Goal: Task Accomplishment & Management: Use online tool/utility

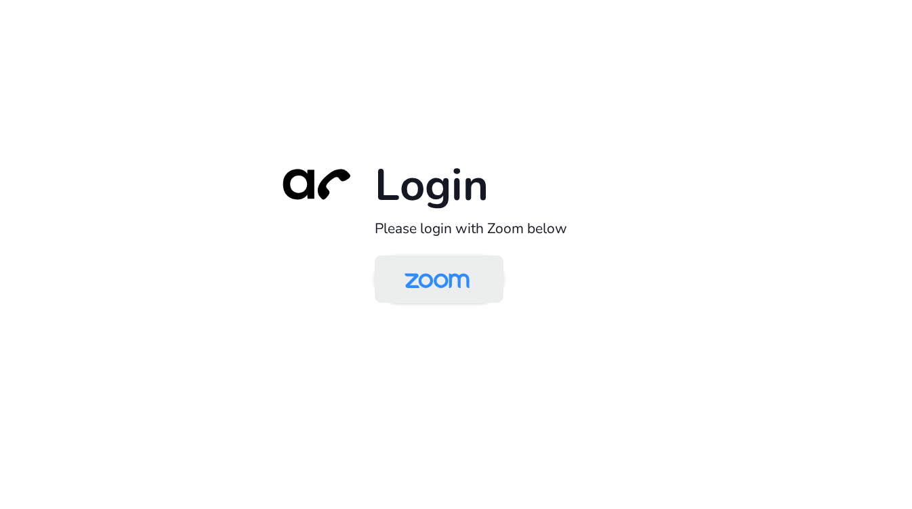
click at [439, 280] on img at bounding box center [437, 280] width 94 height 44
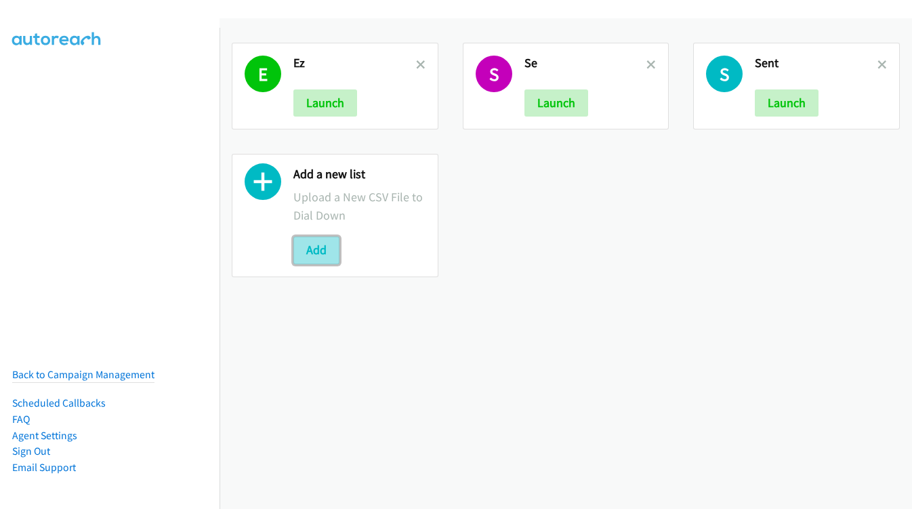
click at [306, 258] on button "Add" at bounding box center [316, 250] width 46 height 27
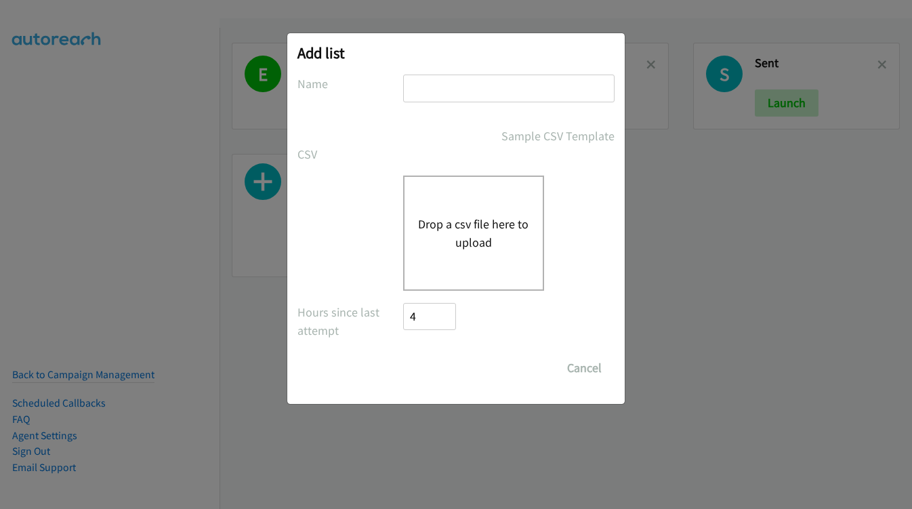
click at [498, 81] on input "text" at bounding box center [508, 89] width 211 height 28
type input "Terra"
click at [466, 233] on button "Drop a csv file here to upload" at bounding box center [473, 233] width 111 height 37
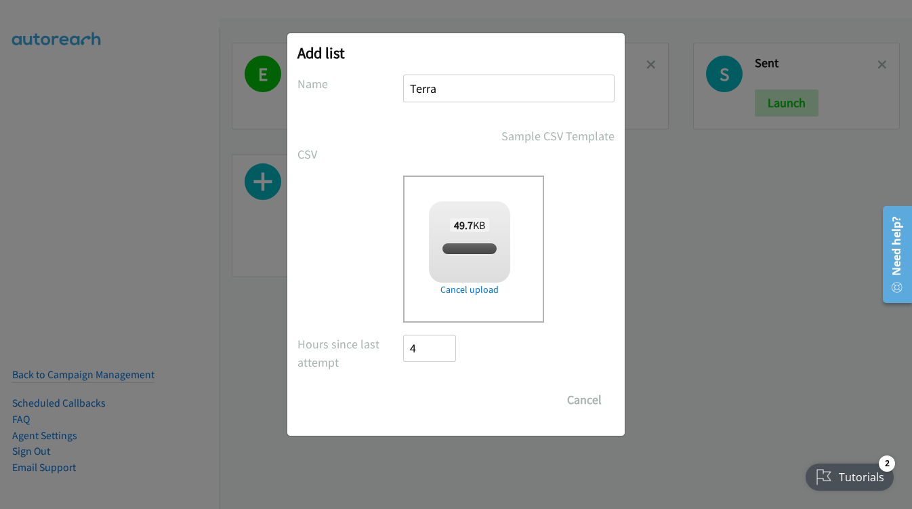
checkbox input "true"
click at [439, 399] on input "Save List" at bounding box center [438, 399] width 71 height 27
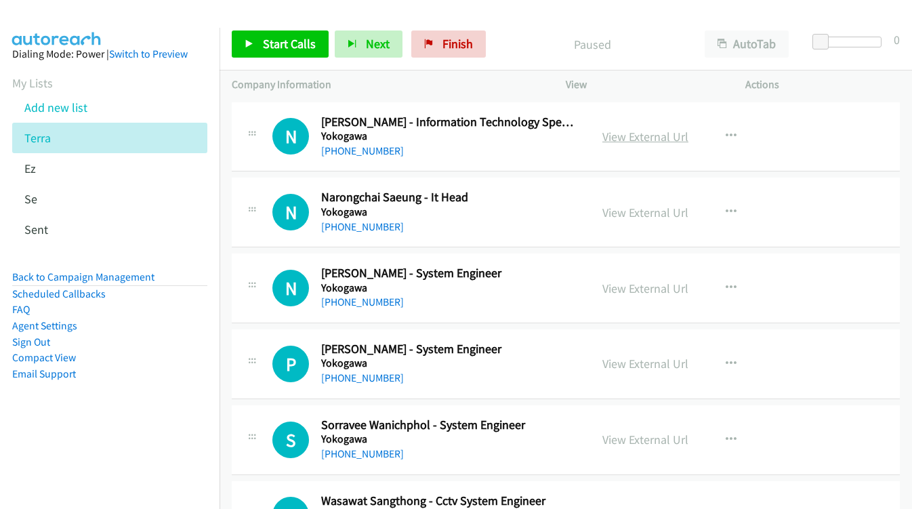
click at [634, 139] on link "View External Url" at bounding box center [646, 137] width 86 height 16
click at [624, 136] on link "View External Url" at bounding box center [646, 137] width 86 height 16
click at [260, 48] on link "Start Calls" at bounding box center [280, 43] width 97 height 27
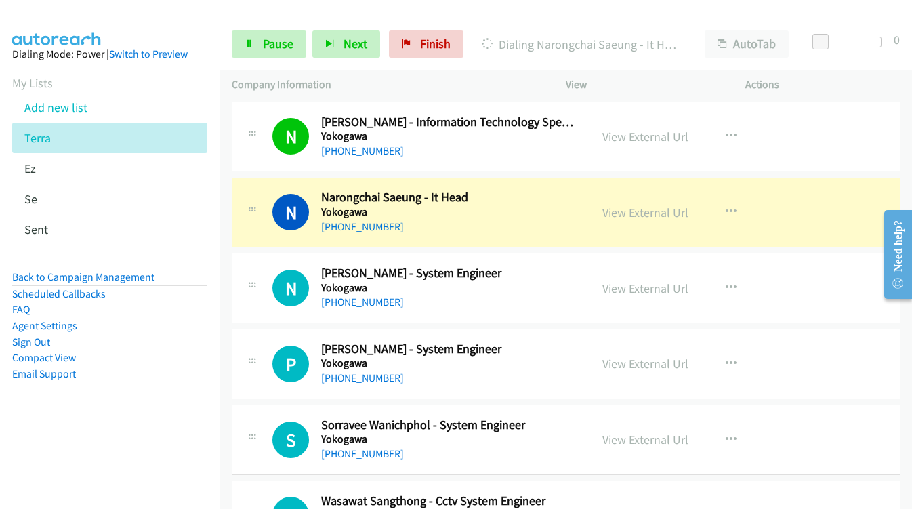
click at [642, 213] on link "View External Url" at bounding box center [646, 213] width 86 height 16
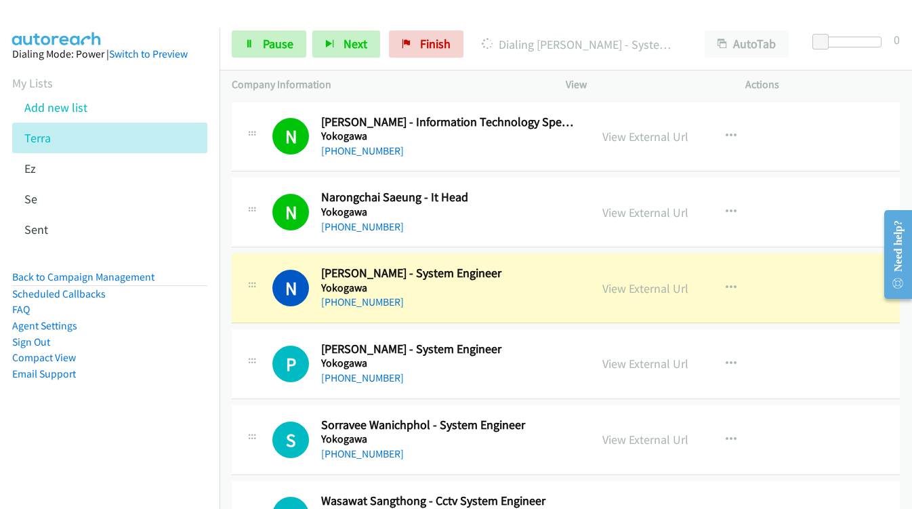
click at [618, 298] on div "View External Url View External Url Schedule/Manage Callback Start Calls Here R…" at bounding box center [686, 288] width 192 height 45
click at [611, 291] on link "View External Url" at bounding box center [646, 289] width 86 height 16
click at [633, 363] on link "View External Url" at bounding box center [646, 364] width 86 height 16
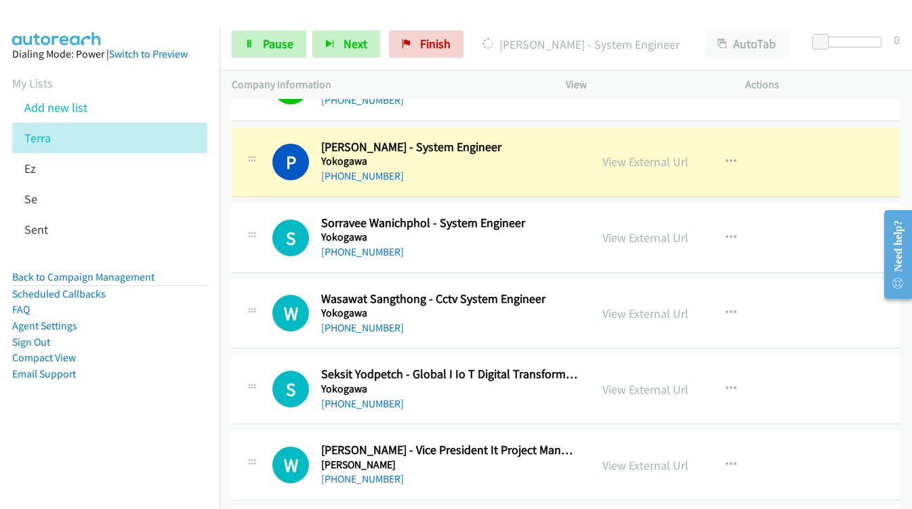
scroll to position [203, 0]
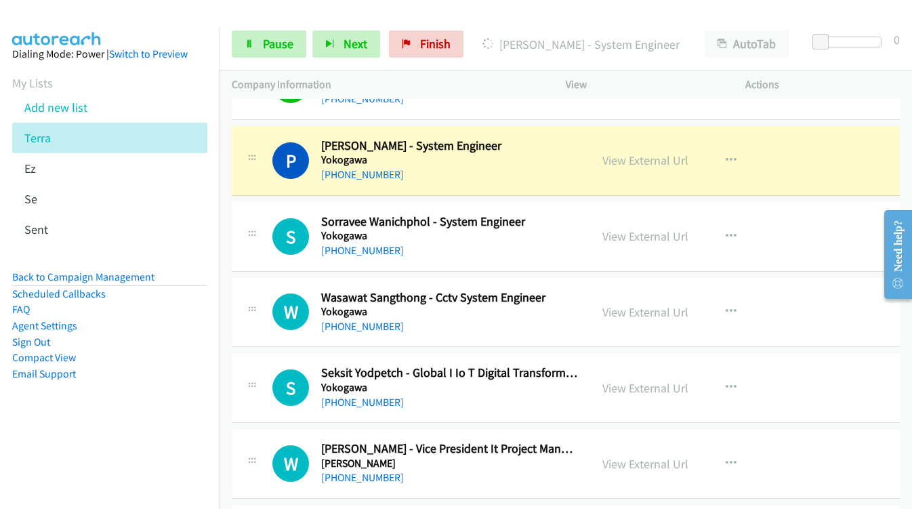
click at [610, 246] on div "View External Url View External Url Schedule/Manage Callback Start Calls Here R…" at bounding box center [686, 236] width 192 height 45
click at [608, 236] on link "View External Url" at bounding box center [646, 236] width 86 height 16
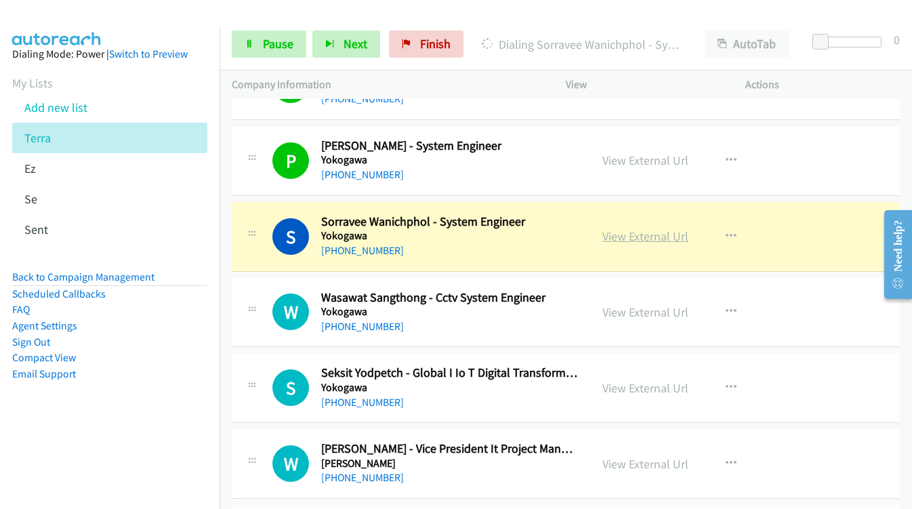
click at [624, 236] on link "View External Url" at bounding box center [646, 236] width 86 height 16
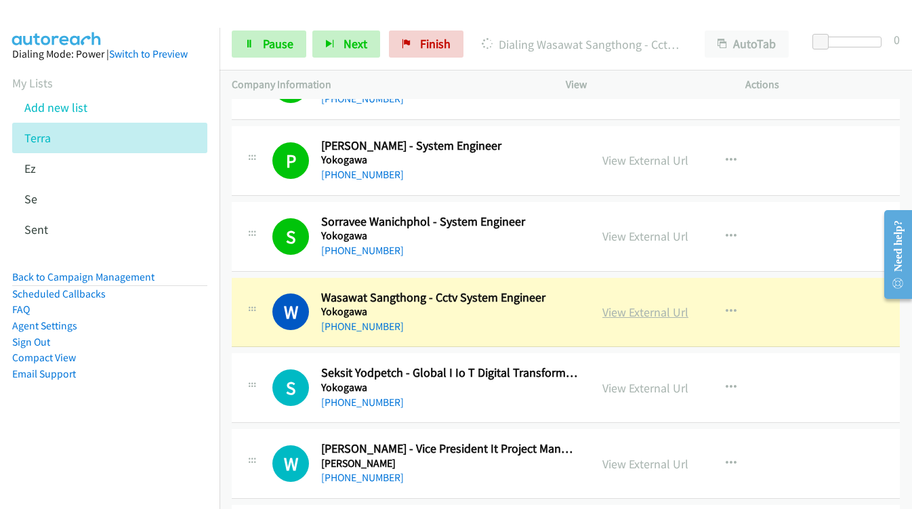
click at [619, 317] on link "View External Url" at bounding box center [646, 312] width 86 height 16
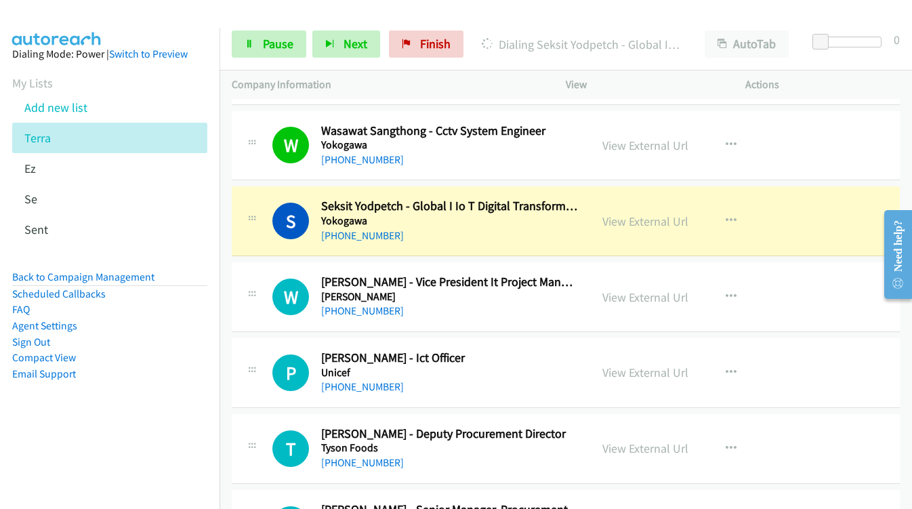
scroll to position [407, 0]
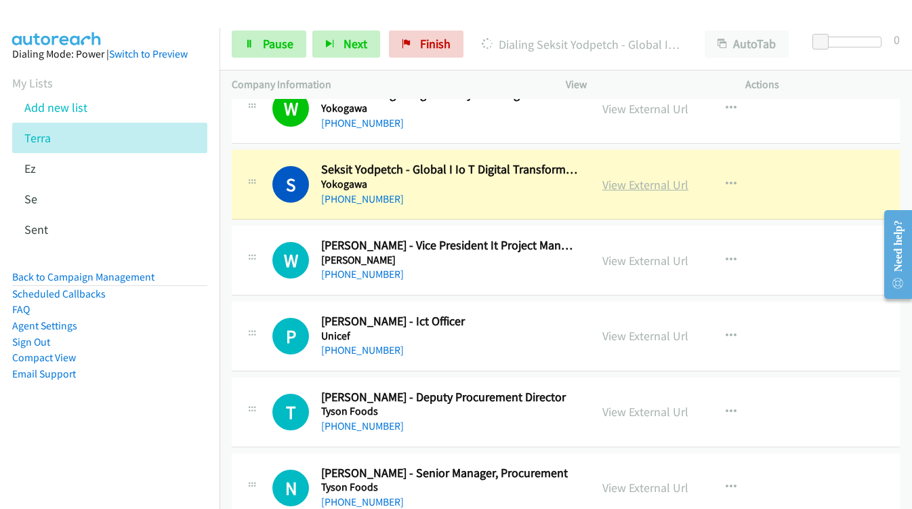
click at [617, 186] on link "View External Url" at bounding box center [646, 185] width 86 height 16
click at [628, 251] on div "View External Url" at bounding box center [646, 260] width 86 height 18
click at [628, 262] on link "View External Url" at bounding box center [646, 261] width 86 height 16
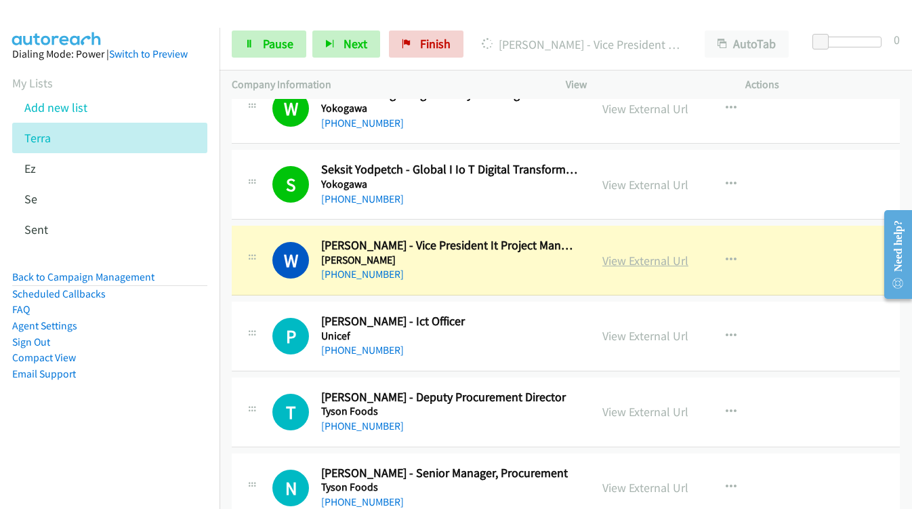
drag, startPoint x: 500, startPoint y: 276, endPoint x: 631, endPoint y: 264, distance: 132.0
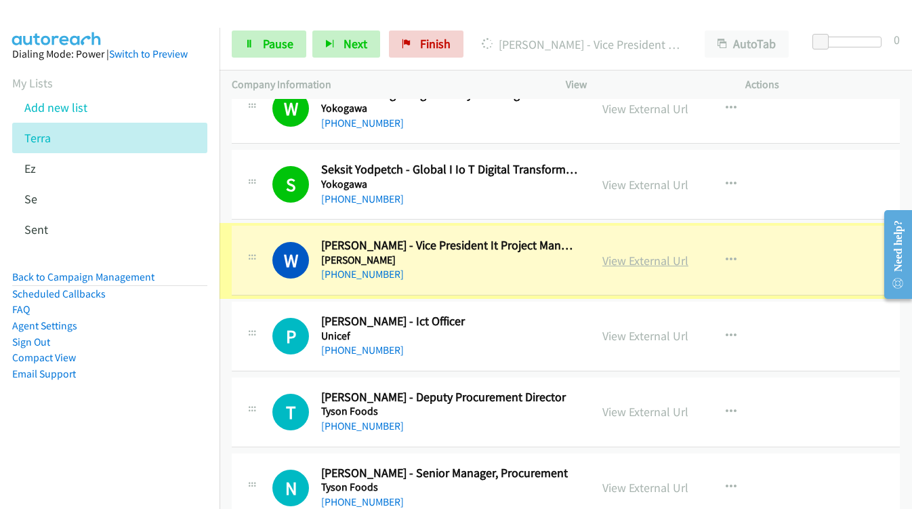
click at [640, 263] on link "View External Url" at bounding box center [646, 261] width 86 height 16
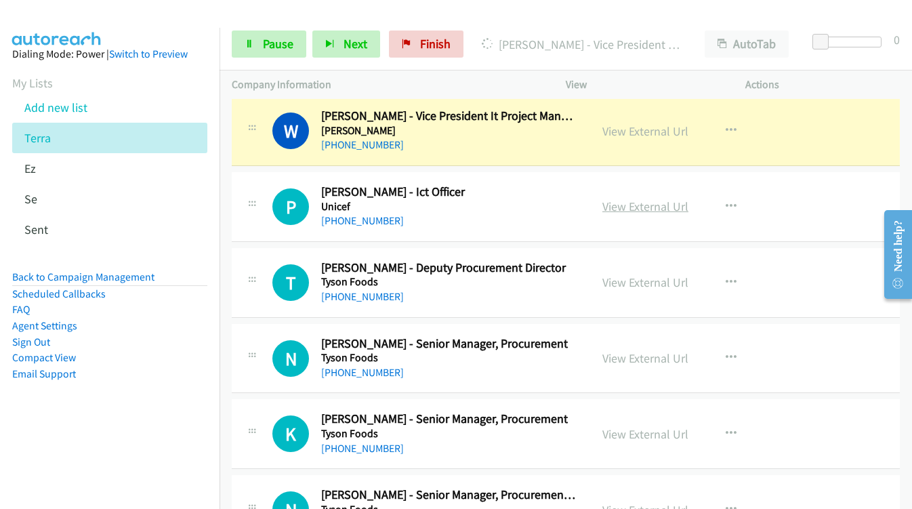
scroll to position [542, 0]
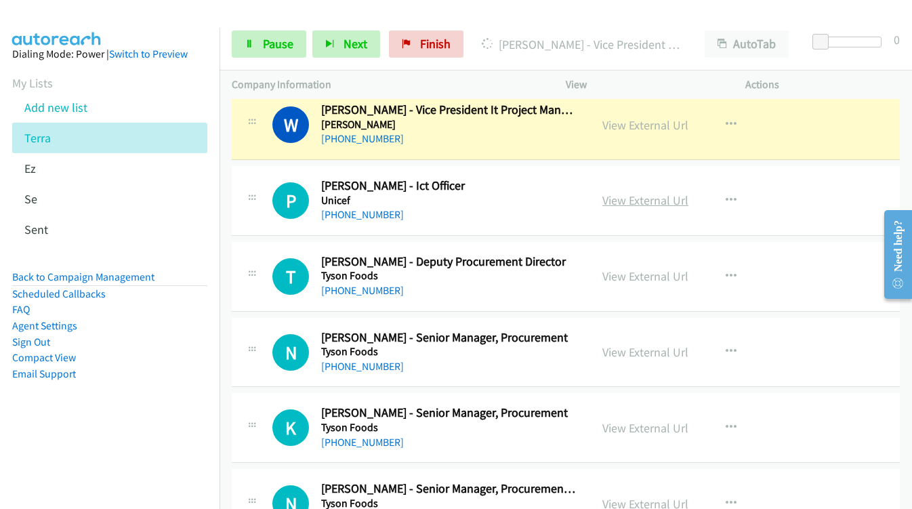
click at [615, 201] on link "View External Url" at bounding box center [646, 200] width 86 height 16
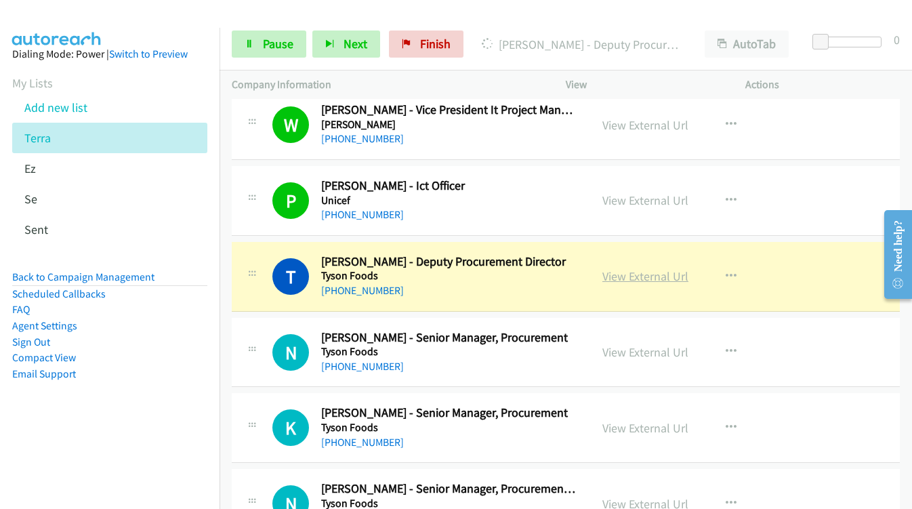
click at [609, 278] on link "View External Url" at bounding box center [646, 276] width 86 height 16
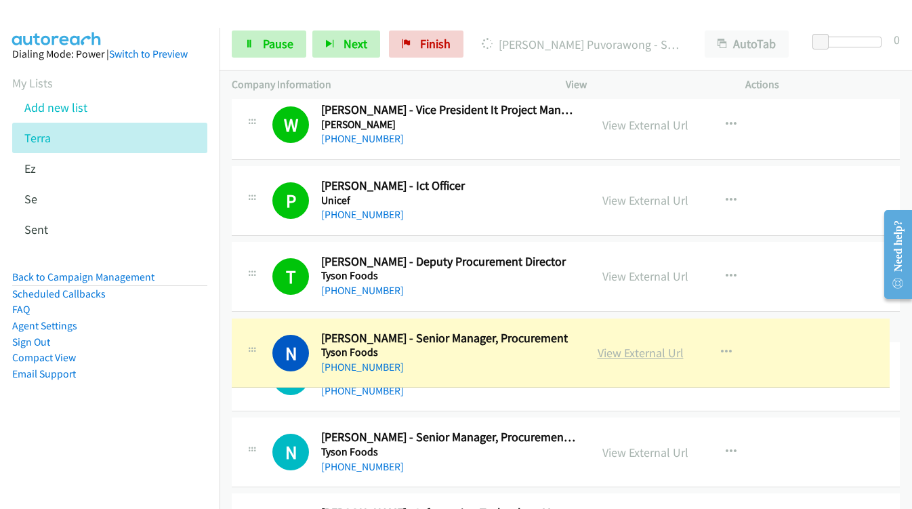
drag, startPoint x: 633, startPoint y: 350, endPoint x: 636, endPoint y: 360, distance: 10.5
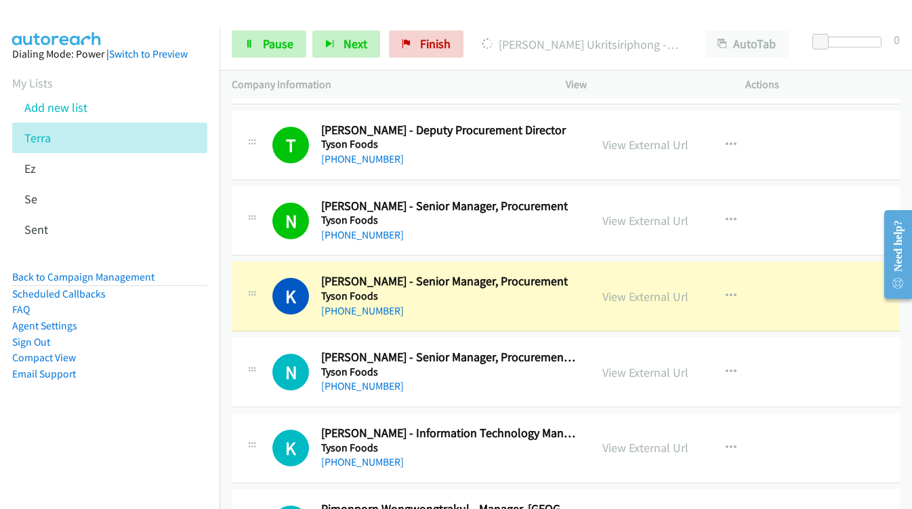
scroll to position [678, 0]
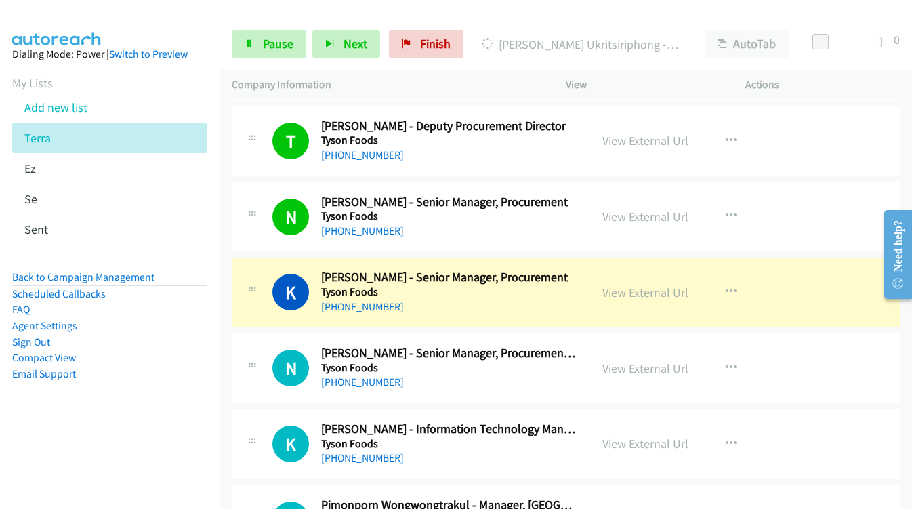
click at [612, 289] on link "View External Url" at bounding box center [646, 293] width 86 height 16
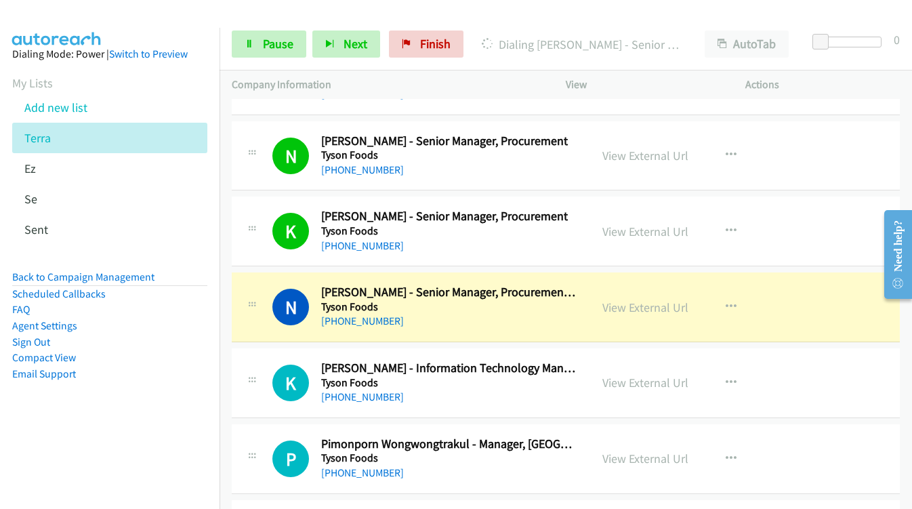
scroll to position [813, 0]
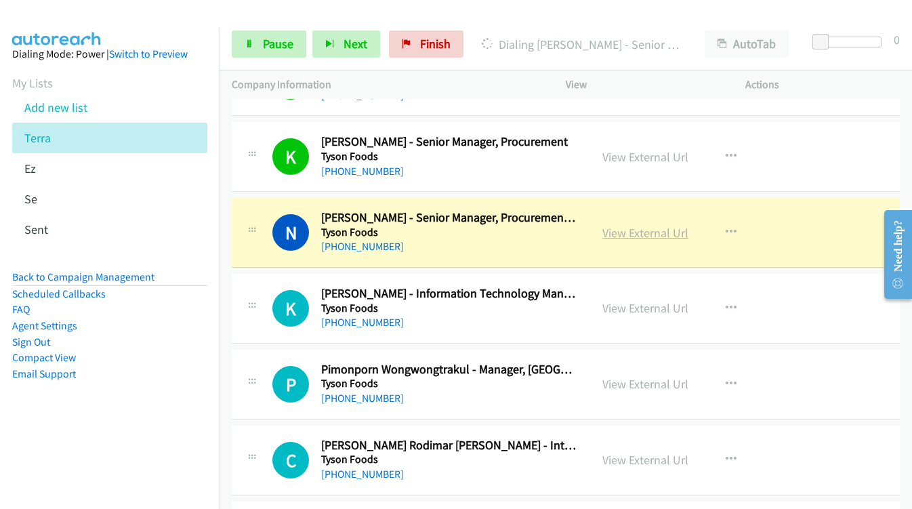
click at [608, 232] on link "View External Url" at bounding box center [646, 233] width 86 height 16
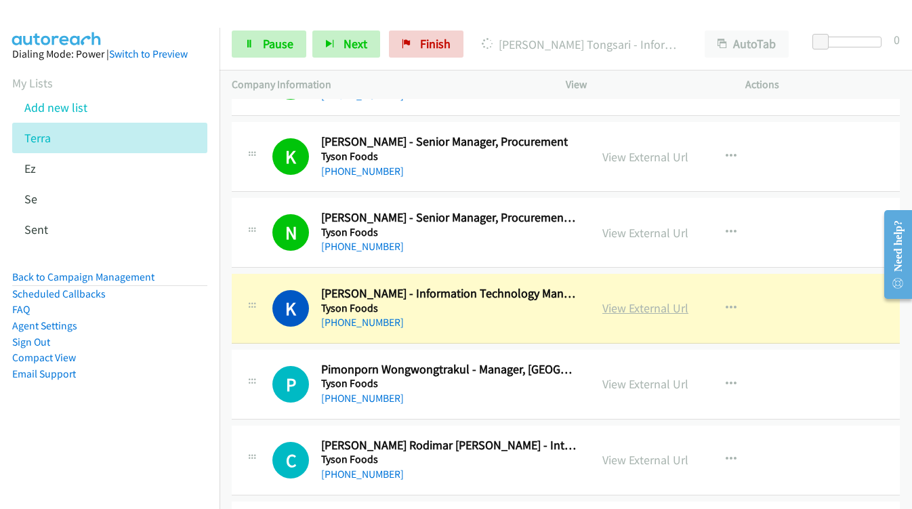
click at [607, 312] on link "View External Url" at bounding box center [646, 308] width 86 height 16
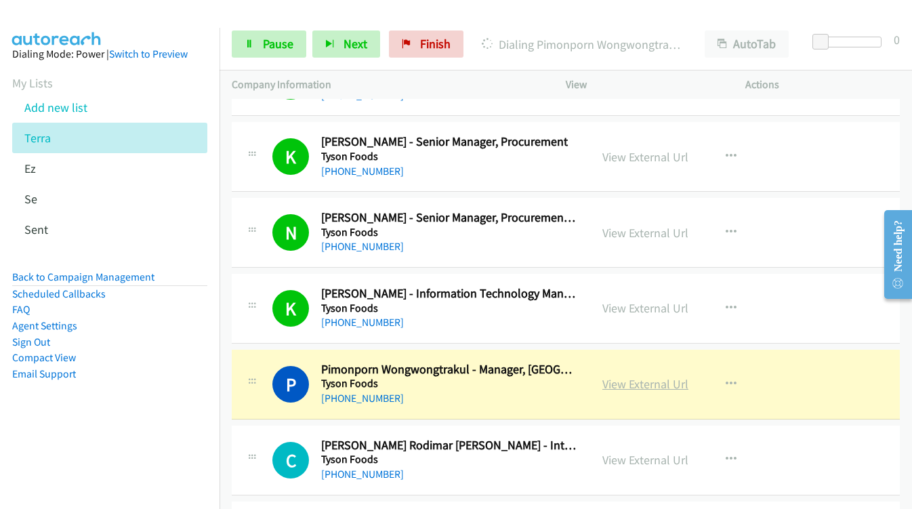
click at [637, 382] on link "View External Url" at bounding box center [646, 384] width 86 height 16
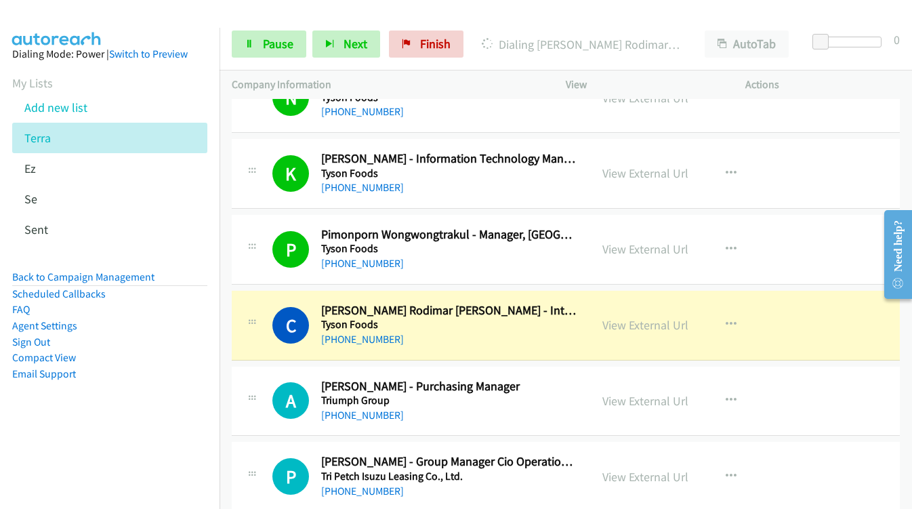
scroll to position [949, 0]
click at [607, 325] on link "View External Url" at bounding box center [646, 325] width 86 height 16
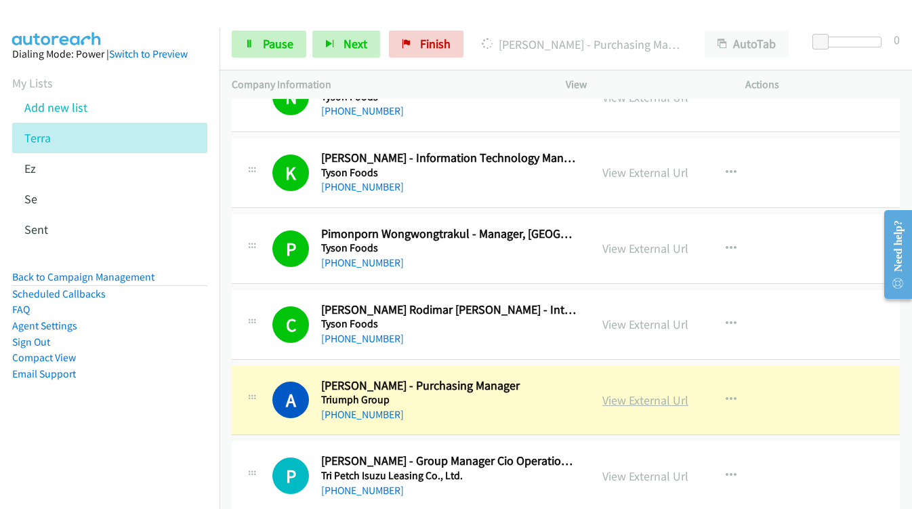
click at [609, 400] on link "View External Url" at bounding box center [646, 400] width 86 height 16
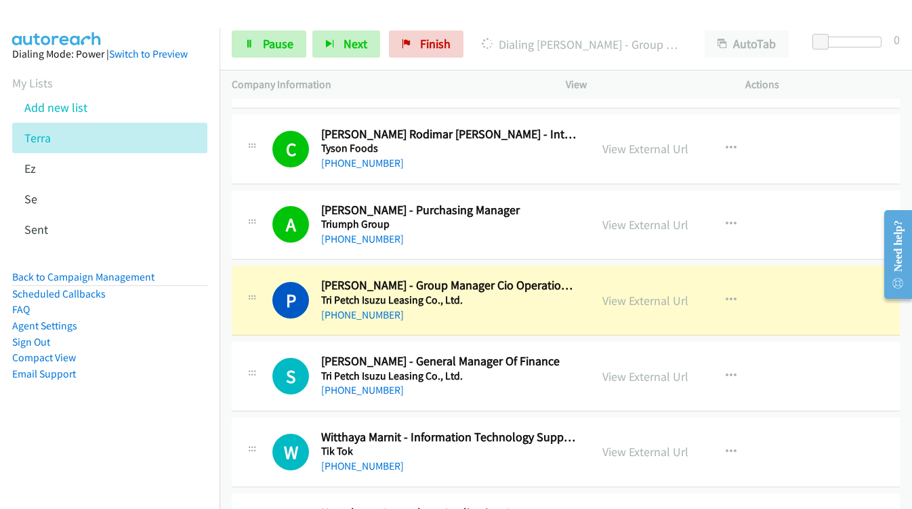
scroll to position [1152, 0]
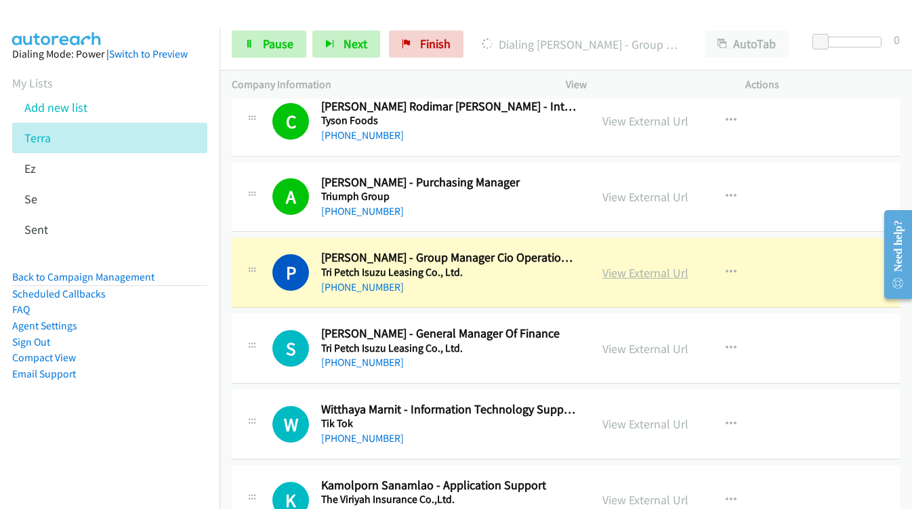
click at [608, 271] on link "View External Url" at bounding box center [646, 273] width 86 height 16
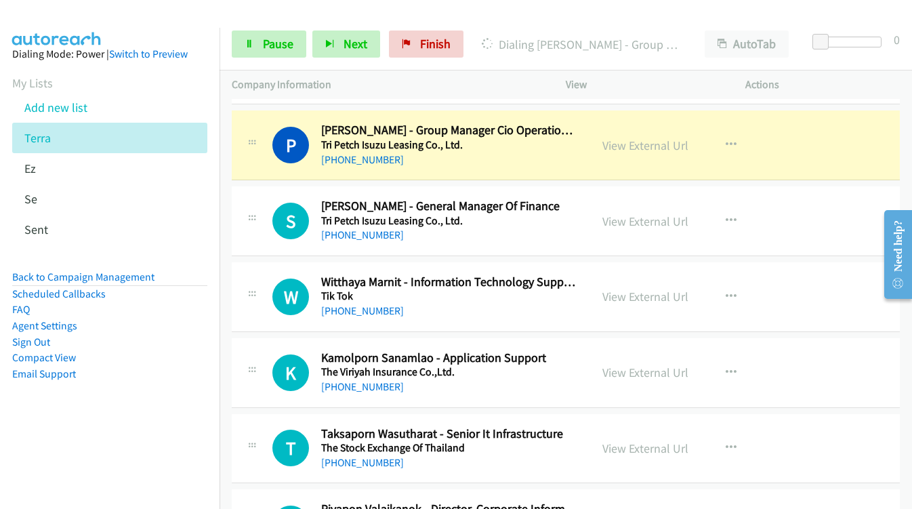
scroll to position [1288, 0]
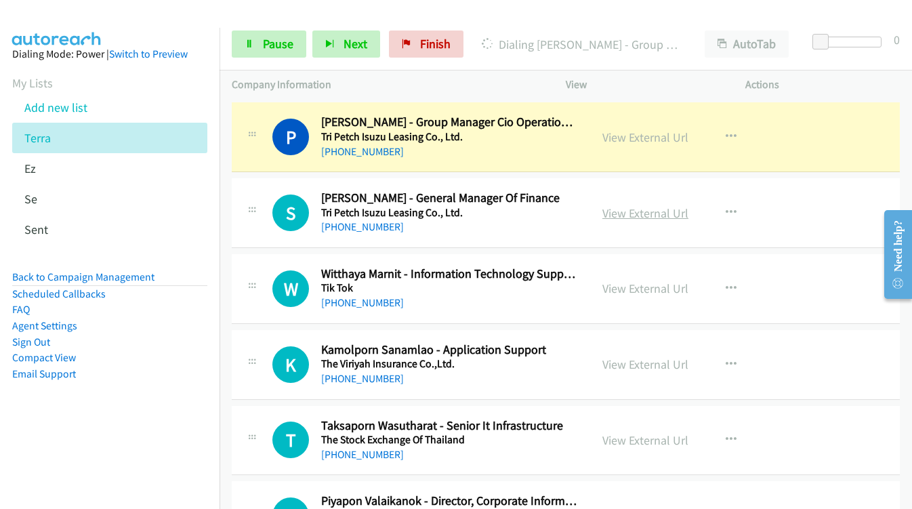
click at [644, 214] on link "View External Url" at bounding box center [646, 213] width 86 height 16
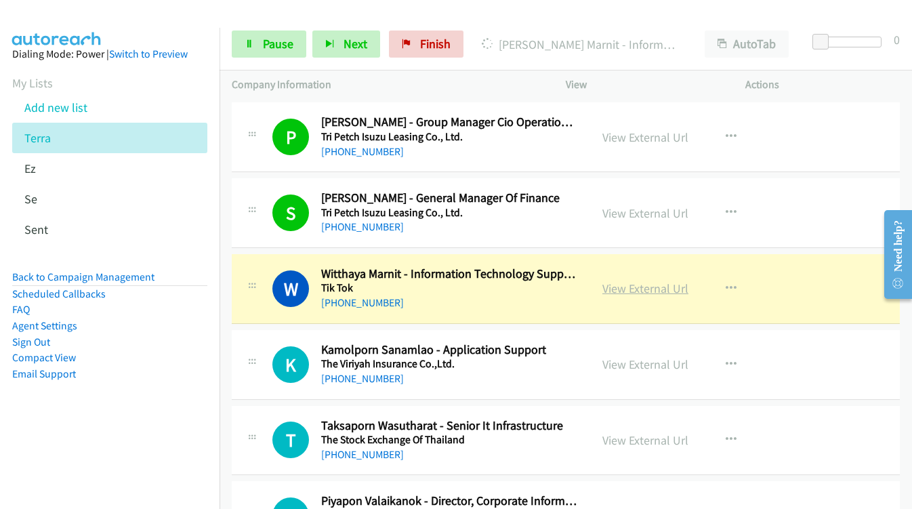
click at [610, 288] on link "View External Url" at bounding box center [646, 289] width 86 height 16
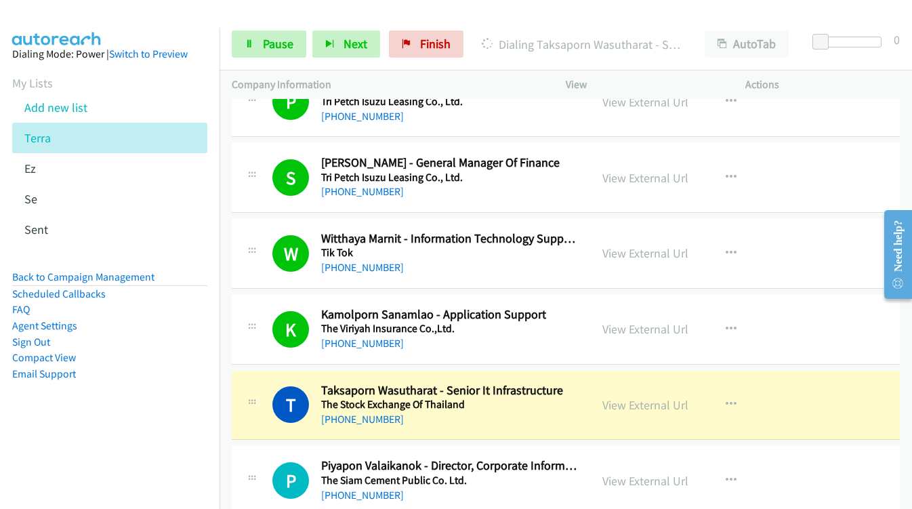
scroll to position [1356, 0]
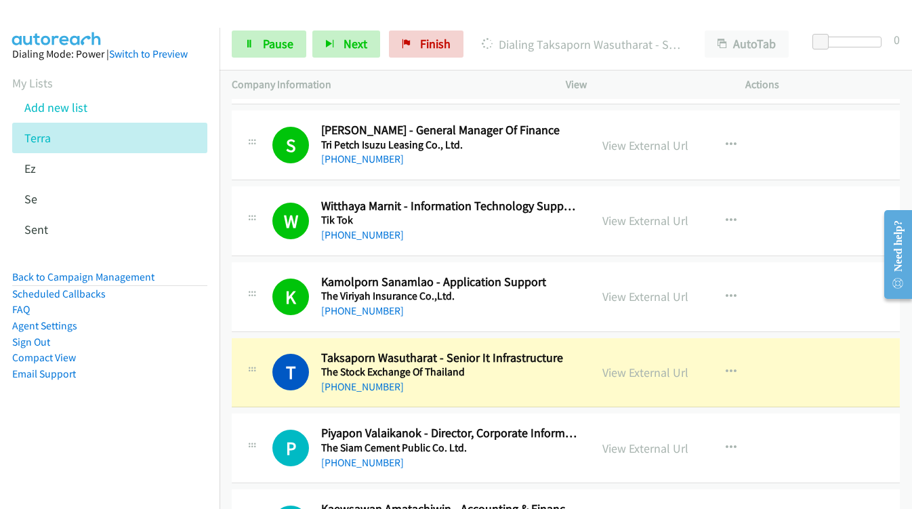
drag, startPoint x: 607, startPoint y: 373, endPoint x: 558, endPoint y: 211, distance: 169.0
click at [615, 373] on link "View External Url" at bounding box center [646, 373] width 86 height 16
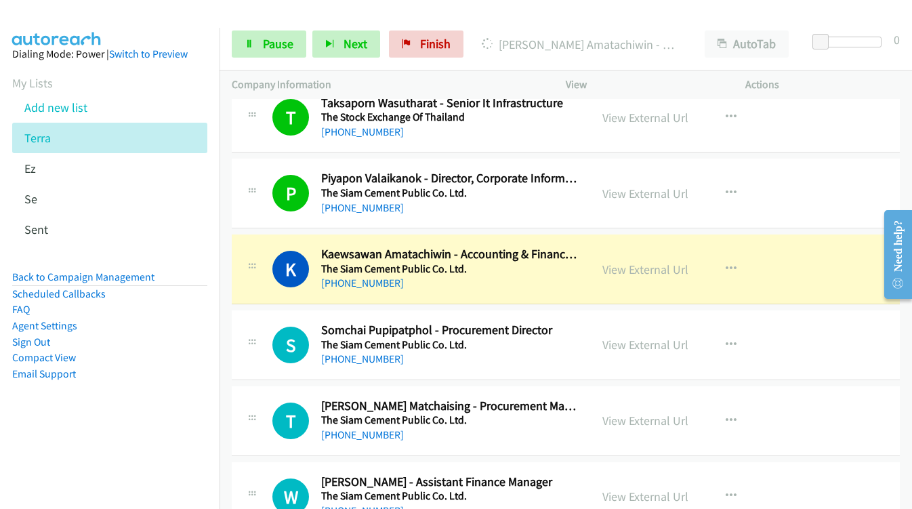
scroll to position [1627, 0]
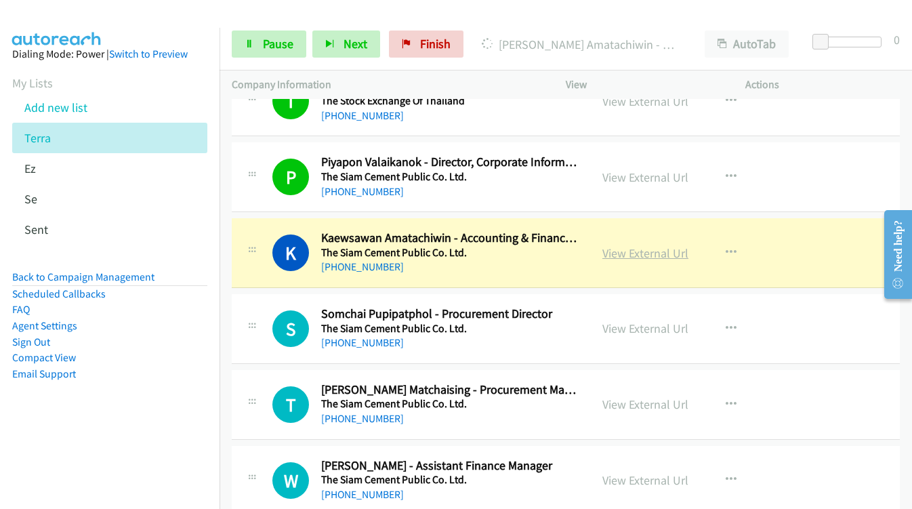
click at [611, 253] on link "View External Url" at bounding box center [646, 253] width 86 height 16
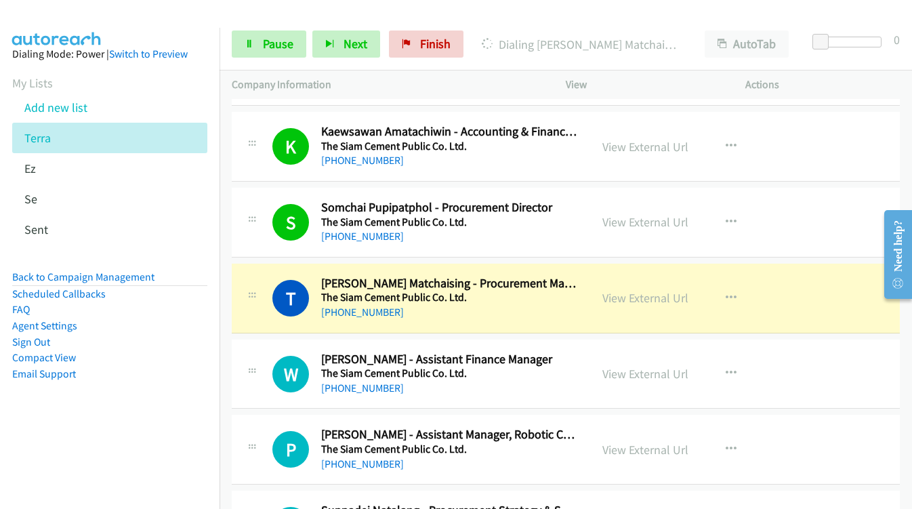
scroll to position [1762, 0]
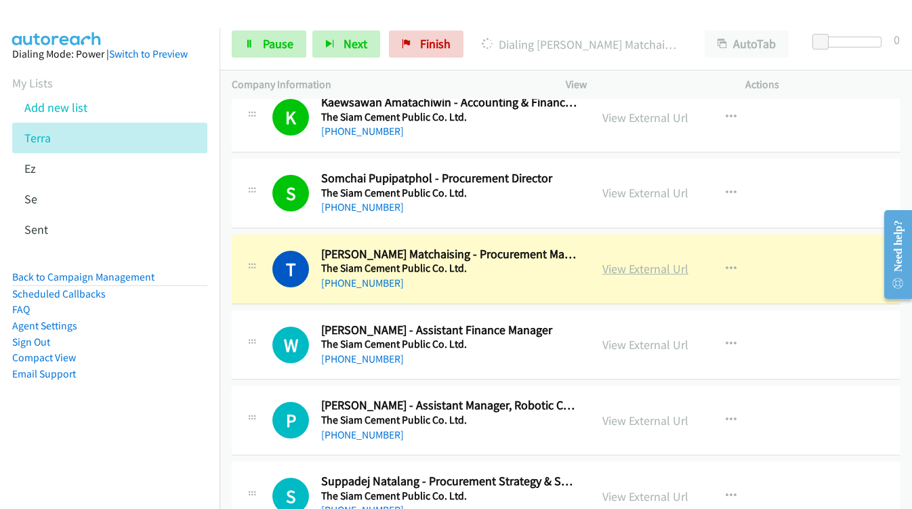
click at [603, 267] on link "View External Url" at bounding box center [646, 269] width 86 height 16
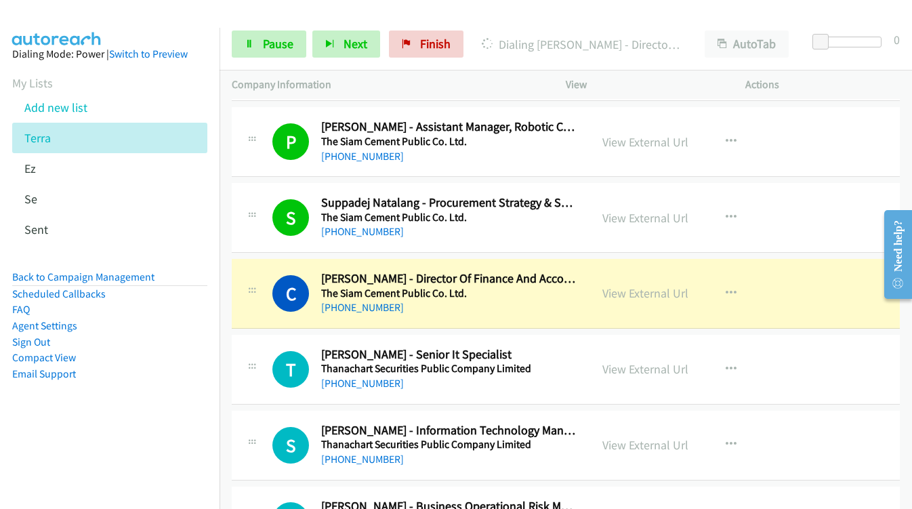
scroll to position [2101, 0]
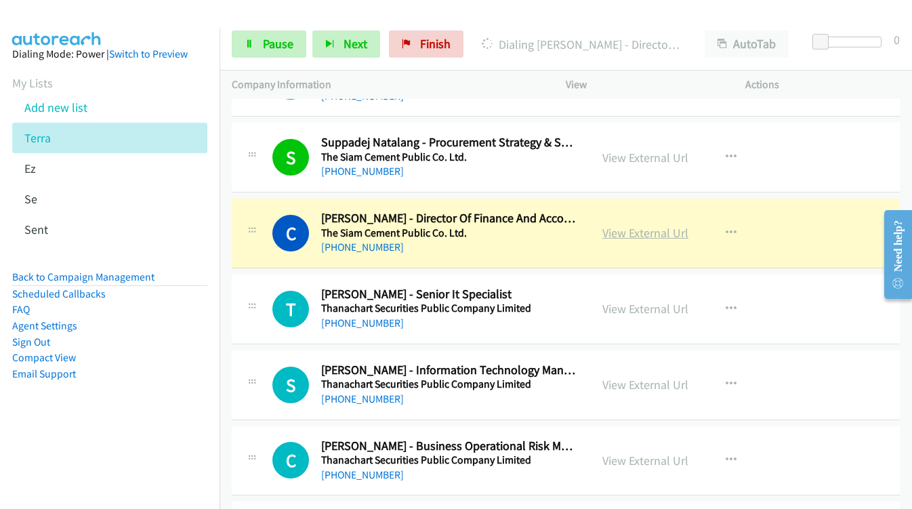
click at [605, 235] on link "View External Url" at bounding box center [646, 233] width 86 height 16
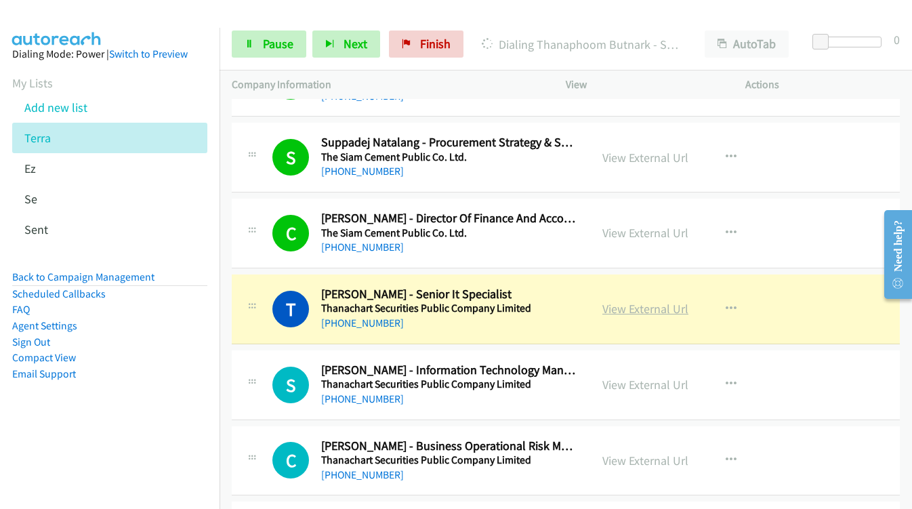
click at [616, 312] on link "View External Url" at bounding box center [646, 309] width 86 height 16
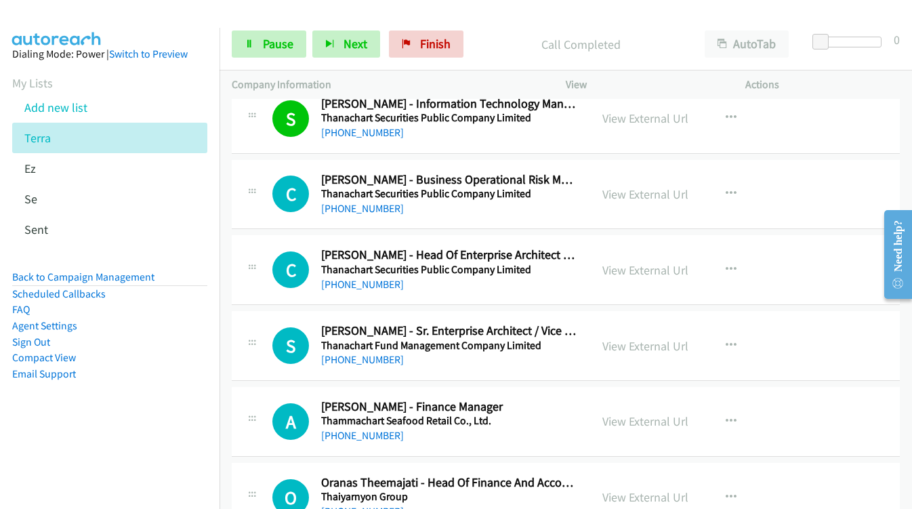
scroll to position [2372, 0]
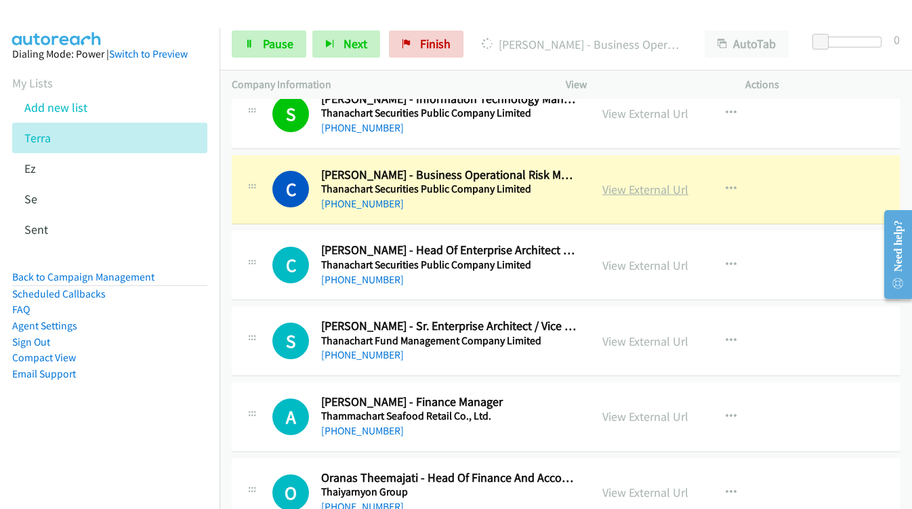
click at [612, 188] on link "View External Url" at bounding box center [646, 190] width 86 height 16
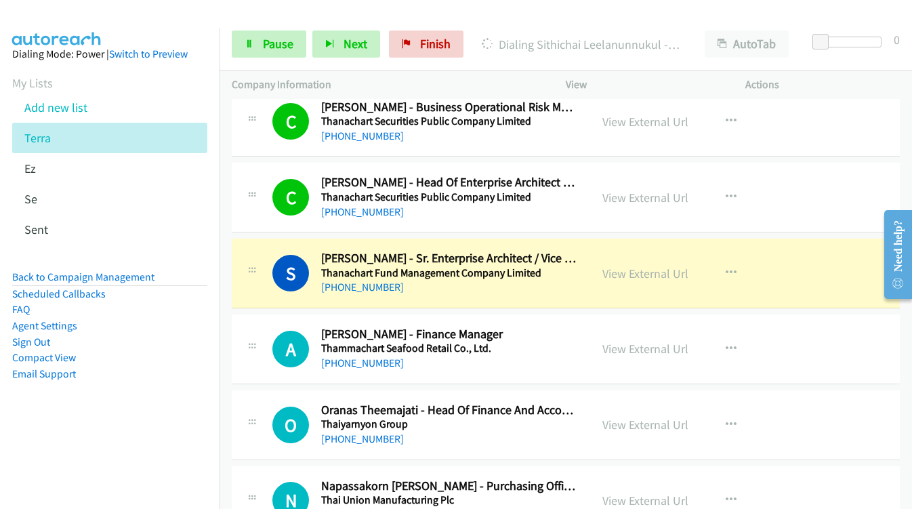
scroll to position [2575, 0]
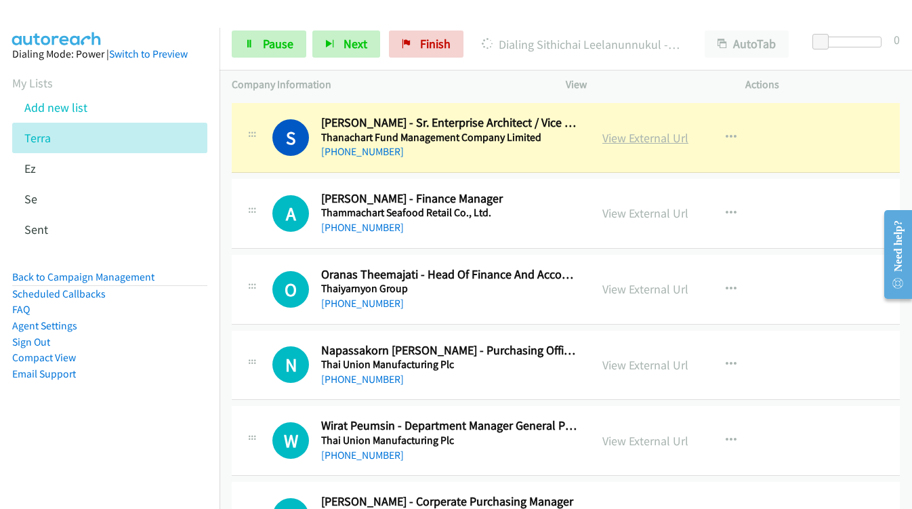
click at [604, 139] on link "View External Url" at bounding box center [646, 138] width 86 height 16
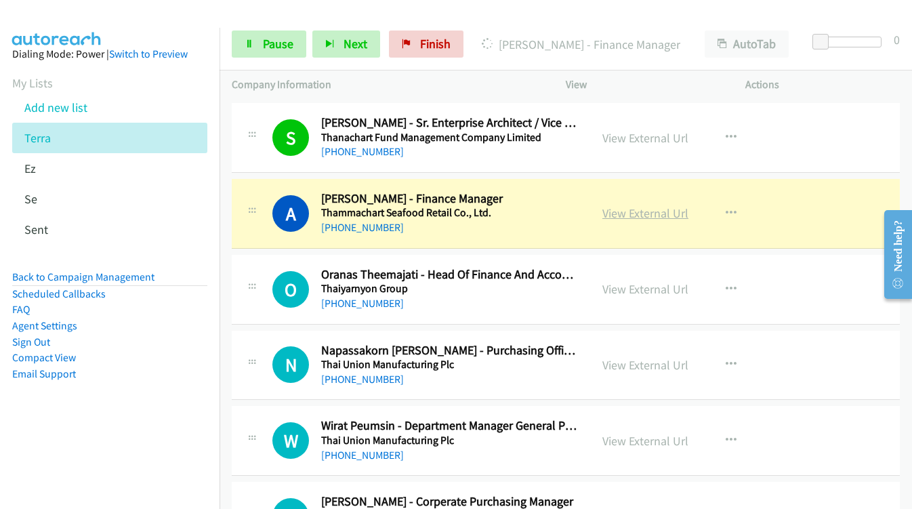
click at [623, 217] on link "View External Url" at bounding box center [646, 213] width 86 height 16
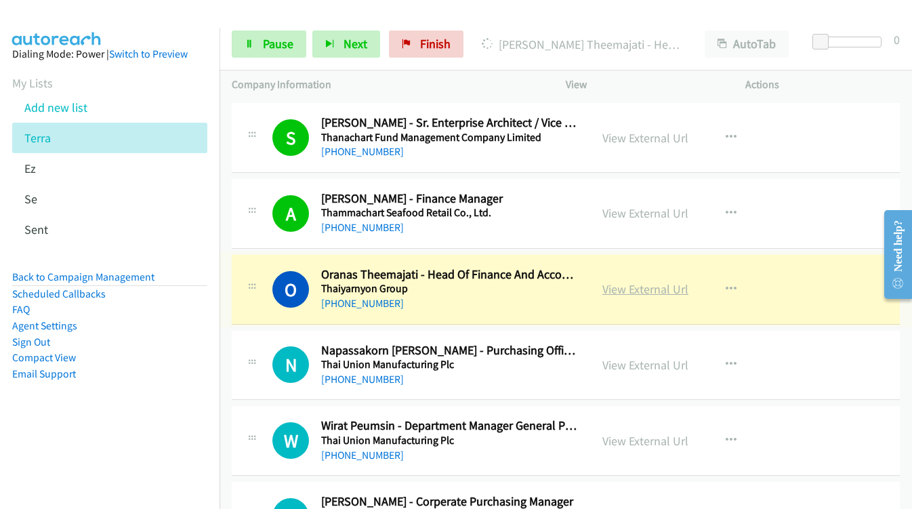
click at [627, 291] on link "View External Url" at bounding box center [646, 289] width 86 height 16
click at [626, 360] on link "View External Url" at bounding box center [646, 365] width 86 height 16
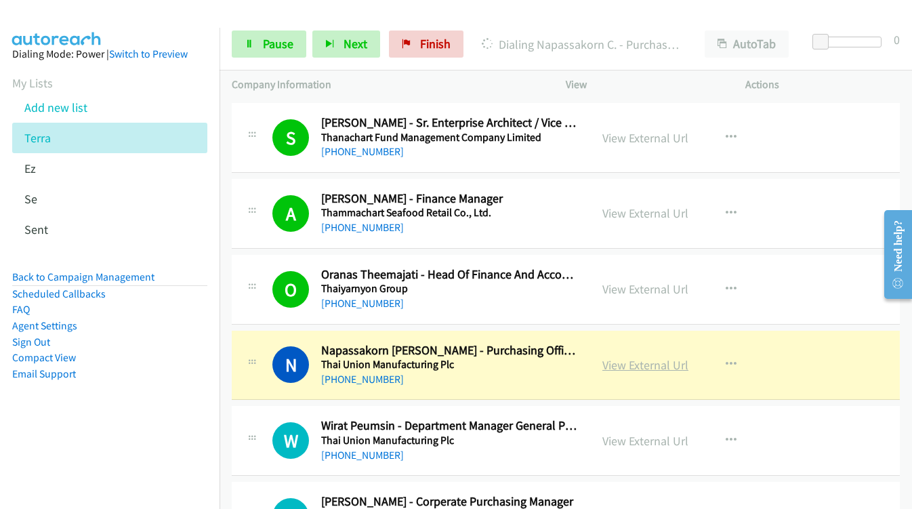
click at [613, 368] on link "View External Url" at bounding box center [646, 365] width 86 height 16
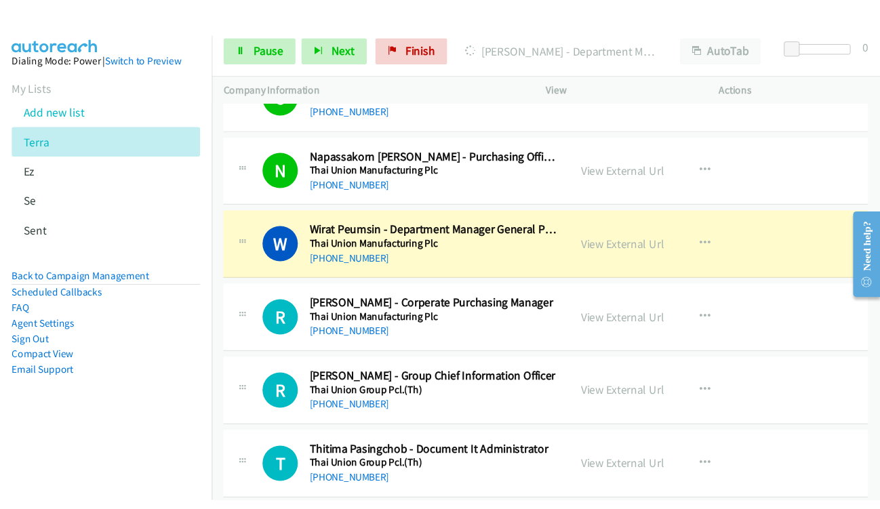
scroll to position [2779, 0]
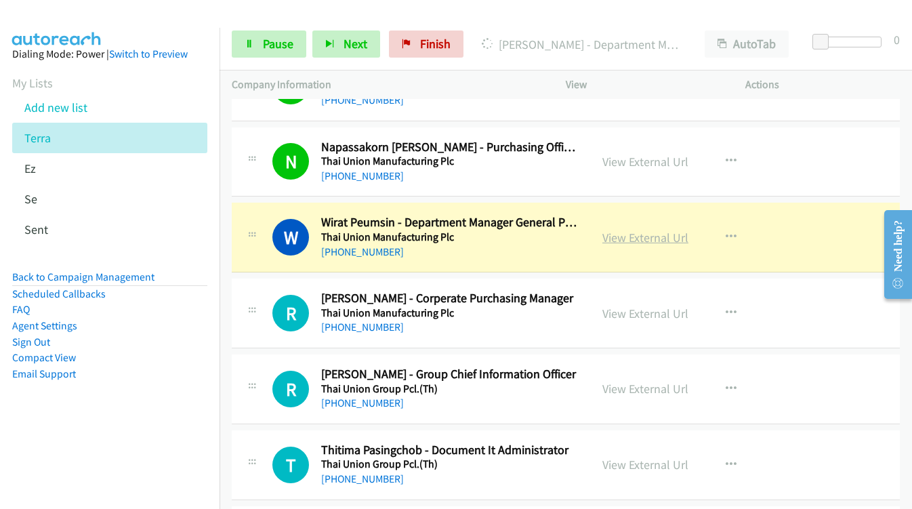
click at [608, 237] on link "View External Url" at bounding box center [646, 238] width 86 height 16
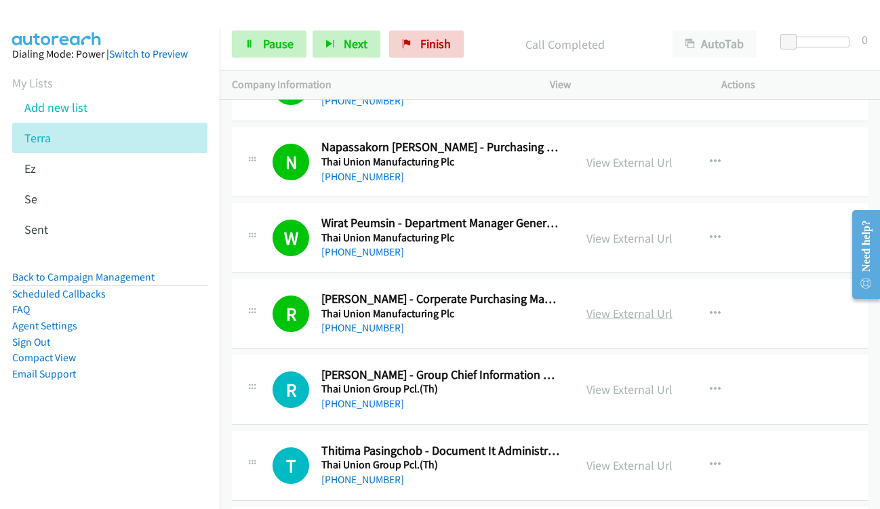
click at [592, 315] on link "View External Url" at bounding box center [629, 314] width 86 height 16
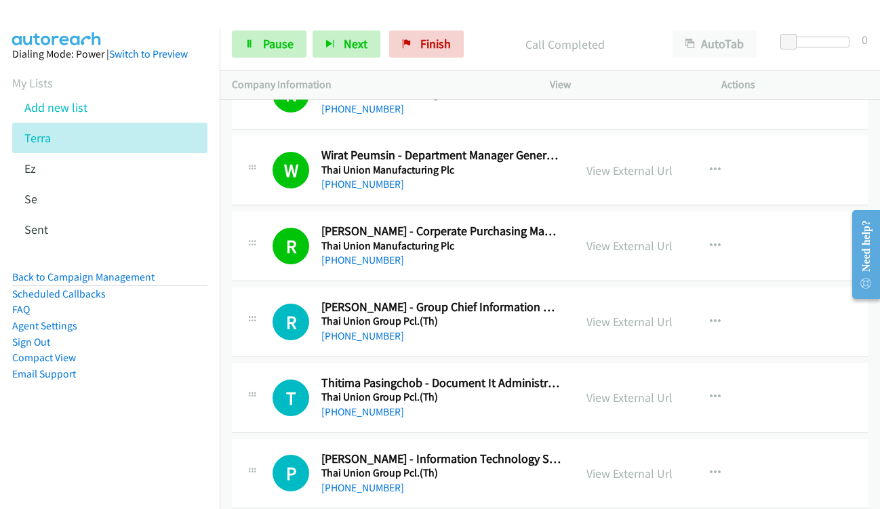
scroll to position [2914, 0]
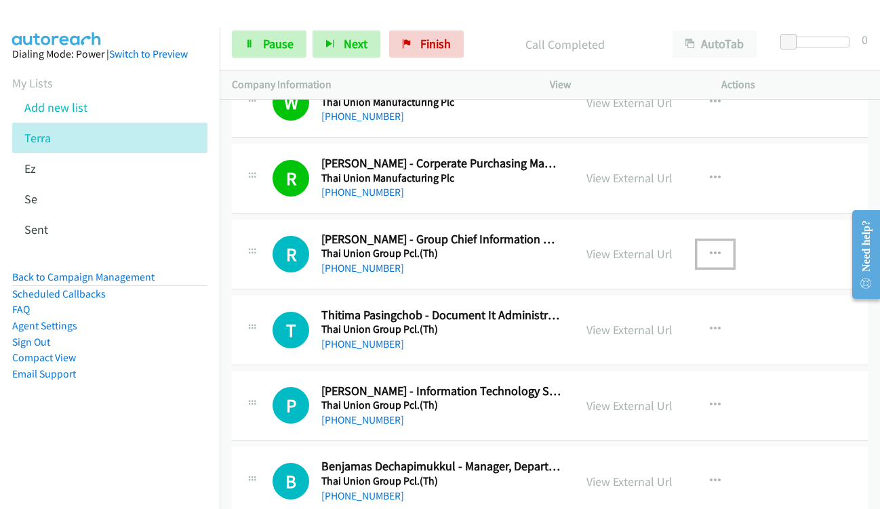
click at [713, 251] on icon "button" at bounding box center [715, 254] width 11 height 11
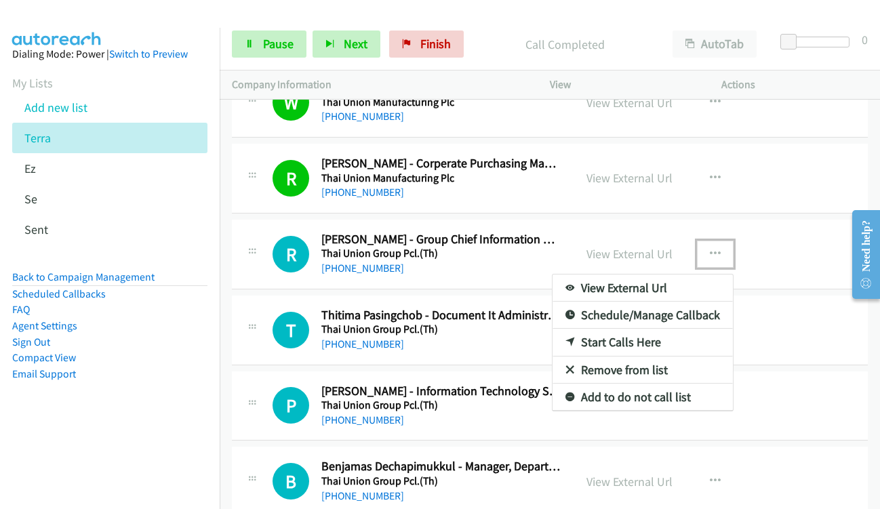
click at [633, 344] on link "Start Calls Here" at bounding box center [642, 342] width 180 height 27
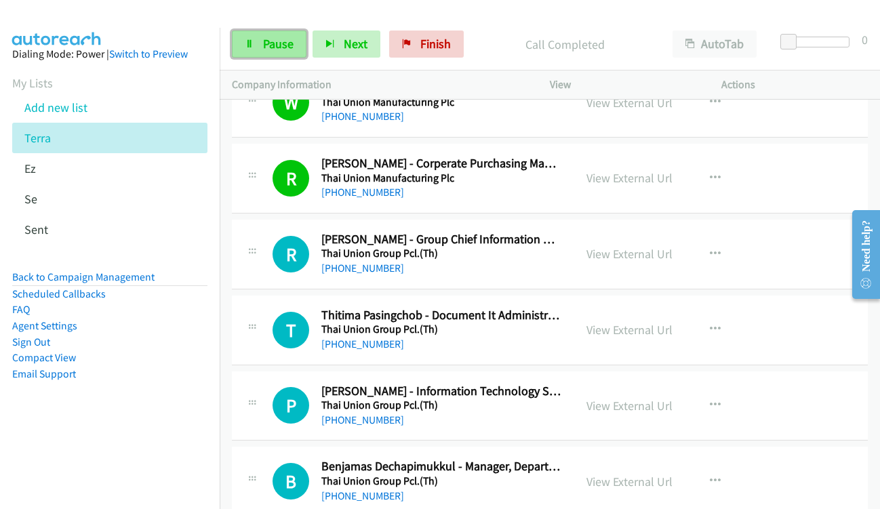
click at [270, 45] on span "Pause" at bounding box center [278, 44] width 30 height 16
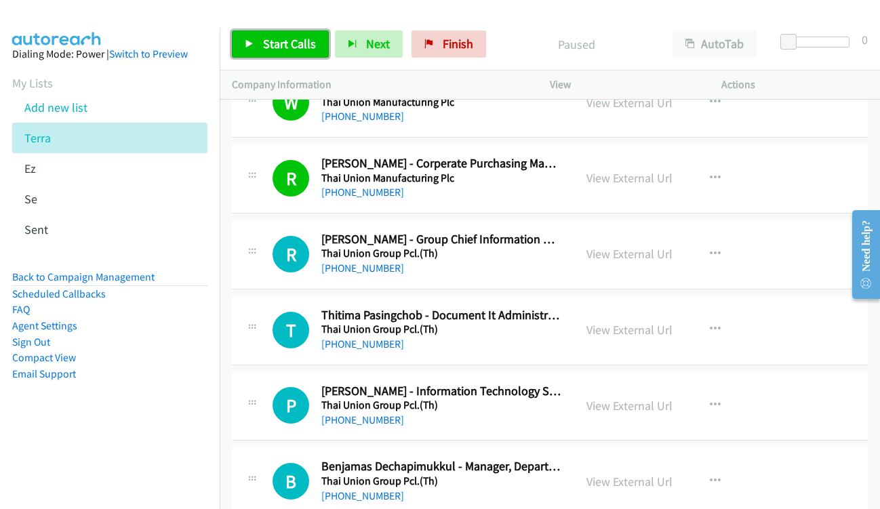
click at [270, 45] on span "Start Calls" at bounding box center [289, 44] width 53 height 16
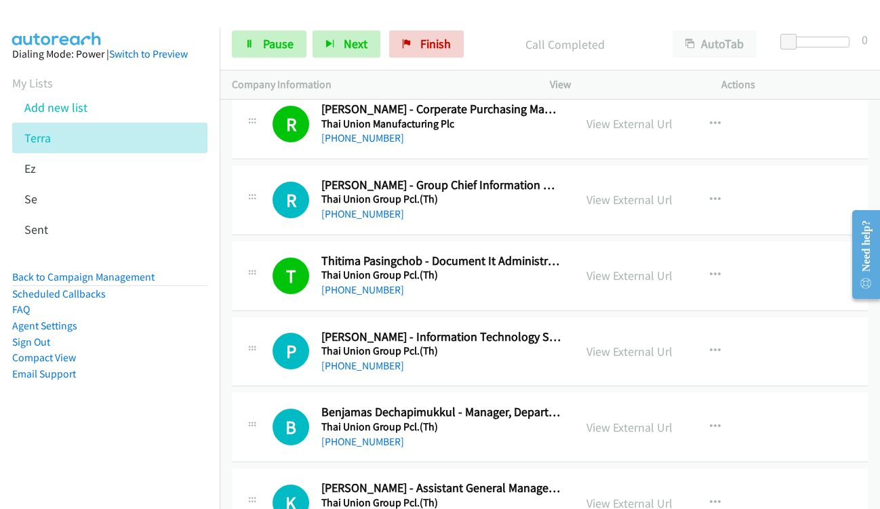
scroll to position [3118, 0]
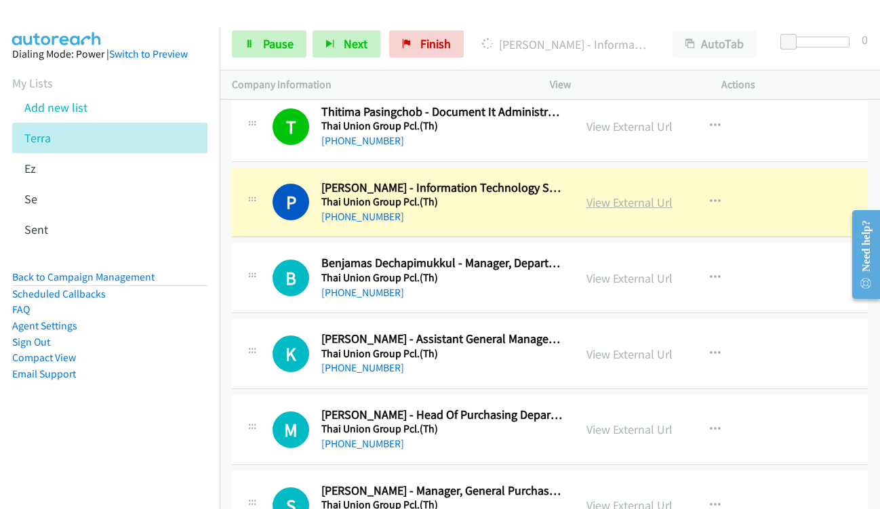
click at [613, 201] on link "View External Url" at bounding box center [629, 203] width 86 height 16
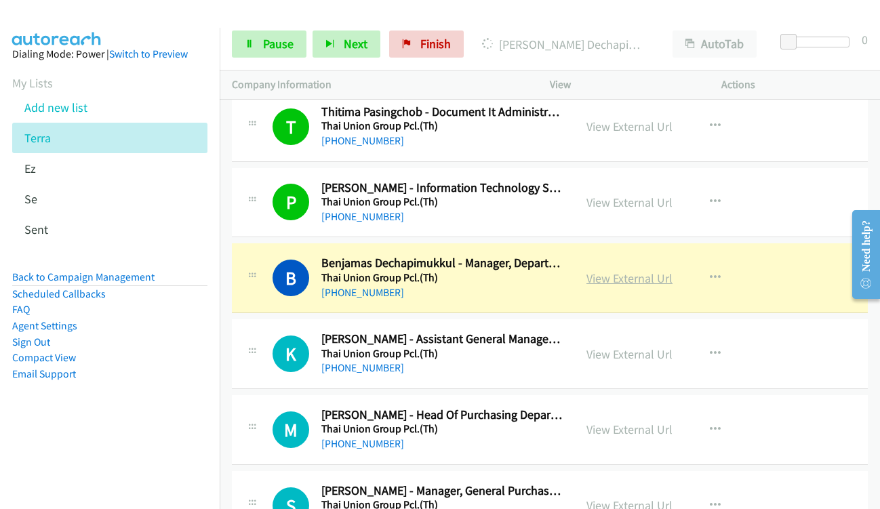
click at [598, 281] on link "View External Url" at bounding box center [629, 278] width 86 height 16
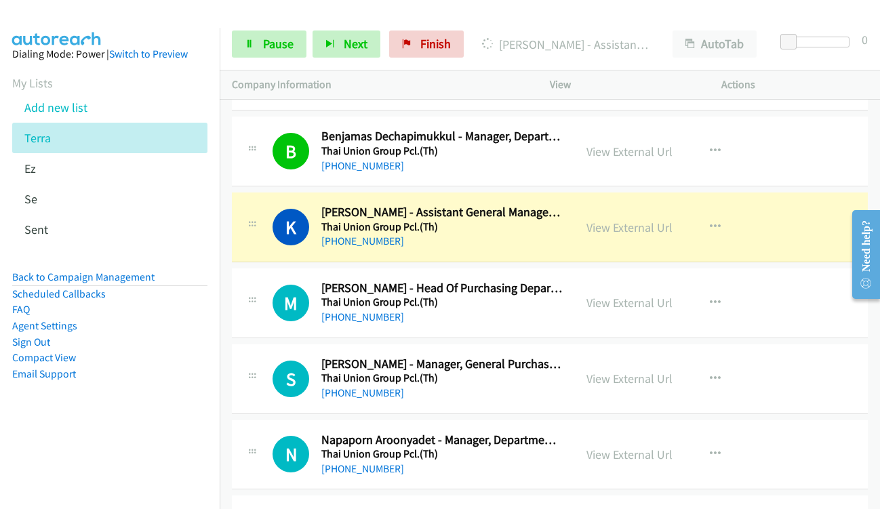
scroll to position [3253, 0]
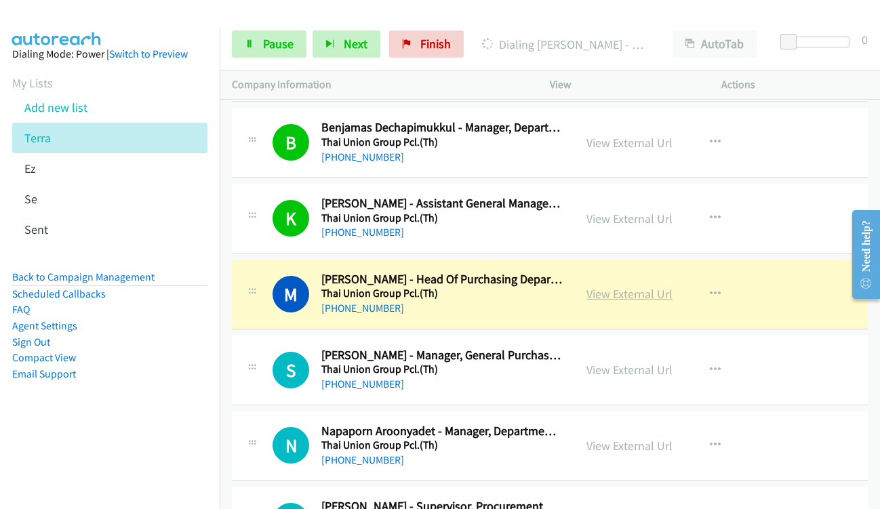
click at [609, 299] on link "View External Url" at bounding box center [629, 294] width 86 height 16
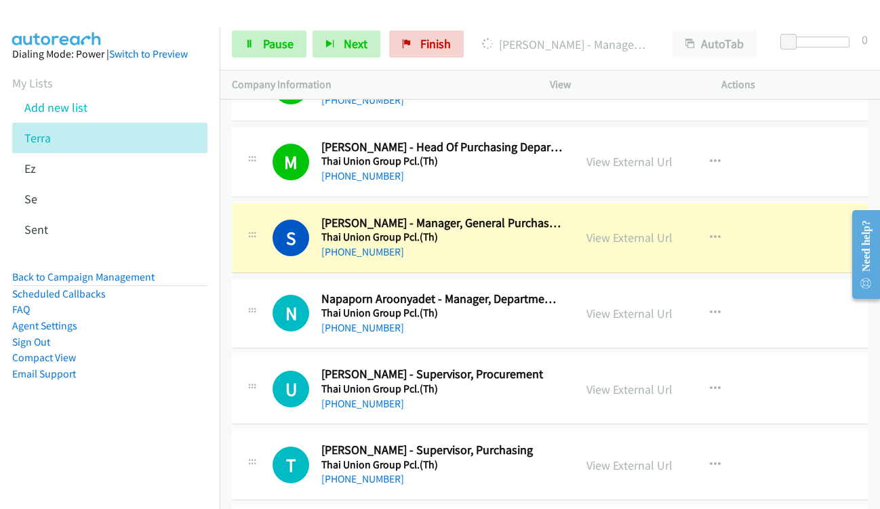
scroll to position [3389, 0]
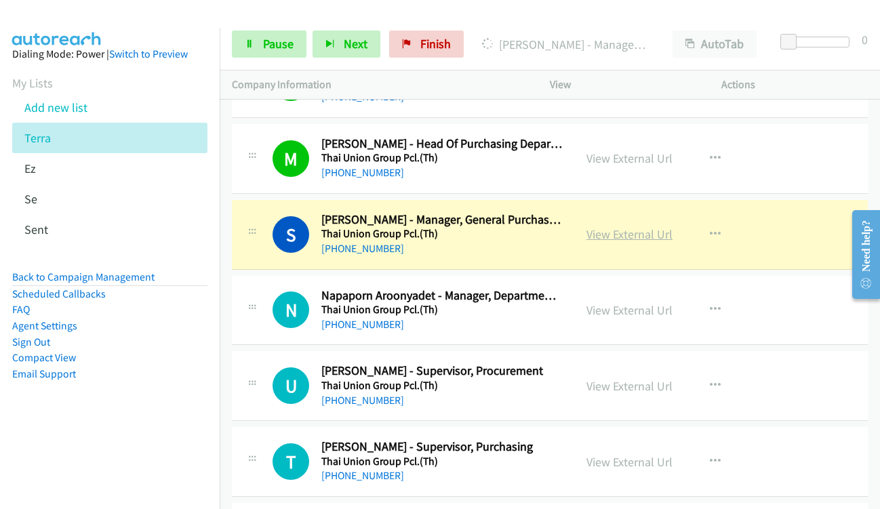
click at [588, 236] on link "View External Url" at bounding box center [629, 234] width 86 height 16
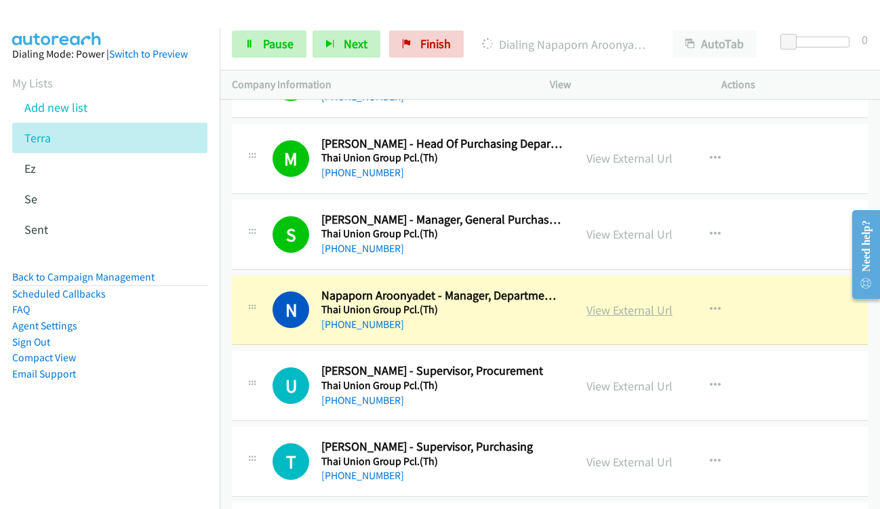
click at [594, 309] on link "View External Url" at bounding box center [629, 310] width 86 height 16
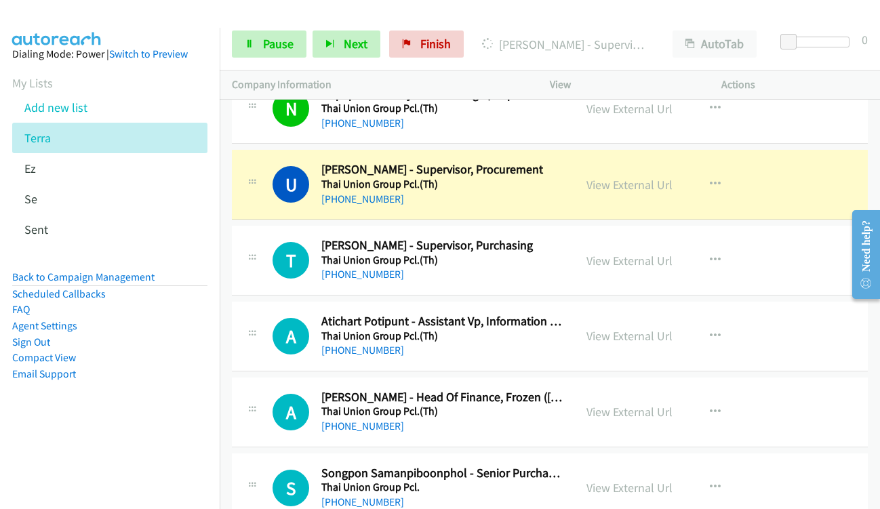
scroll to position [3592, 0]
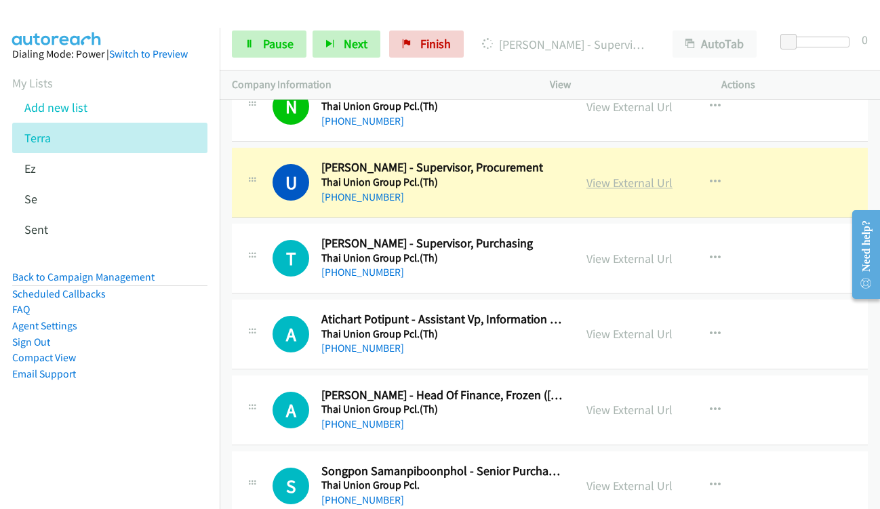
click at [606, 176] on link "View External Url" at bounding box center [629, 183] width 86 height 16
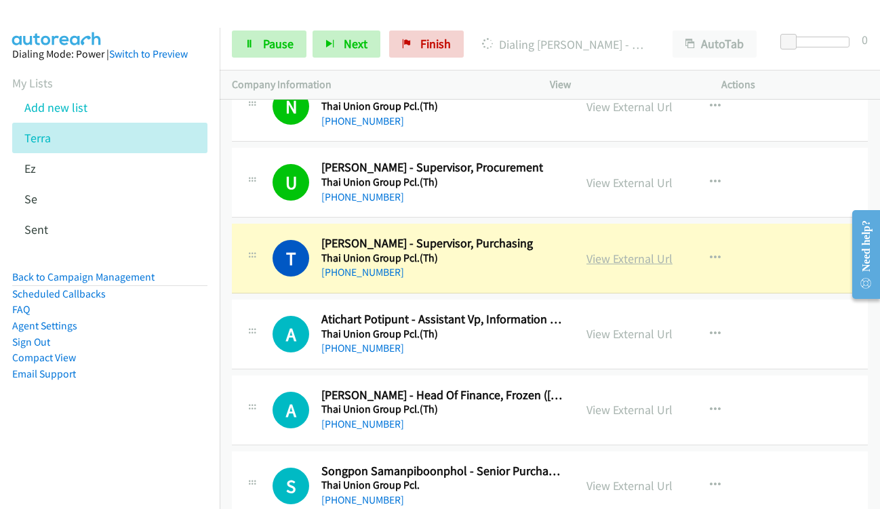
click at [604, 261] on link "View External Url" at bounding box center [629, 259] width 86 height 16
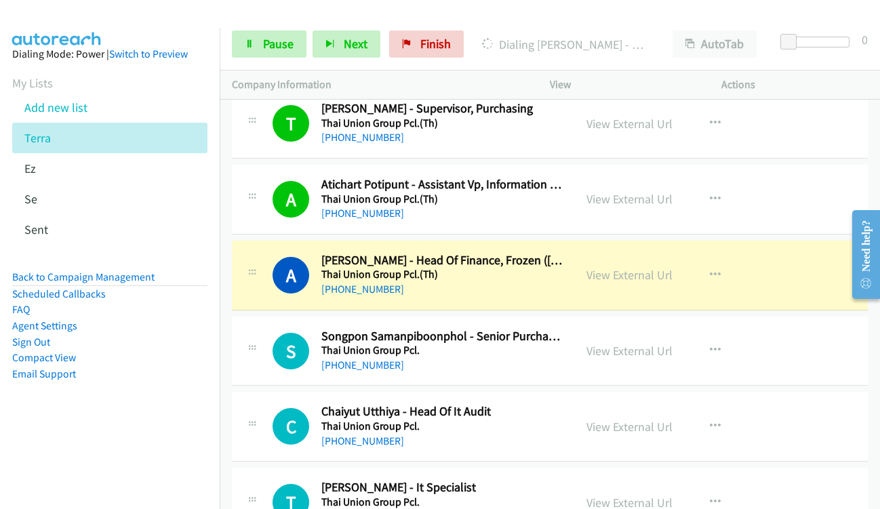
scroll to position [3728, 0]
click at [595, 283] on div "View External Url" at bounding box center [629, 274] width 86 height 18
click at [598, 277] on link "View External Url" at bounding box center [629, 274] width 86 height 16
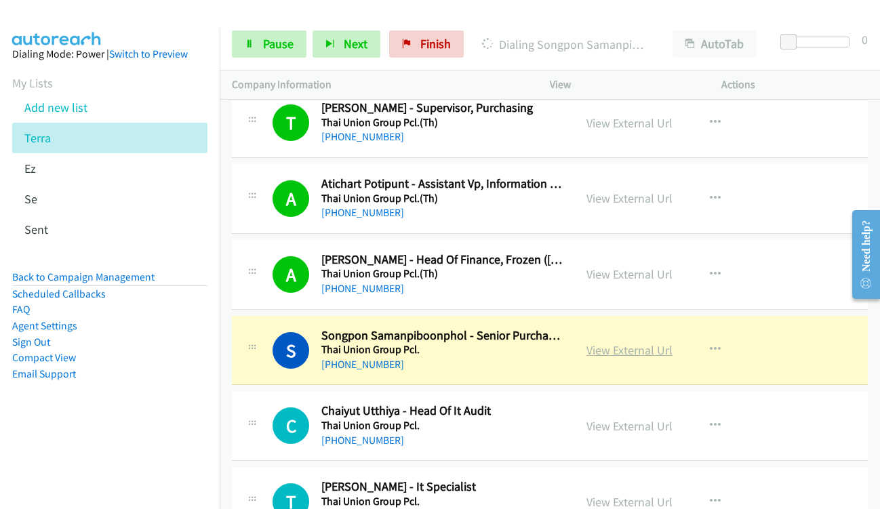
click at [596, 354] on link "View External Url" at bounding box center [629, 350] width 86 height 16
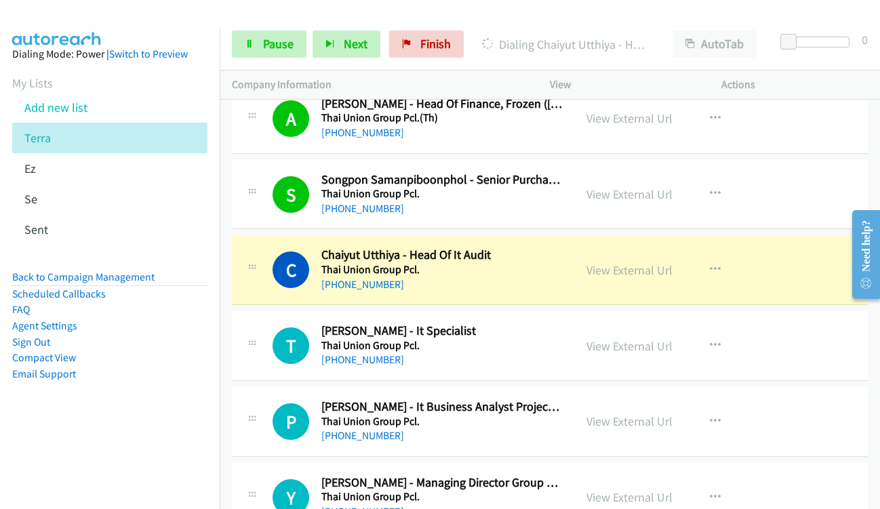
scroll to position [3931, 0]
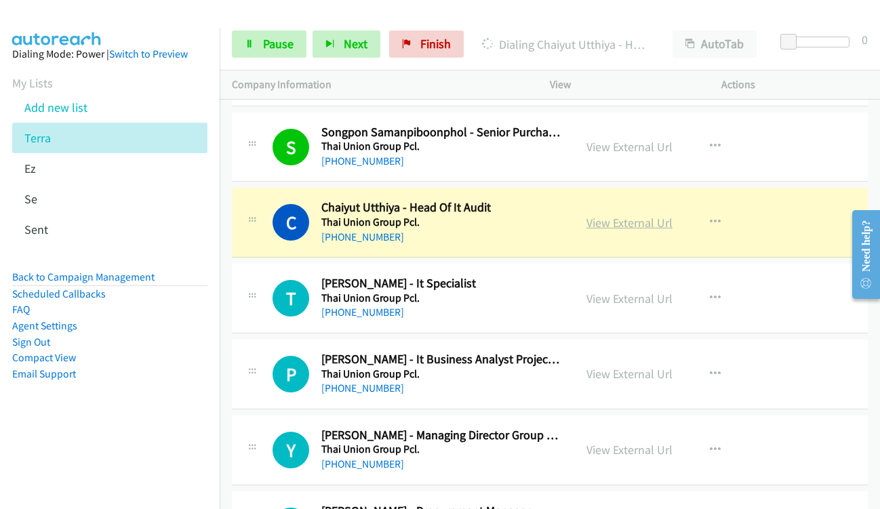
click at [595, 224] on link "View External Url" at bounding box center [629, 223] width 86 height 16
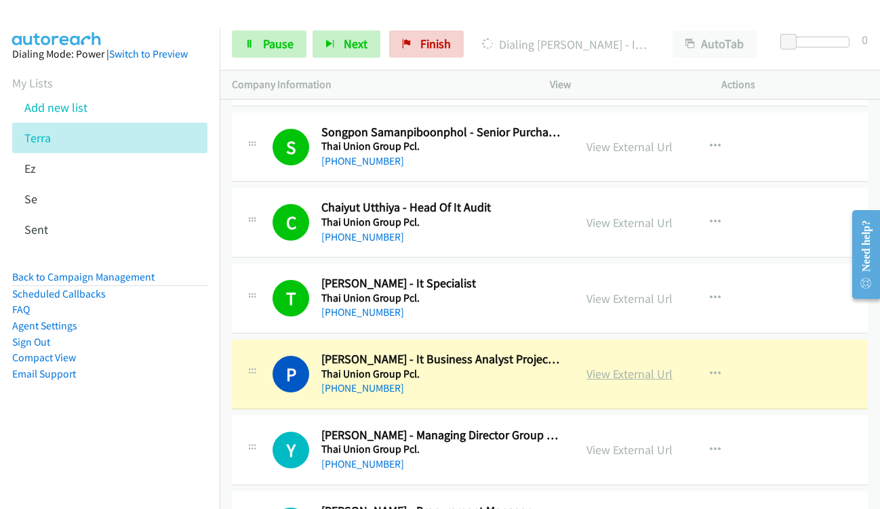
click at [598, 375] on link "View External Url" at bounding box center [629, 374] width 86 height 16
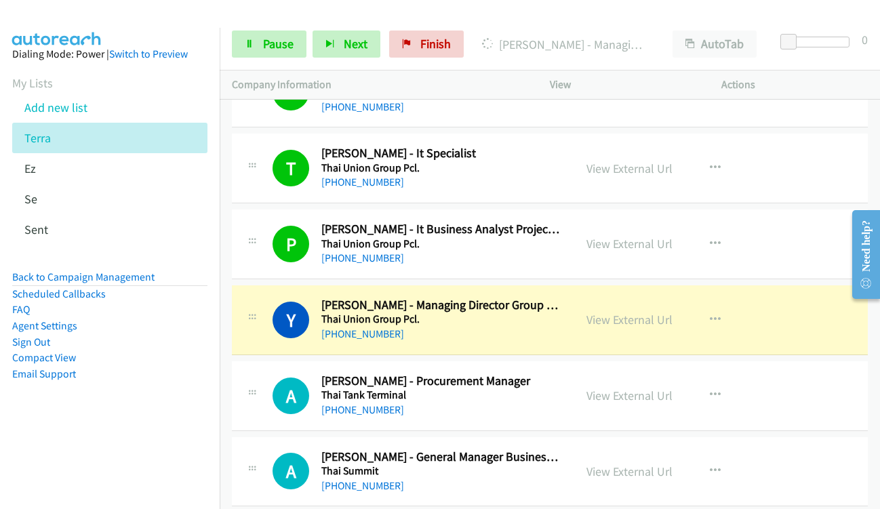
scroll to position [4067, 0]
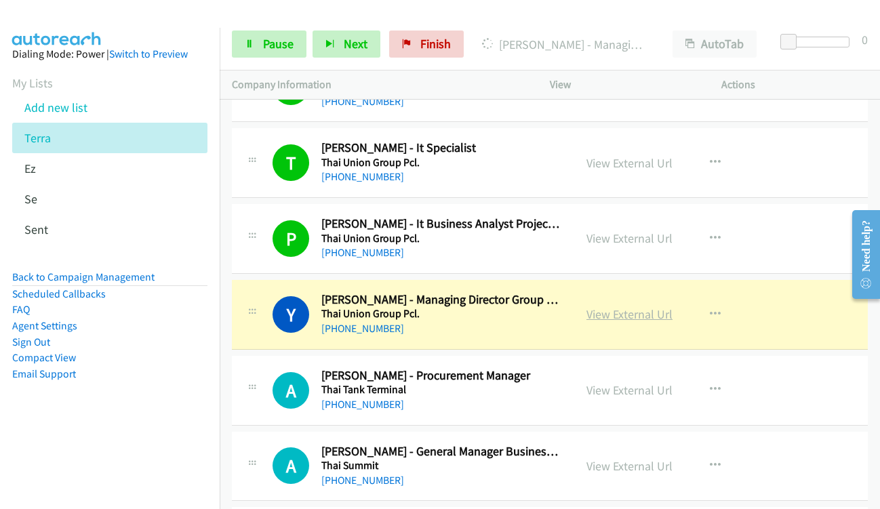
click at [596, 312] on link "View External Url" at bounding box center [629, 314] width 86 height 16
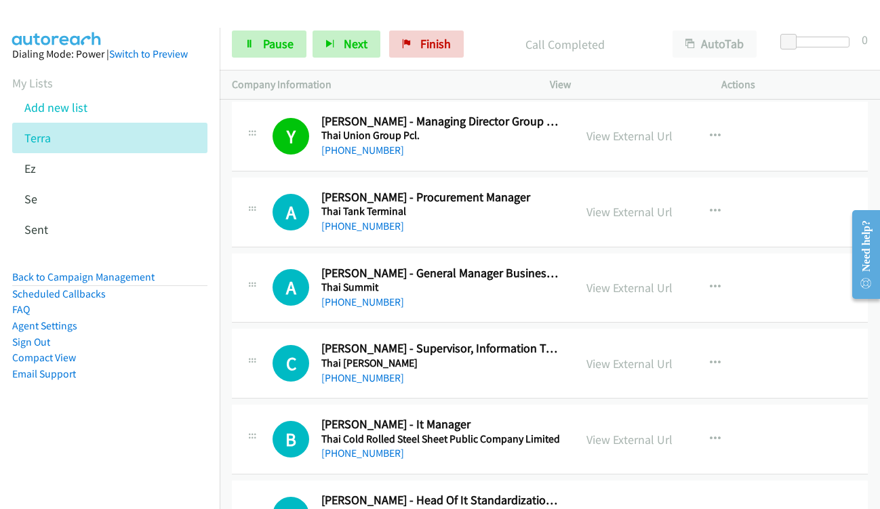
scroll to position [4270, 0]
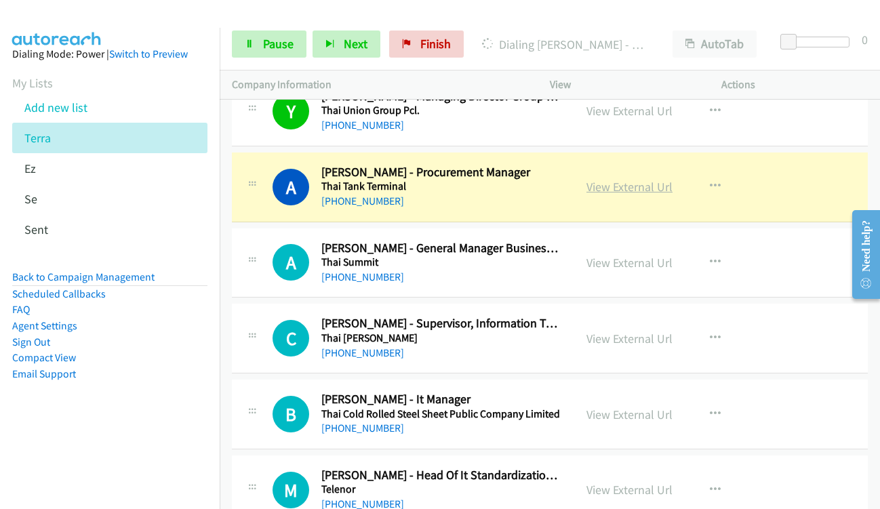
click at [609, 190] on link "View External Url" at bounding box center [629, 187] width 86 height 16
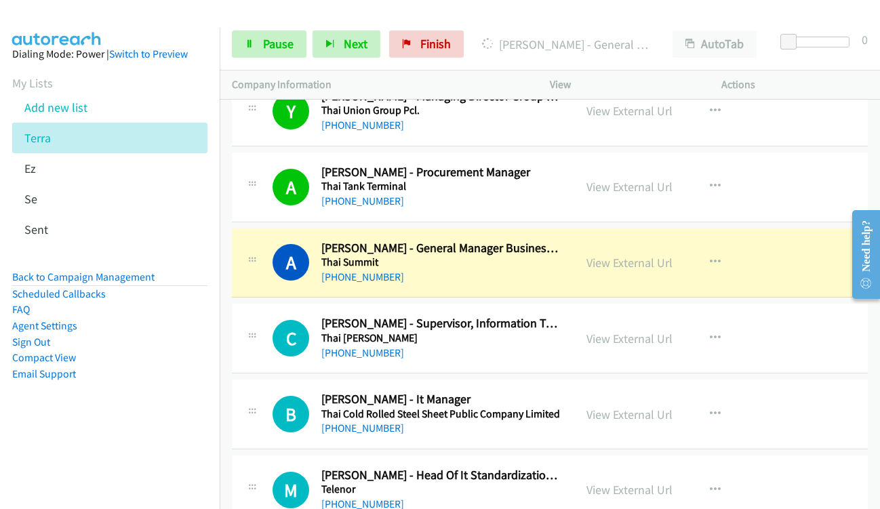
drag, startPoint x: 471, startPoint y: 270, endPoint x: 518, endPoint y: 274, distance: 46.9
click at [471, 270] on div "+66 83 264 0783" at bounding box center [441, 277] width 241 height 16
click at [622, 260] on link "View External Url" at bounding box center [629, 263] width 86 height 16
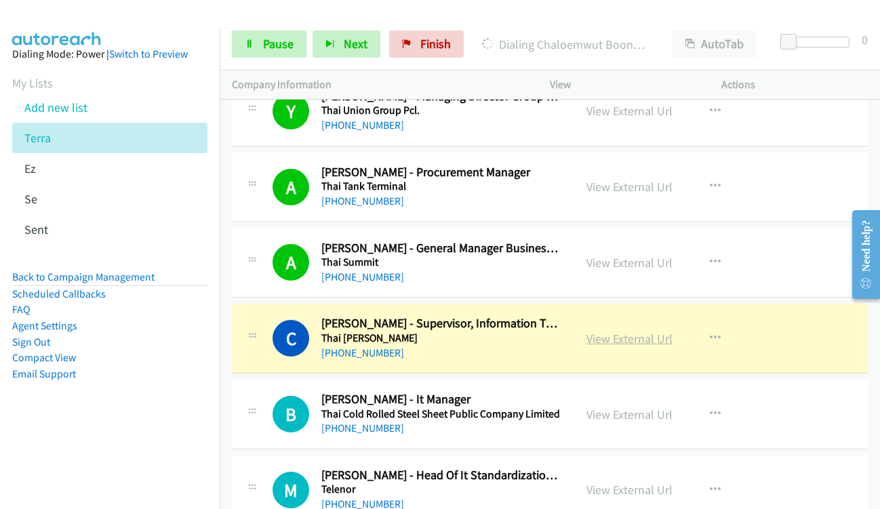
click at [596, 342] on link "View External Url" at bounding box center [629, 339] width 86 height 16
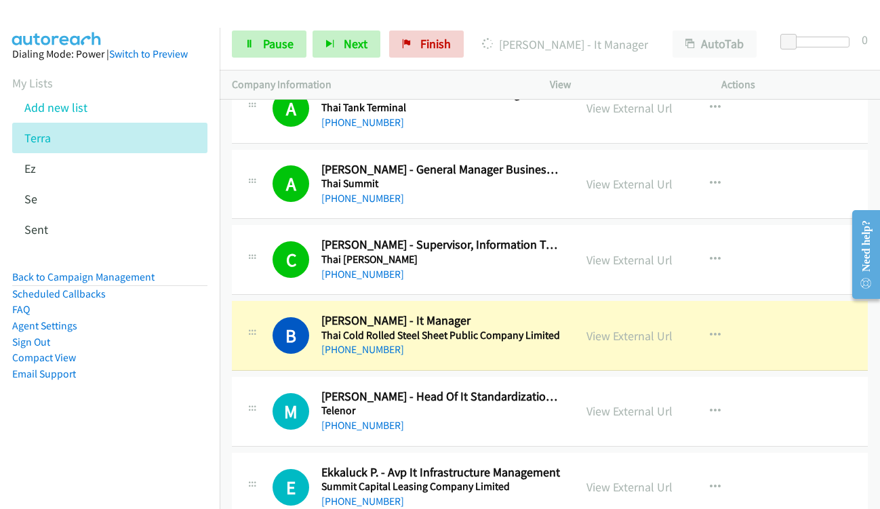
scroll to position [4473, 0]
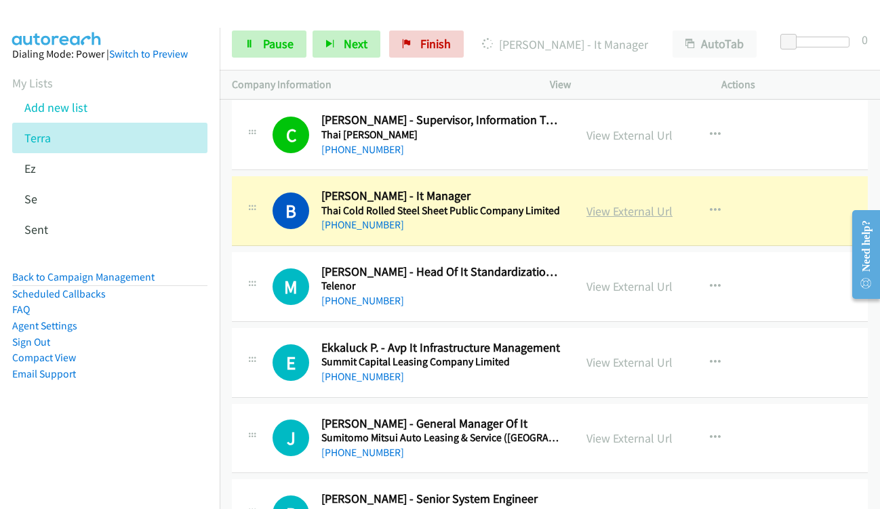
click at [594, 213] on link "View External Url" at bounding box center [629, 211] width 86 height 16
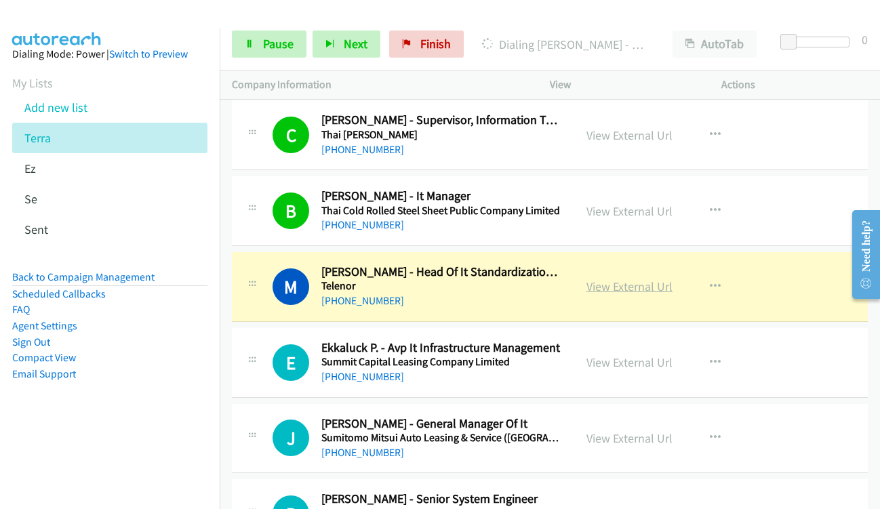
click at [598, 285] on link "View External Url" at bounding box center [629, 287] width 86 height 16
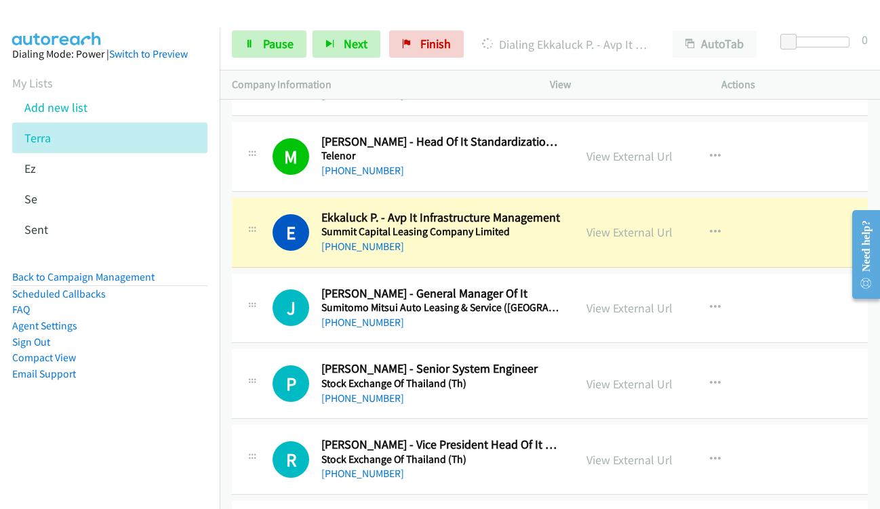
scroll to position [4609, 0]
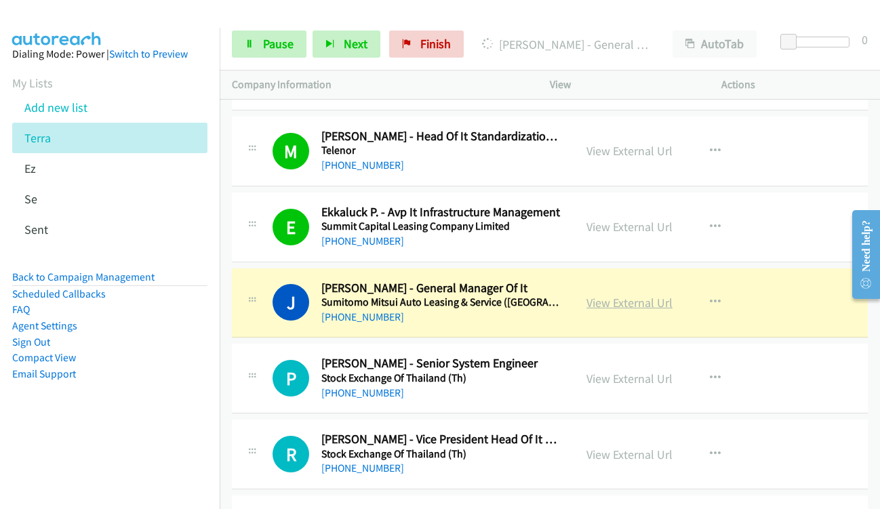
click at [595, 304] on link "View External Url" at bounding box center [629, 303] width 86 height 16
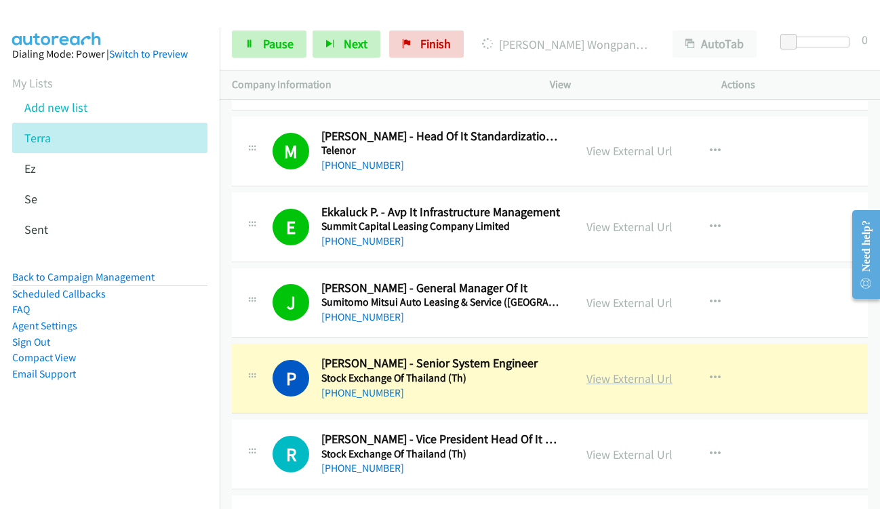
click at [599, 383] on link "View External Url" at bounding box center [629, 379] width 86 height 16
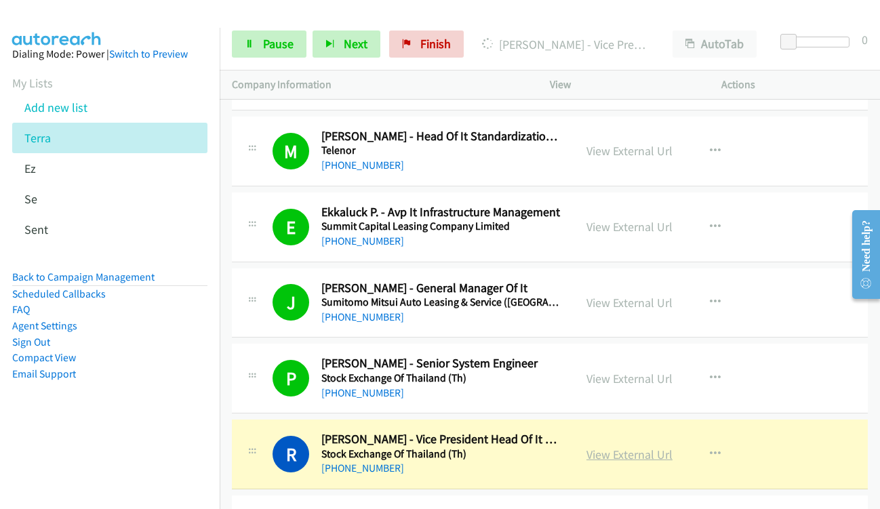
click at [597, 459] on link "View External Url" at bounding box center [629, 455] width 86 height 16
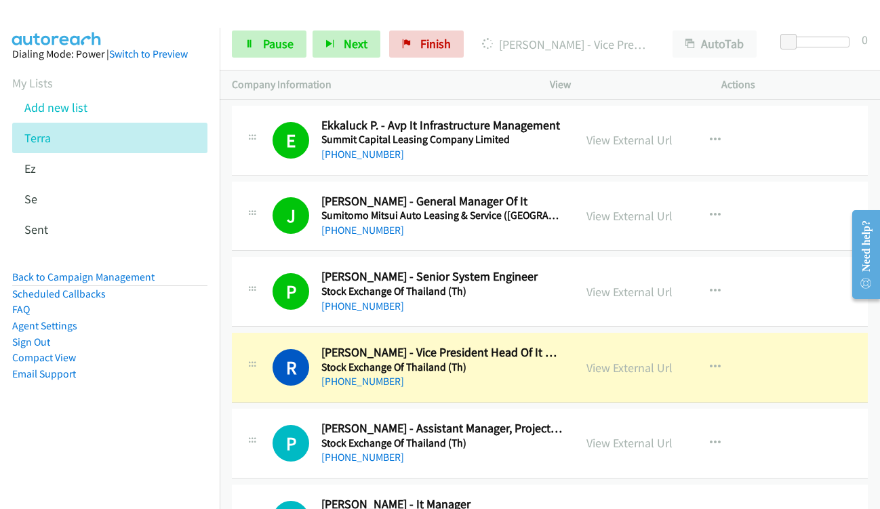
scroll to position [4812, 0]
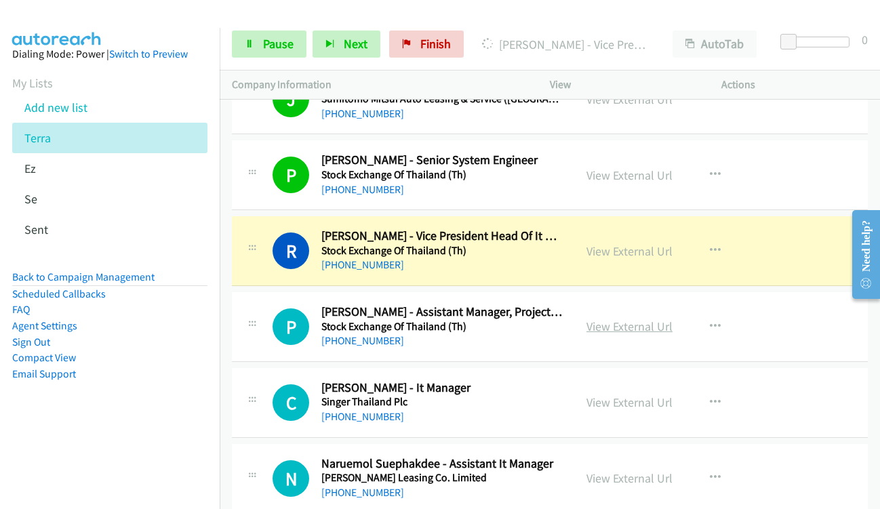
click at [602, 330] on link "View External Url" at bounding box center [629, 327] width 86 height 16
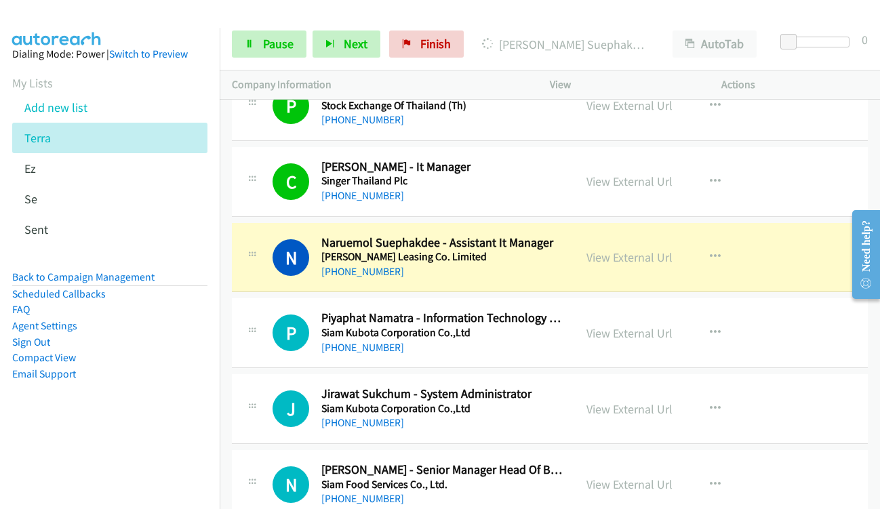
scroll to position [5083, 0]
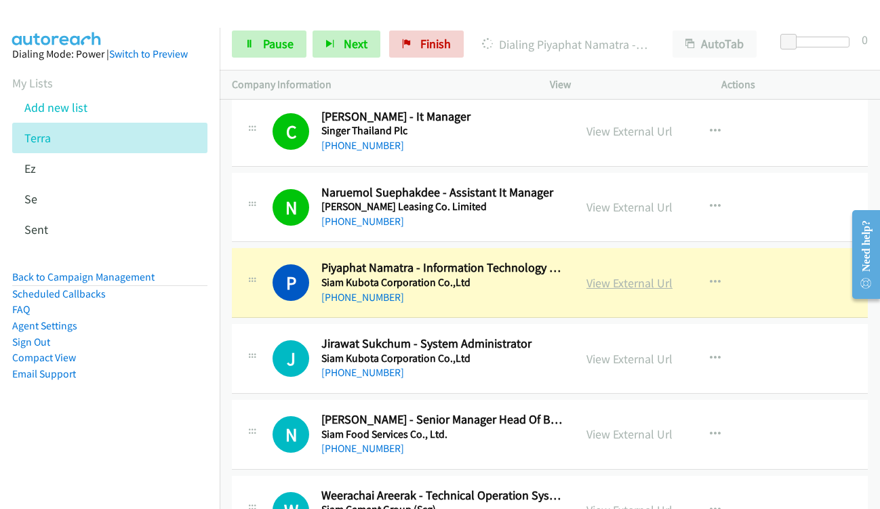
click at [609, 286] on link "View External Url" at bounding box center [629, 283] width 86 height 16
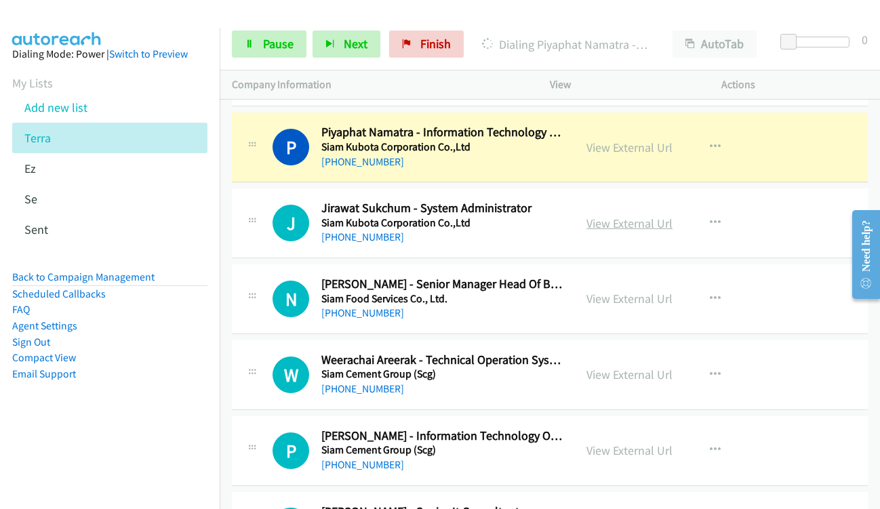
click at [590, 225] on link "View External Url" at bounding box center [629, 224] width 86 height 16
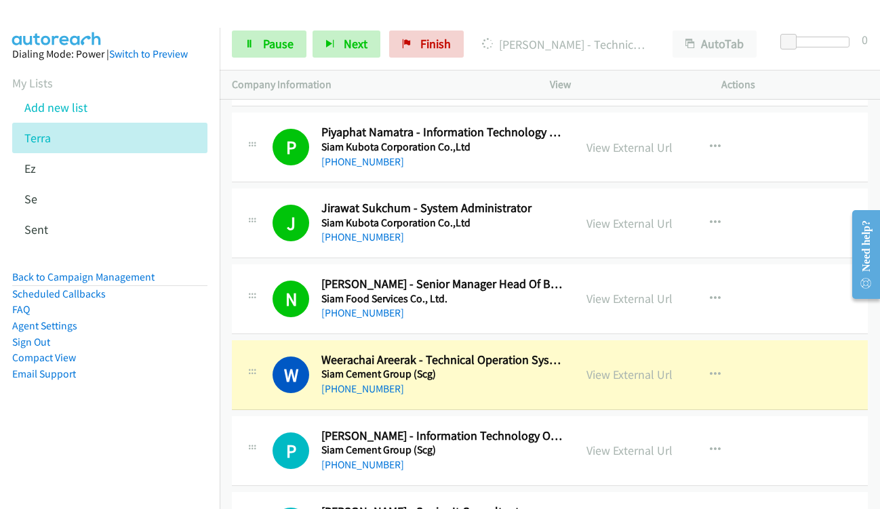
click at [596, 380] on link "View External Url" at bounding box center [629, 375] width 86 height 16
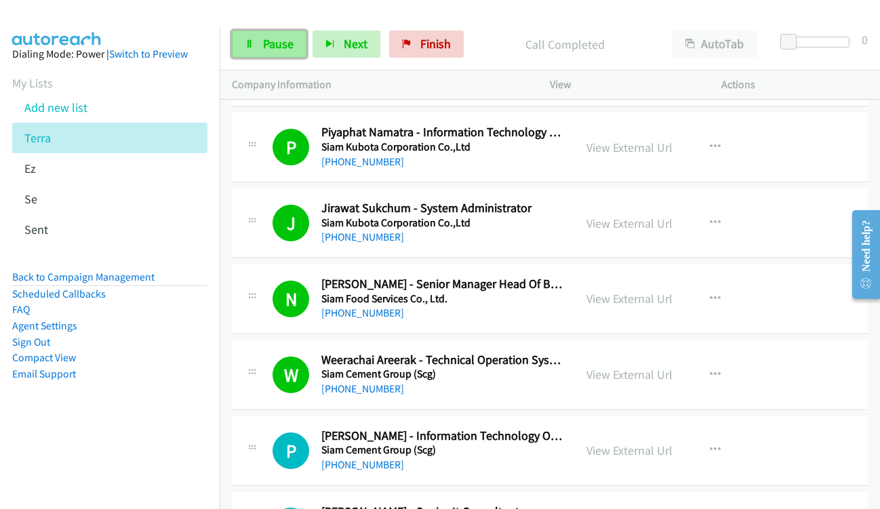
click at [260, 49] on link "Pause" at bounding box center [269, 43] width 75 height 27
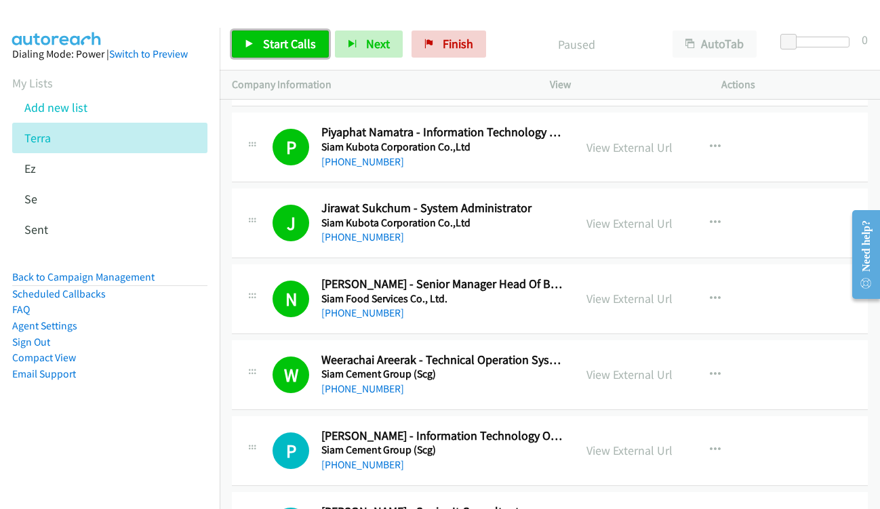
click at [260, 49] on link "Start Calls" at bounding box center [280, 43] width 97 height 27
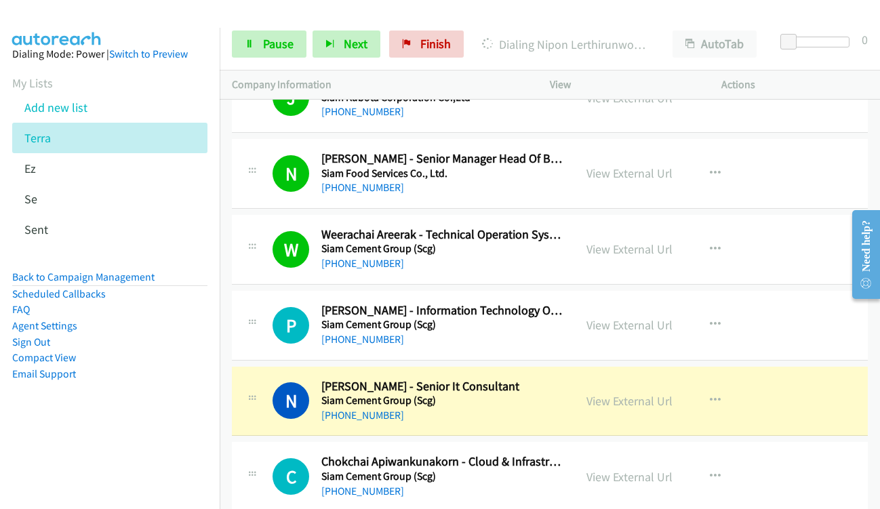
scroll to position [5490, 0]
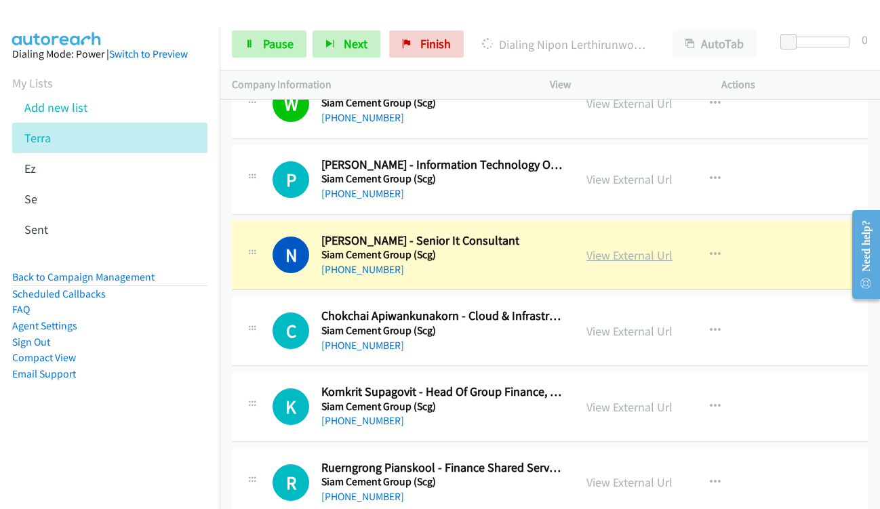
click at [594, 262] on link "View External Url" at bounding box center [629, 255] width 86 height 16
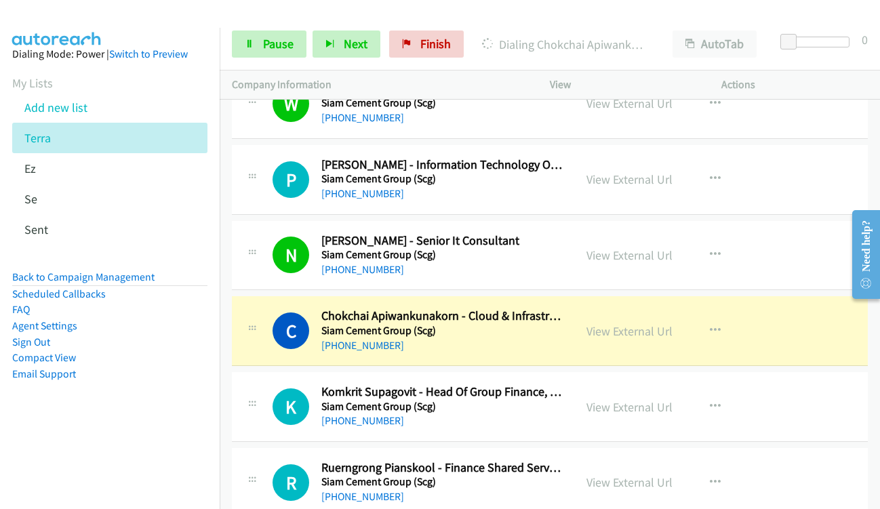
scroll to position [5625, 0]
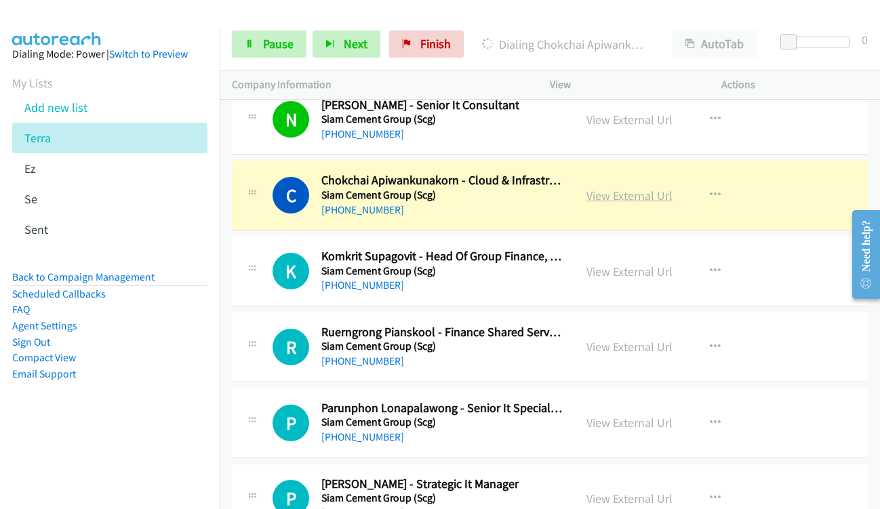
click at [602, 192] on link "View External Url" at bounding box center [629, 196] width 86 height 16
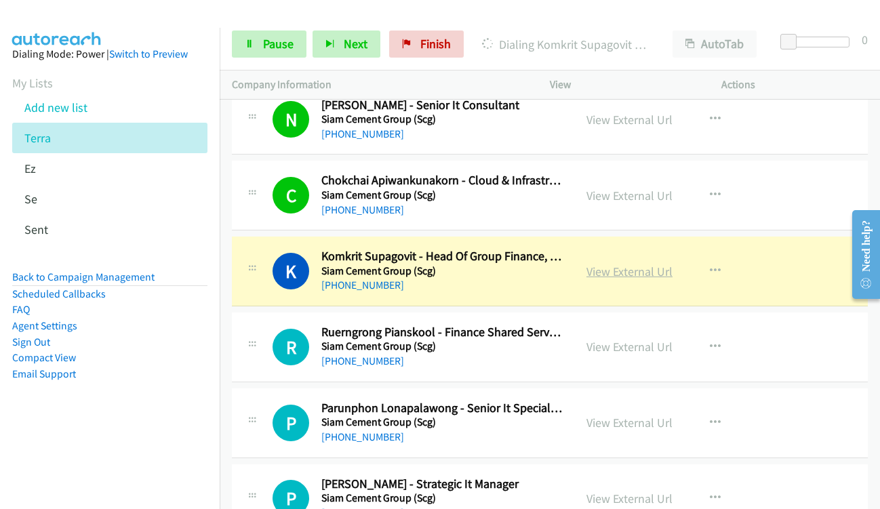
click at [599, 269] on link "View External Url" at bounding box center [629, 272] width 86 height 16
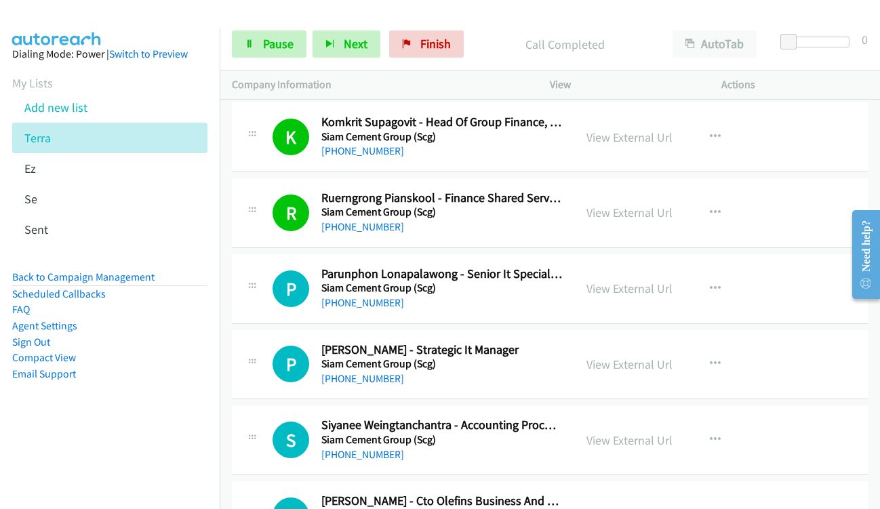
scroll to position [5761, 0]
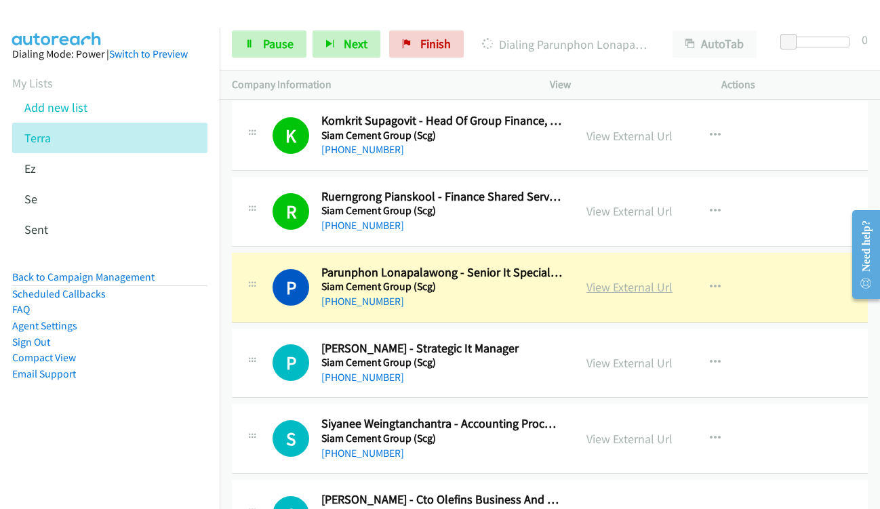
click at [600, 289] on link "View External Url" at bounding box center [629, 287] width 86 height 16
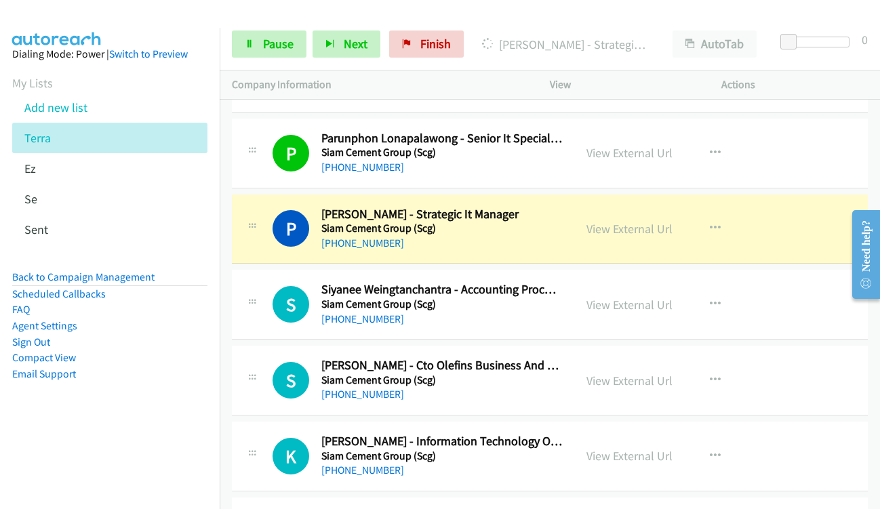
scroll to position [5896, 0]
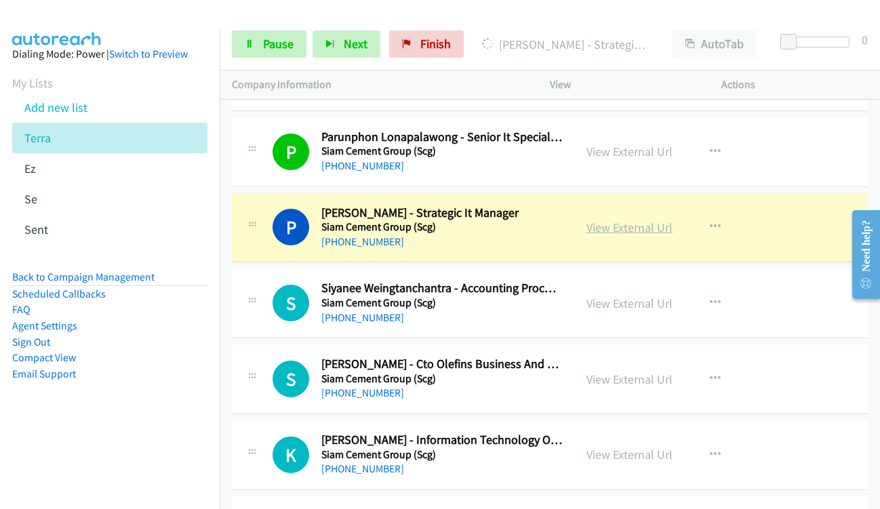
click at [586, 226] on link "View External Url" at bounding box center [629, 228] width 86 height 16
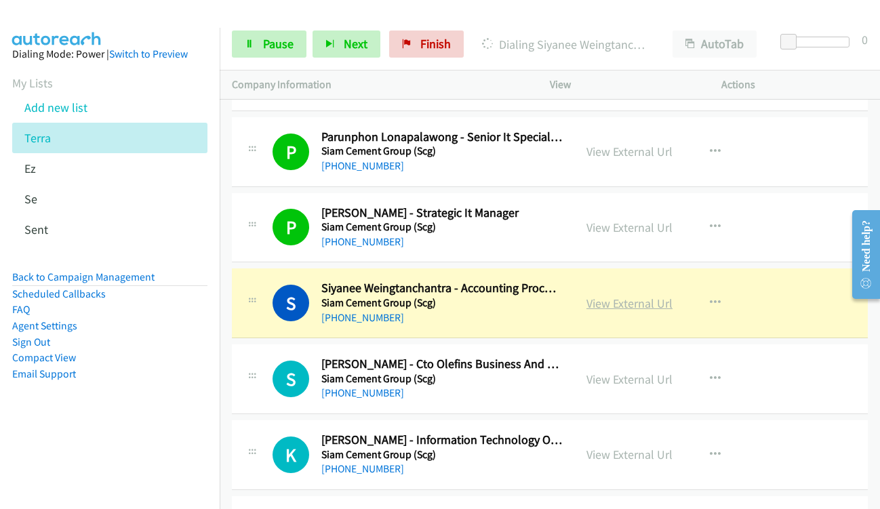
click at [598, 309] on link "View External Url" at bounding box center [629, 303] width 86 height 16
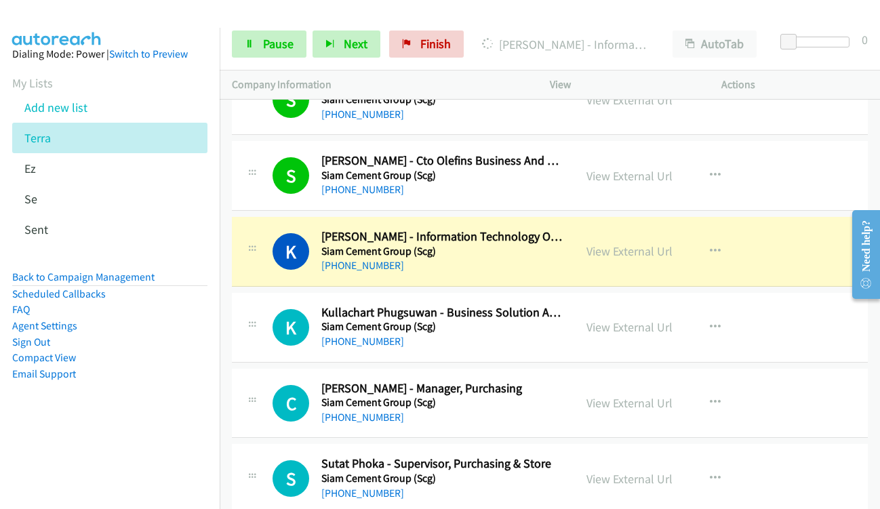
scroll to position [6168, 0]
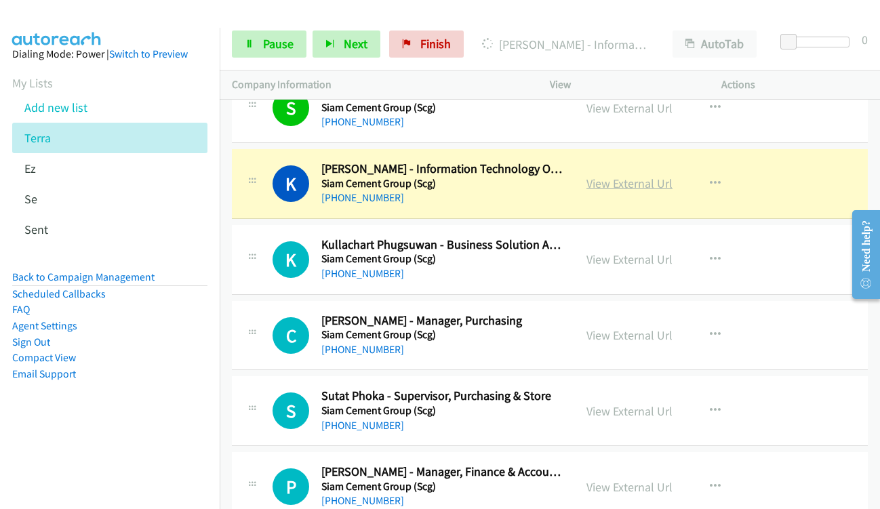
click at [590, 186] on link "View External Url" at bounding box center [629, 184] width 86 height 16
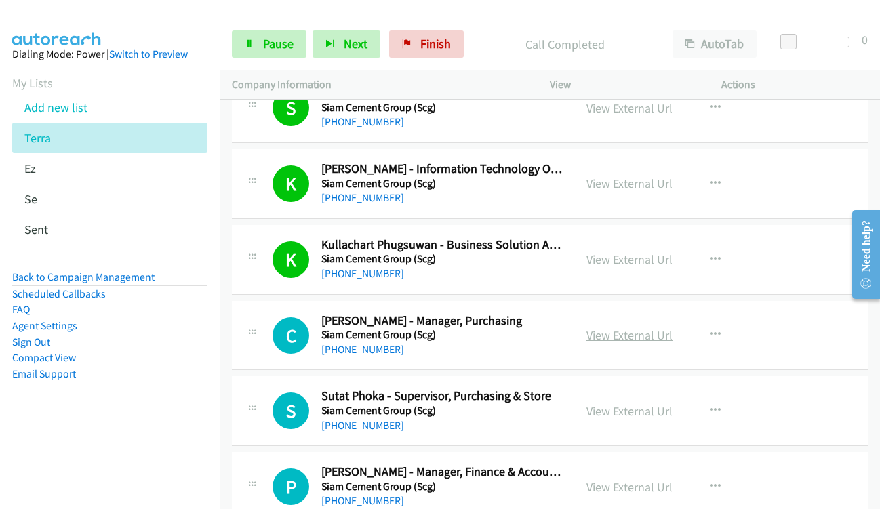
click at [592, 336] on link "View External Url" at bounding box center [629, 335] width 86 height 16
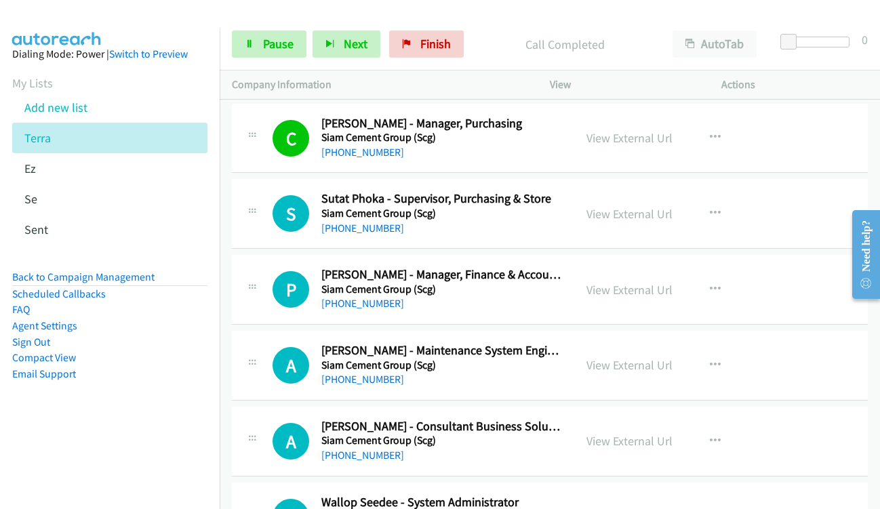
scroll to position [6371, 0]
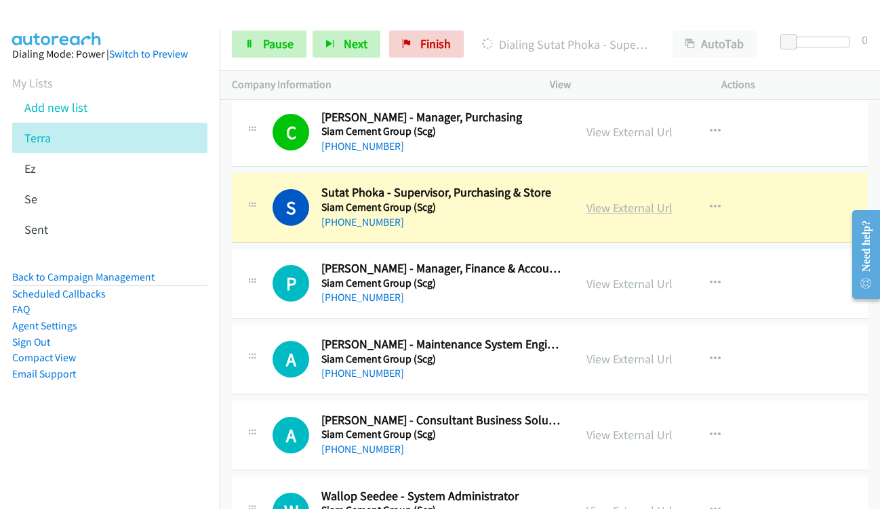
click at [590, 210] on link "View External Url" at bounding box center [629, 208] width 86 height 16
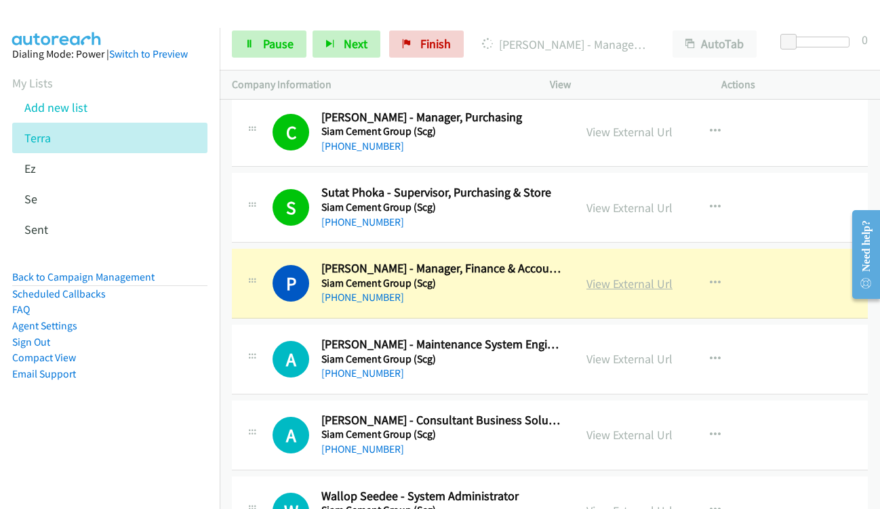
click at [599, 283] on link "View External Url" at bounding box center [629, 284] width 86 height 16
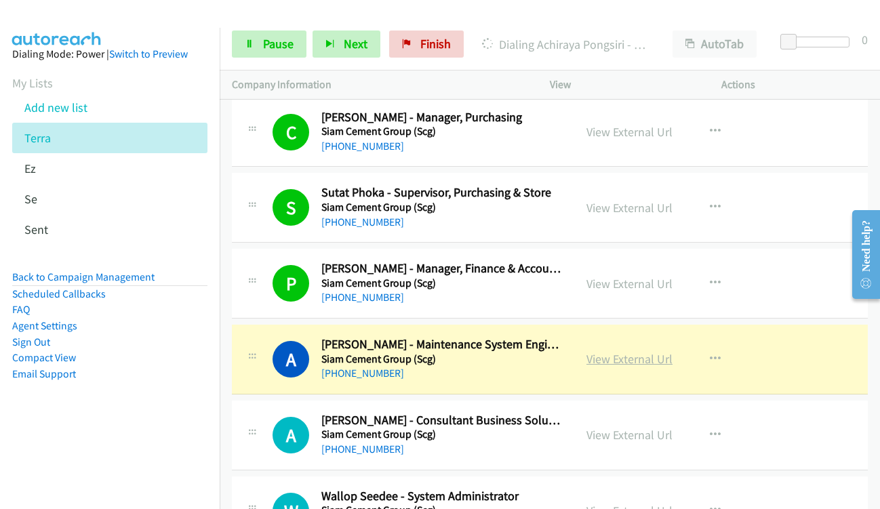
click at [596, 355] on link "View External Url" at bounding box center [629, 359] width 86 height 16
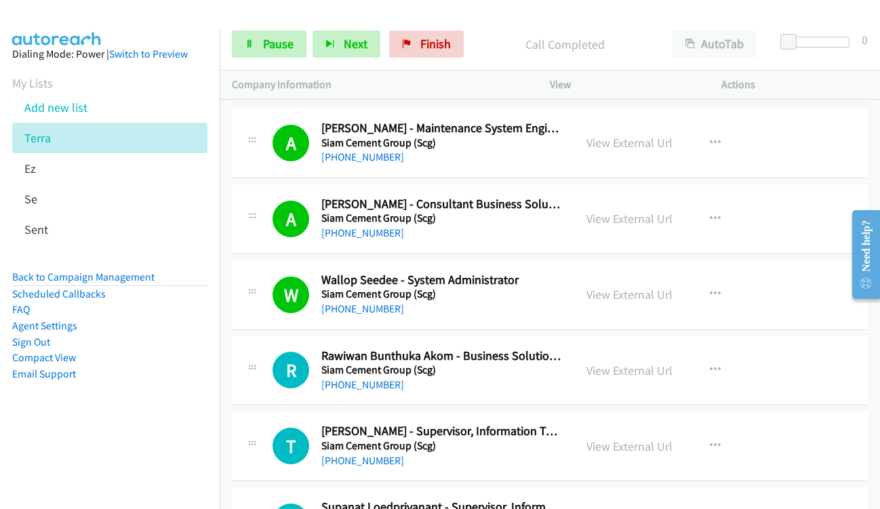
scroll to position [6710, 0]
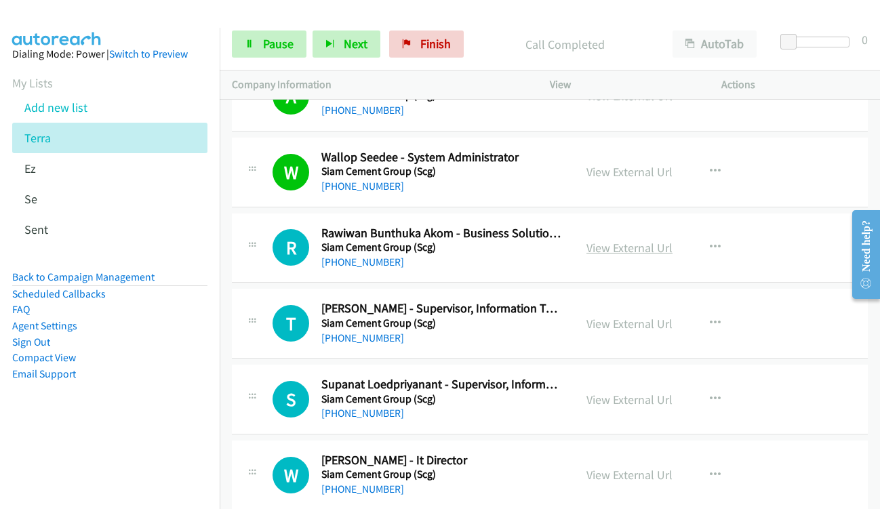
click at [607, 243] on link "View External Url" at bounding box center [629, 248] width 86 height 16
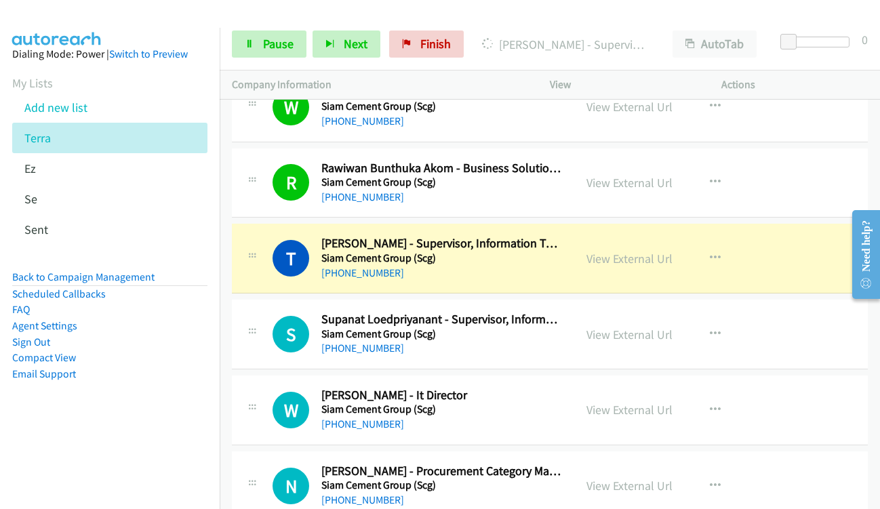
scroll to position [6845, 0]
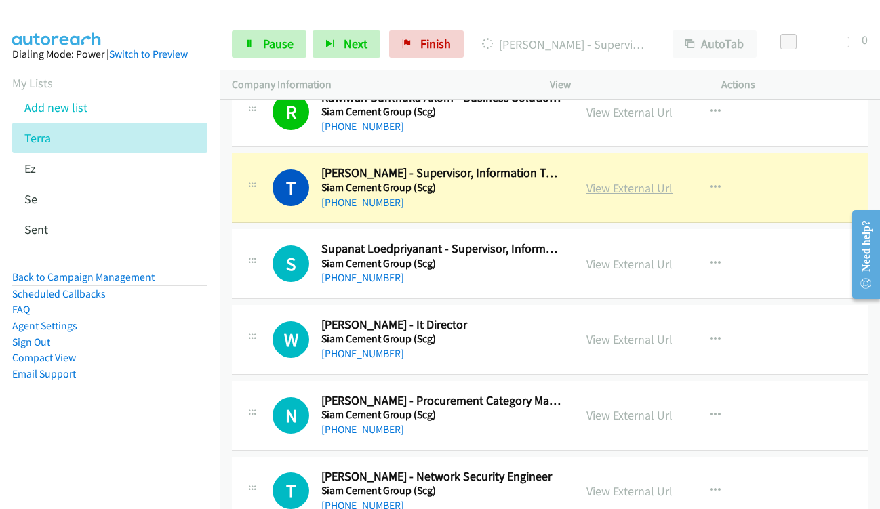
click at [607, 187] on link "View External Url" at bounding box center [629, 188] width 86 height 16
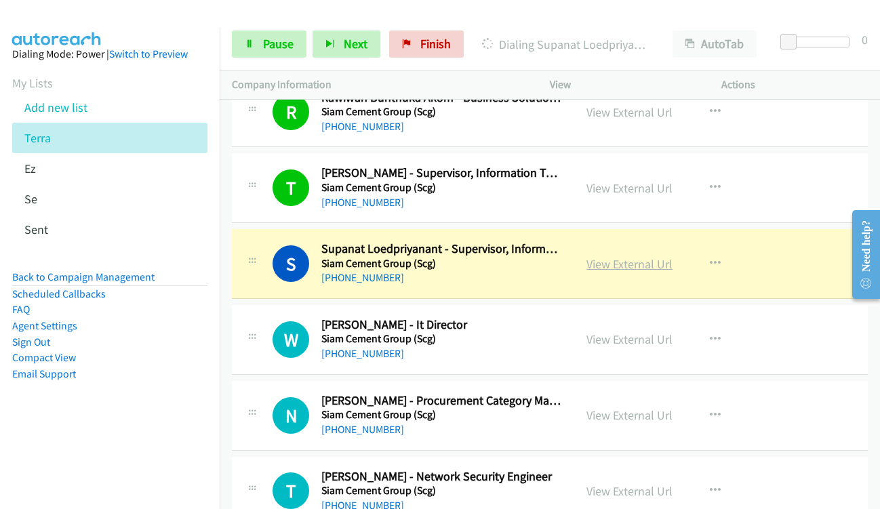
click at [609, 264] on link "View External Url" at bounding box center [629, 264] width 86 height 16
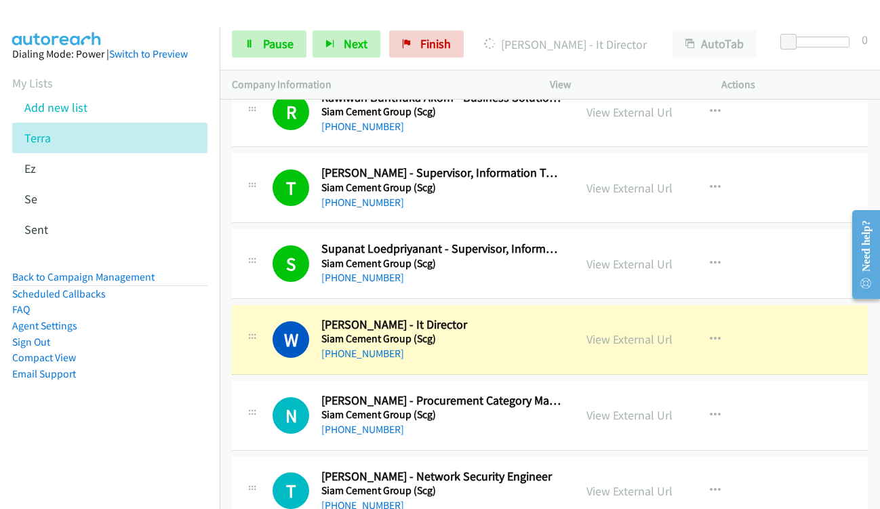
scroll to position [6913, 0]
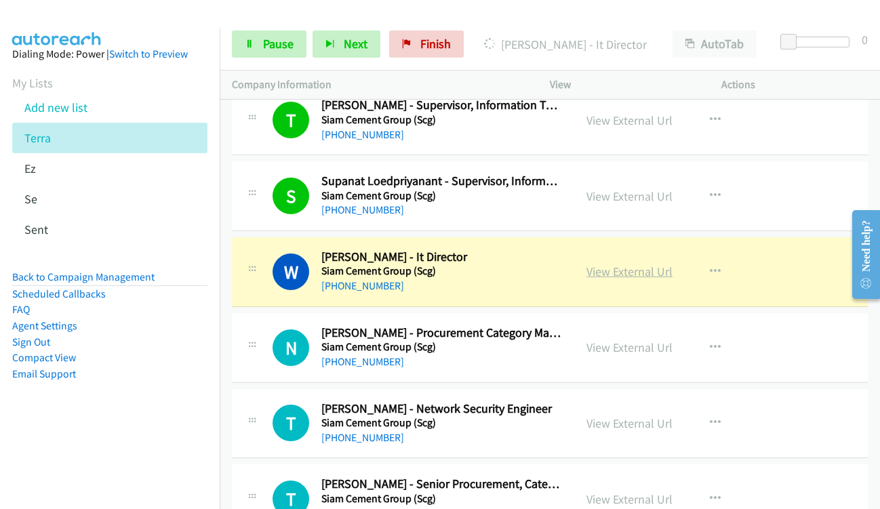
click at [592, 272] on link "View External Url" at bounding box center [629, 272] width 86 height 16
click at [639, 348] on link "View External Url" at bounding box center [629, 348] width 86 height 16
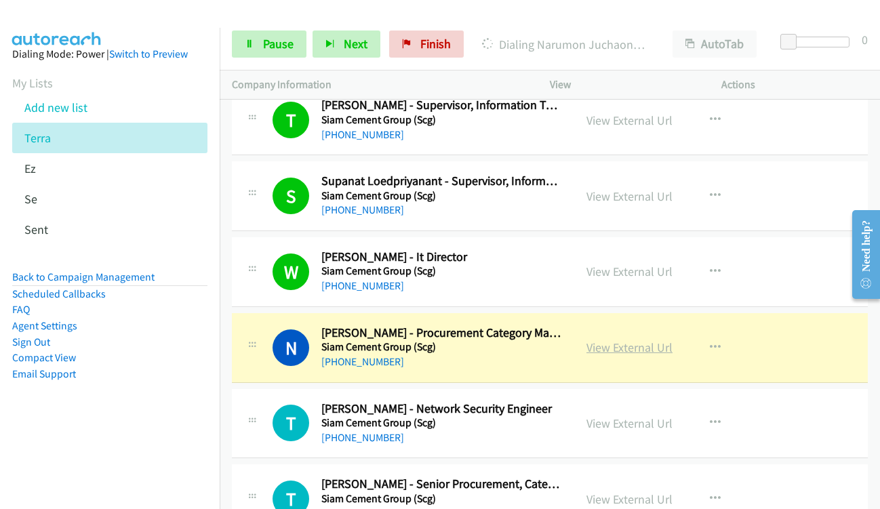
click at [600, 352] on link "View External Url" at bounding box center [629, 348] width 86 height 16
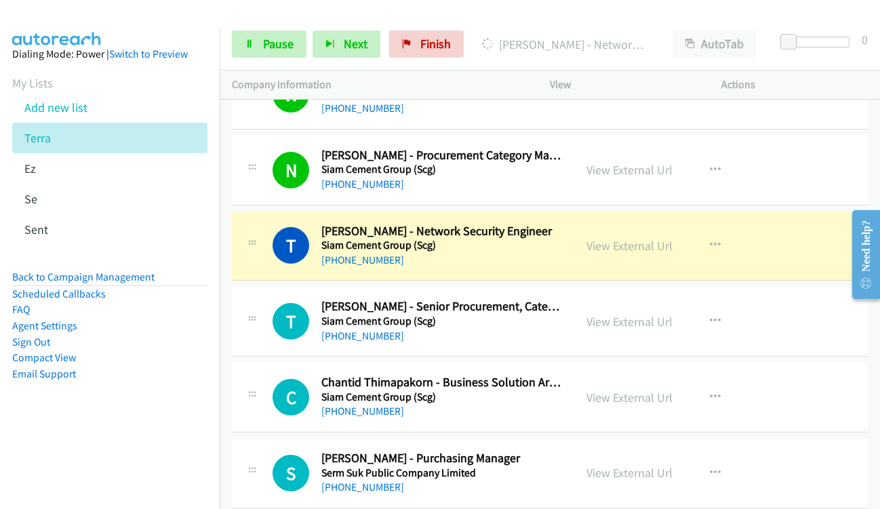
scroll to position [7116, 0]
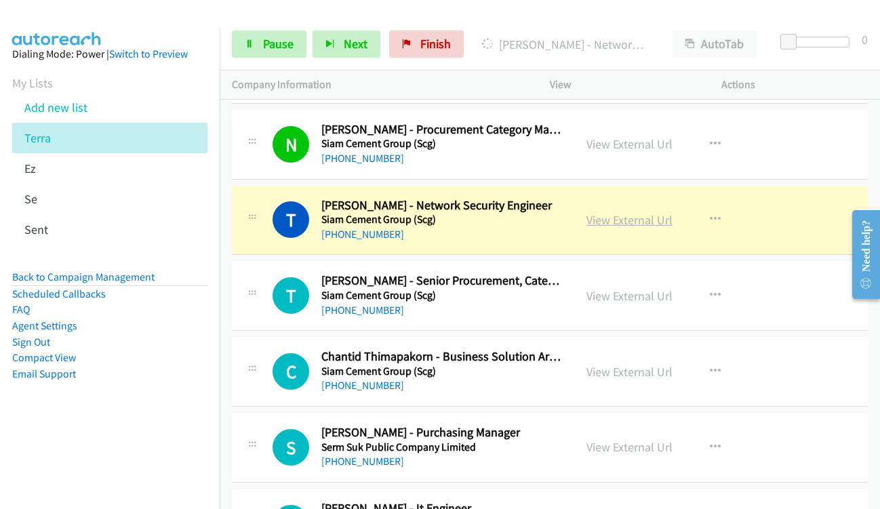
click at [609, 226] on link "View External Url" at bounding box center [629, 220] width 86 height 16
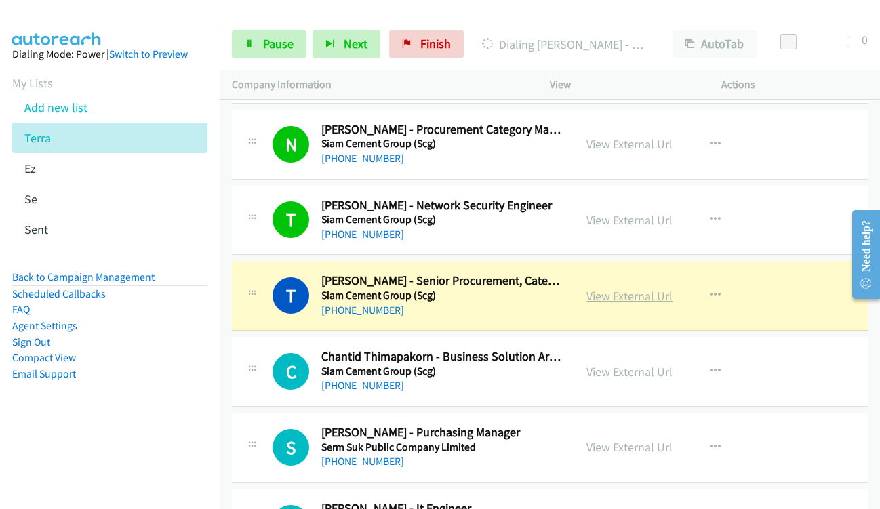
click at [600, 300] on link "View External Url" at bounding box center [629, 296] width 86 height 16
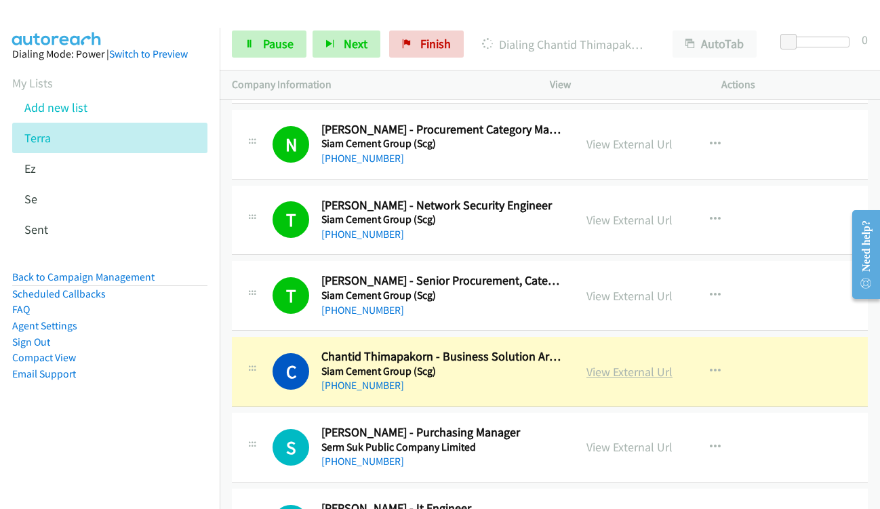
click at [600, 369] on link "View External Url" at bounding box center [629, 372] width 86 height 16
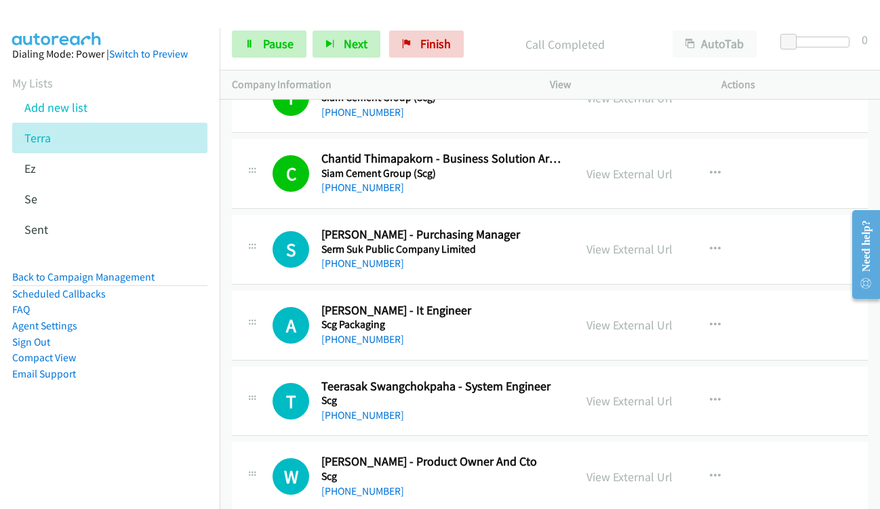
scroll to position [7387, 0]
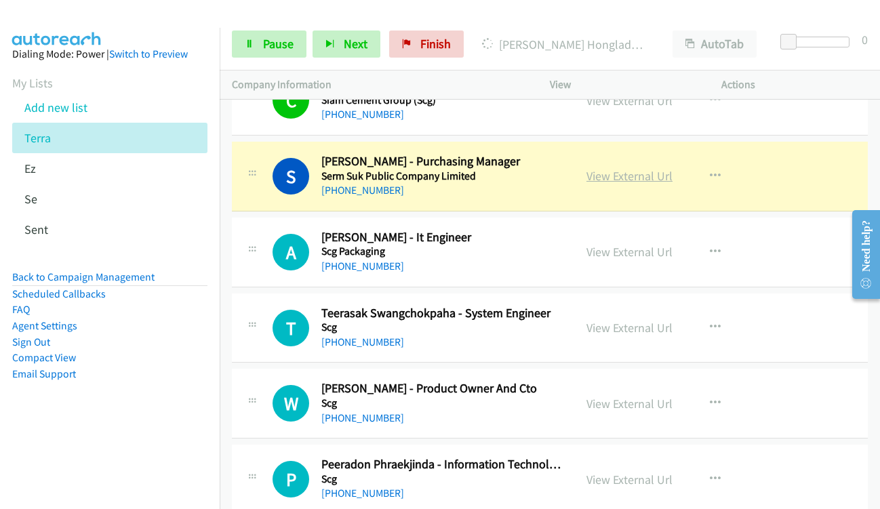
click at [612, 180] on link "View External Url" at bounding box center [629, 176] width 86 height 16
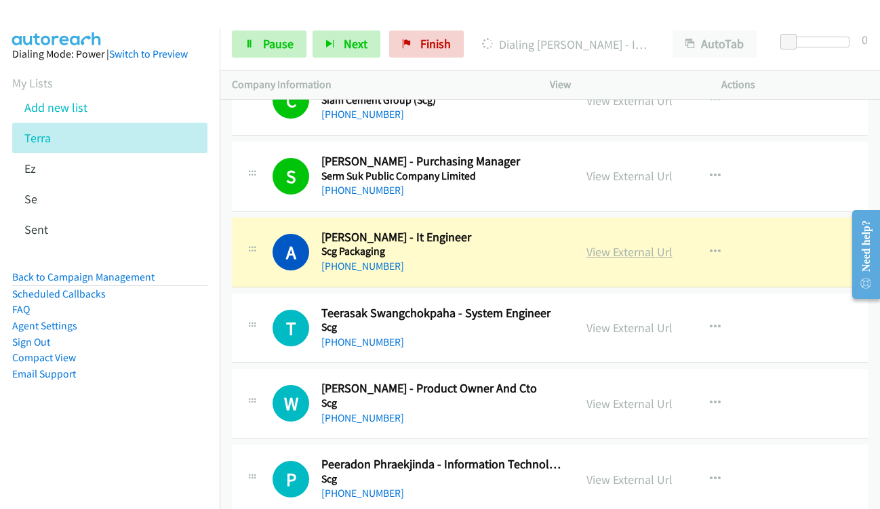
click at [604, 257] on link "View External Url" at bounding box center [629, 252] width 86 height 16
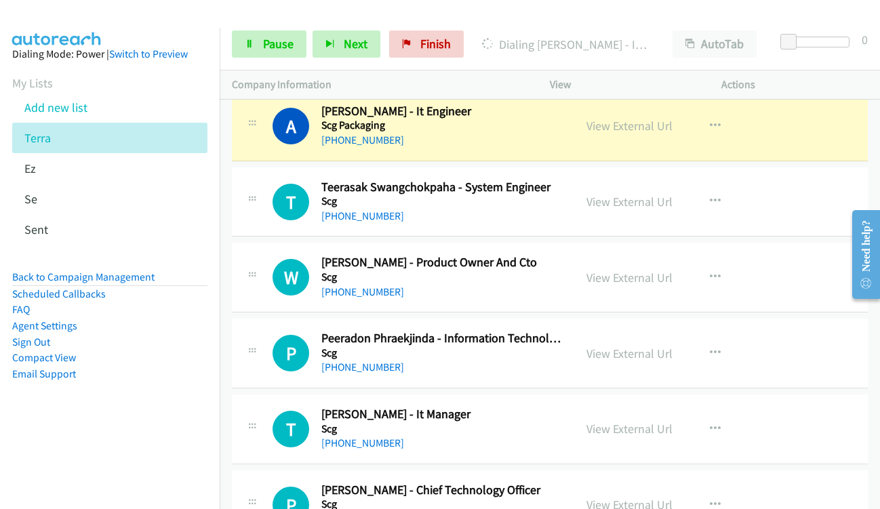
scroll to position [7523, 0]
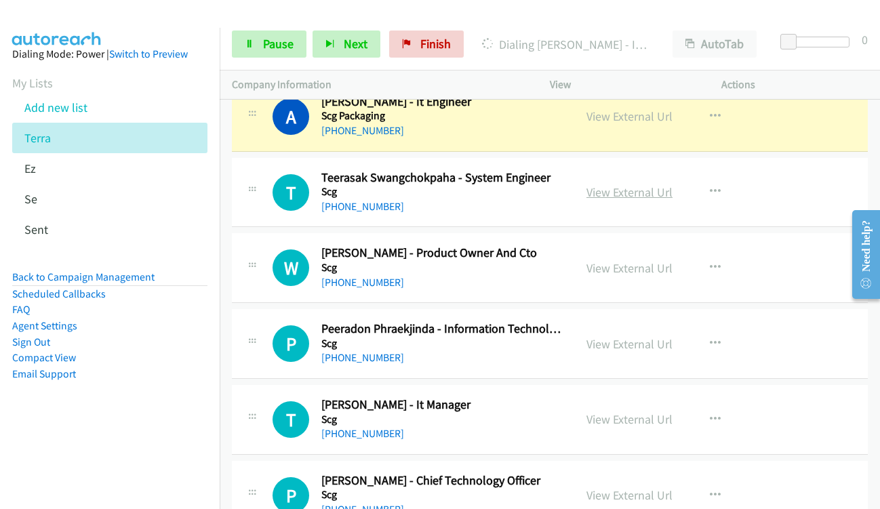
click at [626, 195] on link "View External Url" at bounding box center [629, 192] width 86 height 16
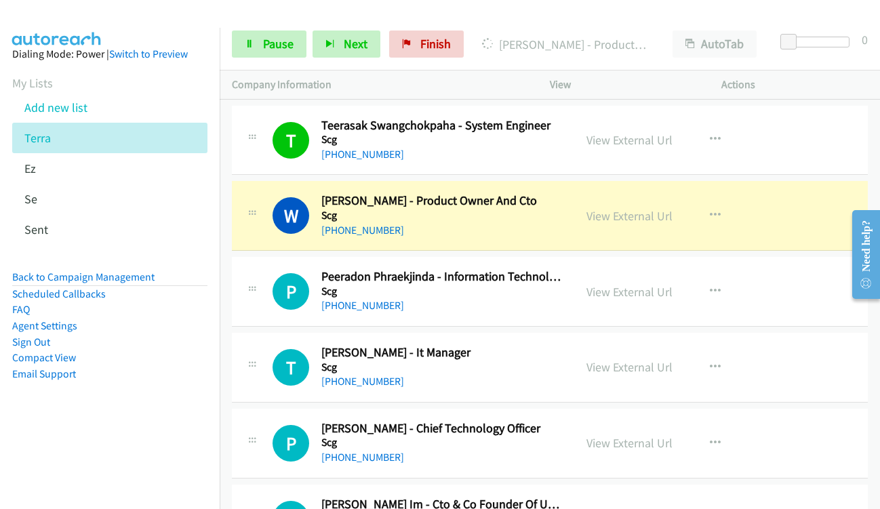
scroll to position [7591, 0]
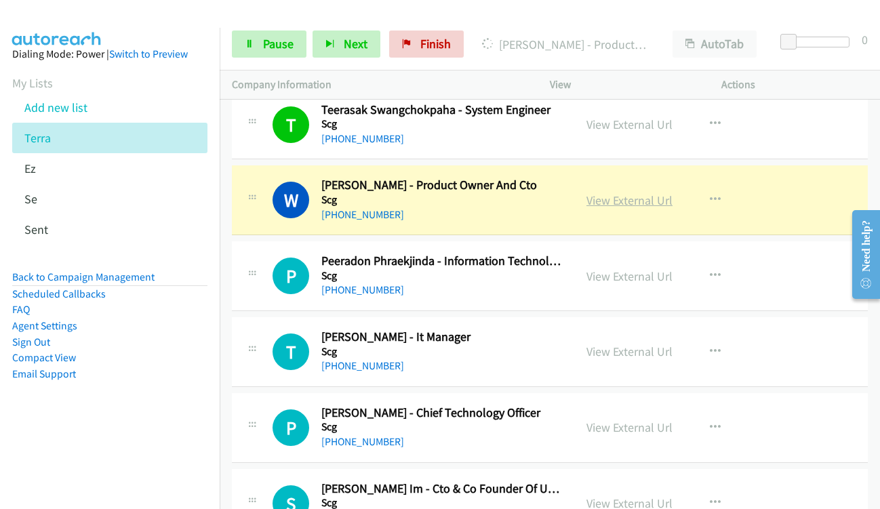
click at [590, 201] on link "View External Url" at bounding box center [629, 200] width 86 height 16
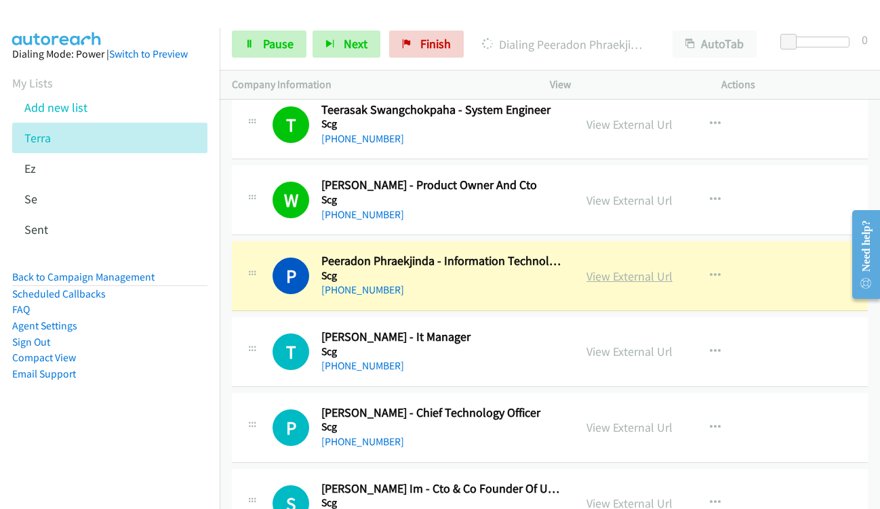
click at [600, 273] on link "View External Url" at bounding box center [629, 276] width 86 height 16
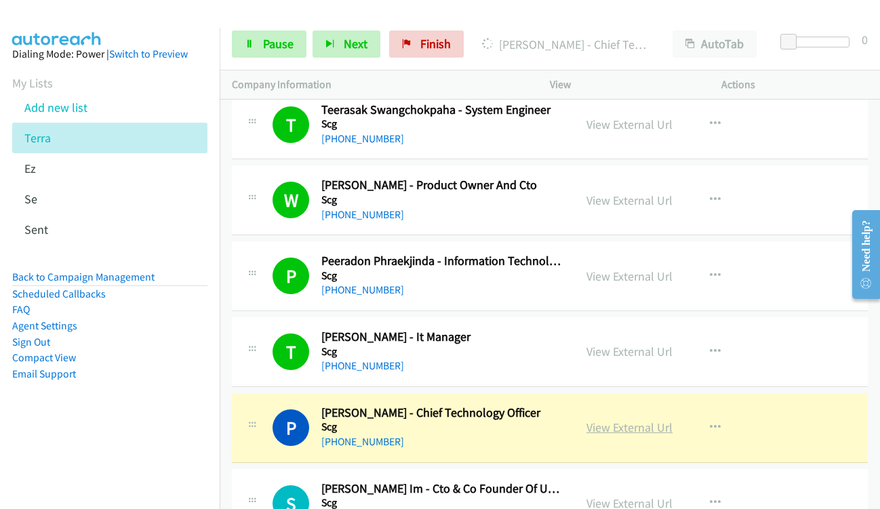
click at [596, 426] on link "View External Url" at bounding box center [629, 428] width 86 height 16
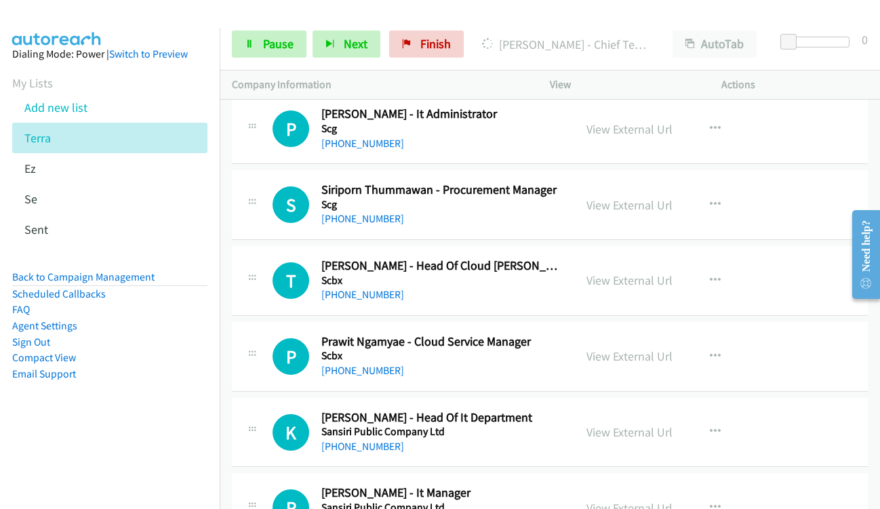
scroll to position [8472, 0]
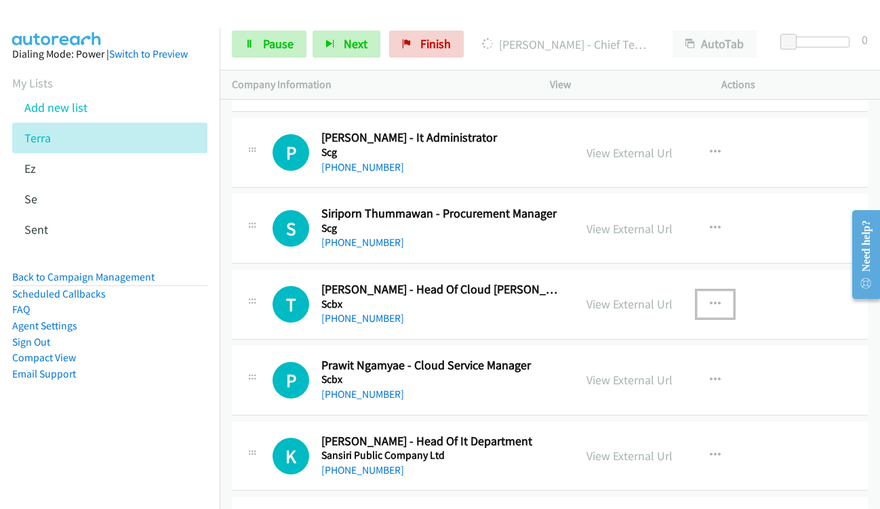
click at [713, 305] on icon "button" at bounding box center [715, 304] width 11 height 11
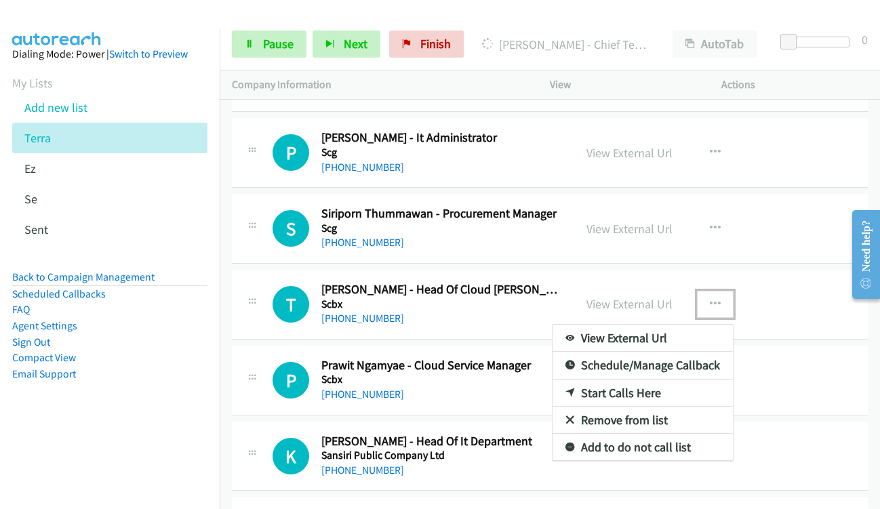
click at [639, 392] on link "Start Calls Here" at bounding box center [642, 393] width 180 height 27
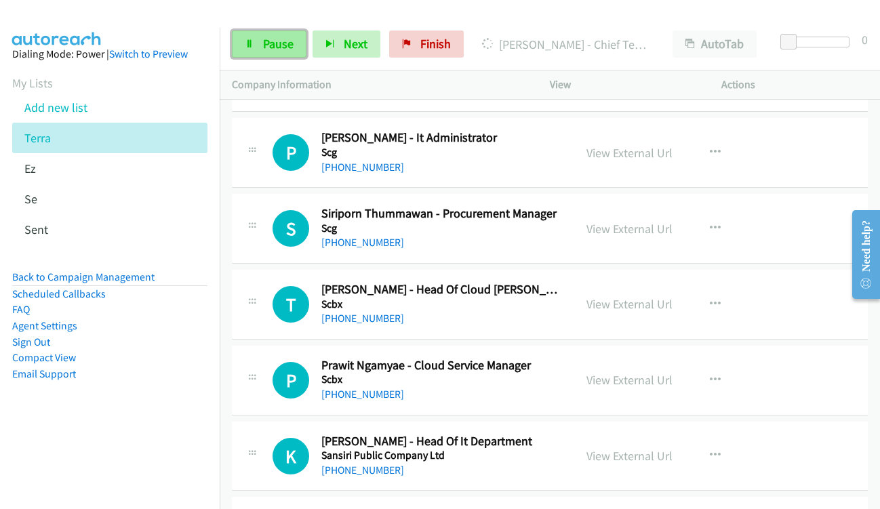
click at [249, 43] on icon at bounding box center [249, 44] width 9 height 9
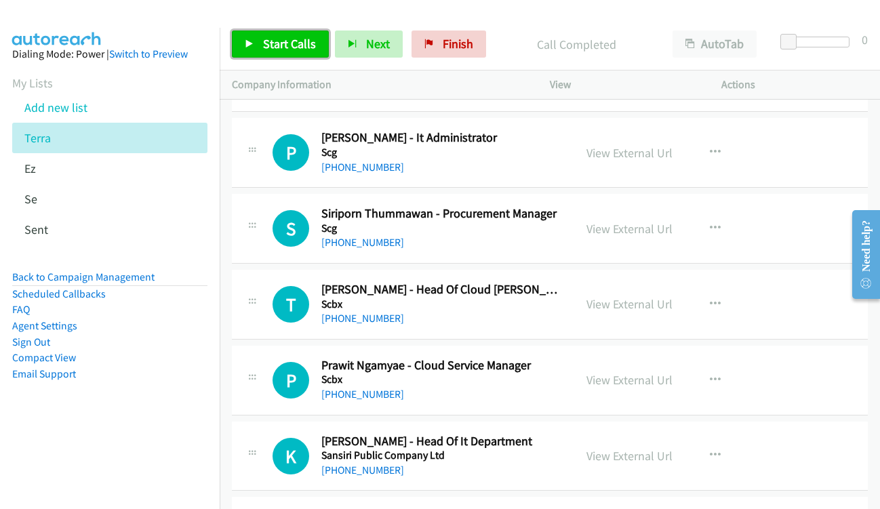
click at [275, 42] on span "Start Calls" at bounding box center [289, 44] width 53 height 16
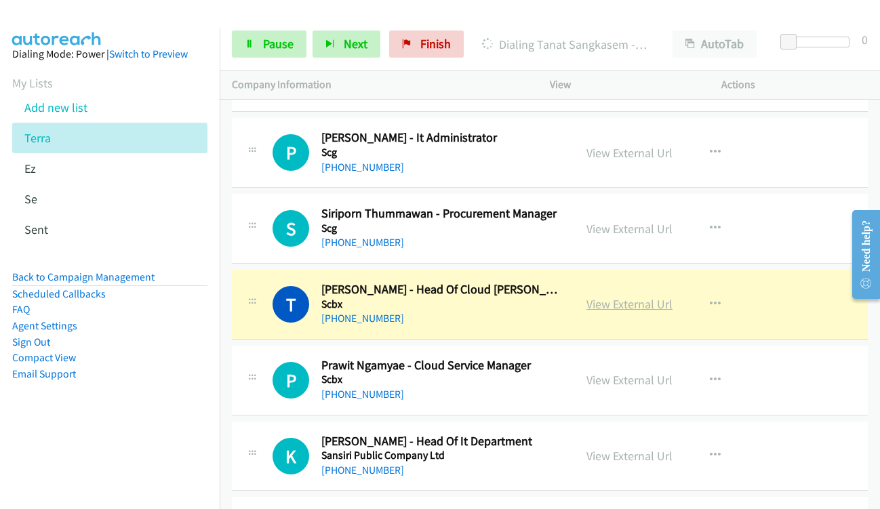
click at [609, 305] on link "View External Url" at bounding box center [629, 304] width 86 height 16
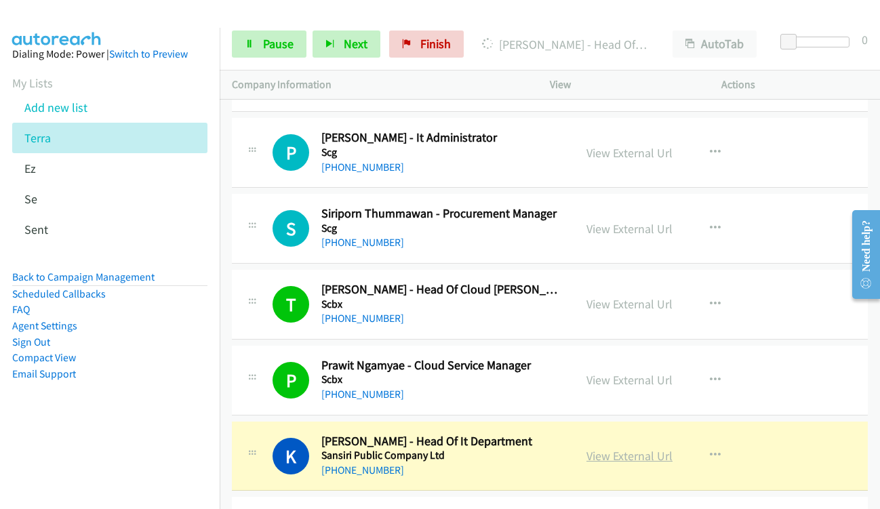
click at [593, 460] on link "View External Url" at bounding box center [629, 456] width 86 height 16
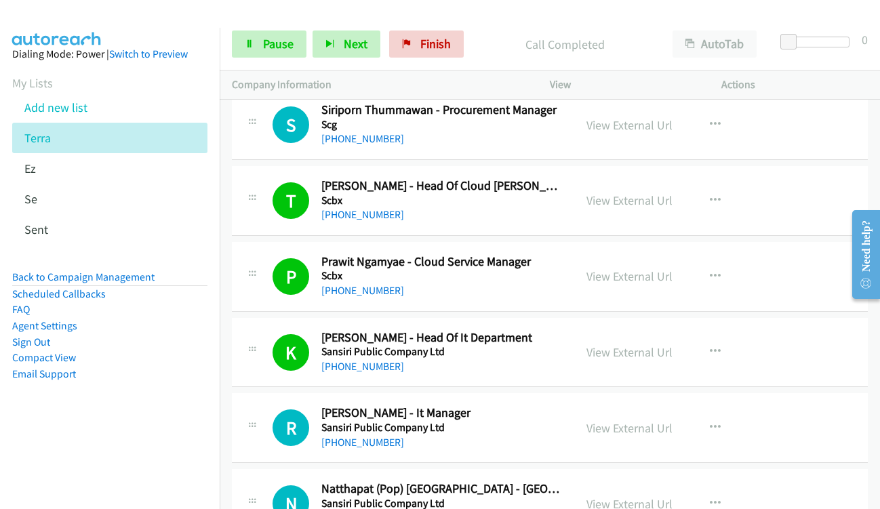
scroll to position [8607, 0]
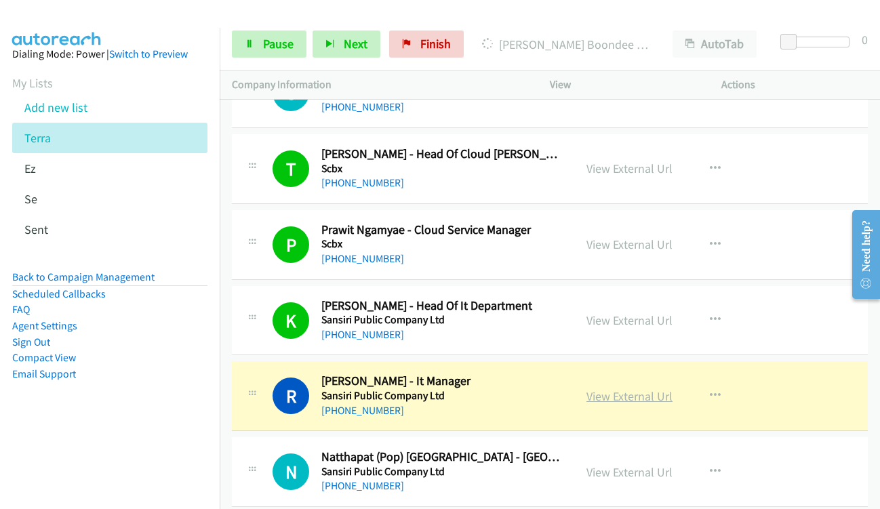
click at [586, 397] on link "View External Url" at bounding box center [629, 396] width 86 height 16
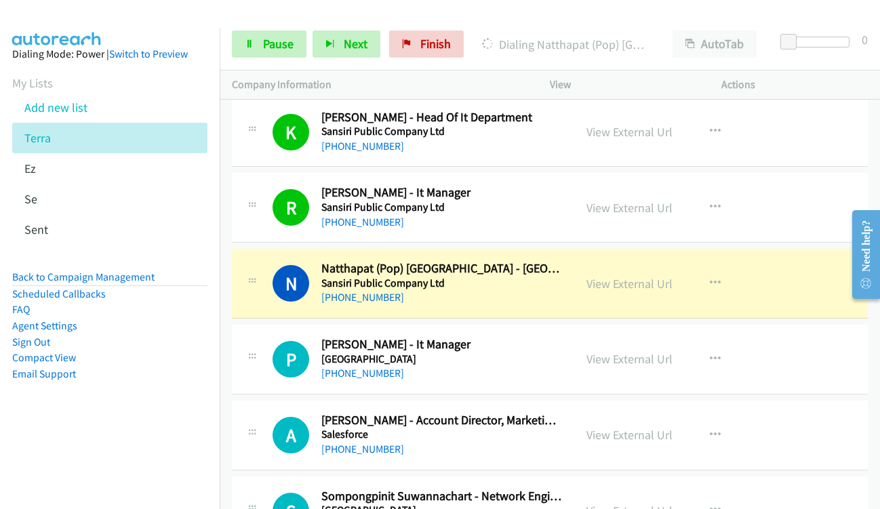
scroll to position [8811, 0]
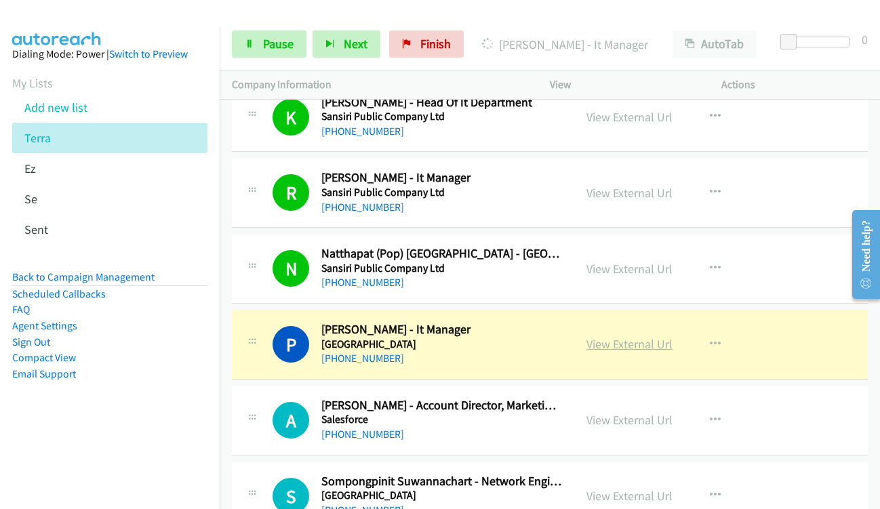
click at [607, 344] on link "View External Url" at bounding box center [629, 344] width 86 height 16
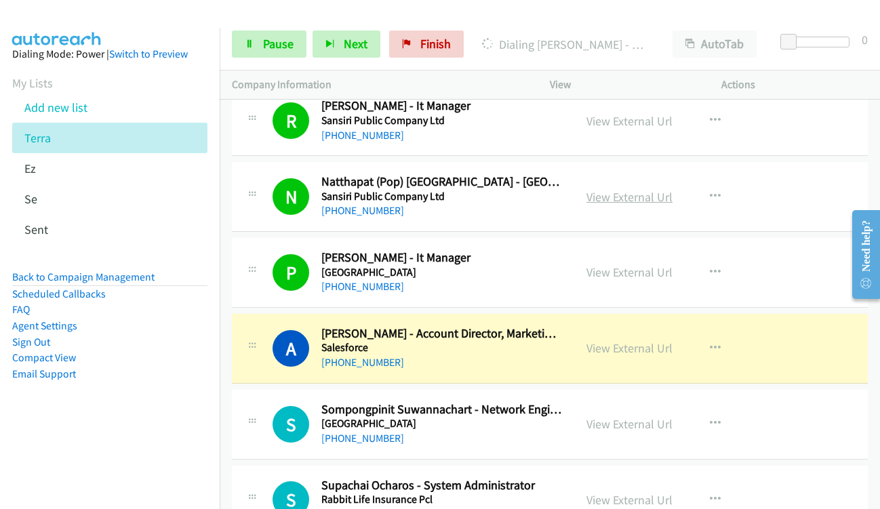
scroll to position [8946, 0]
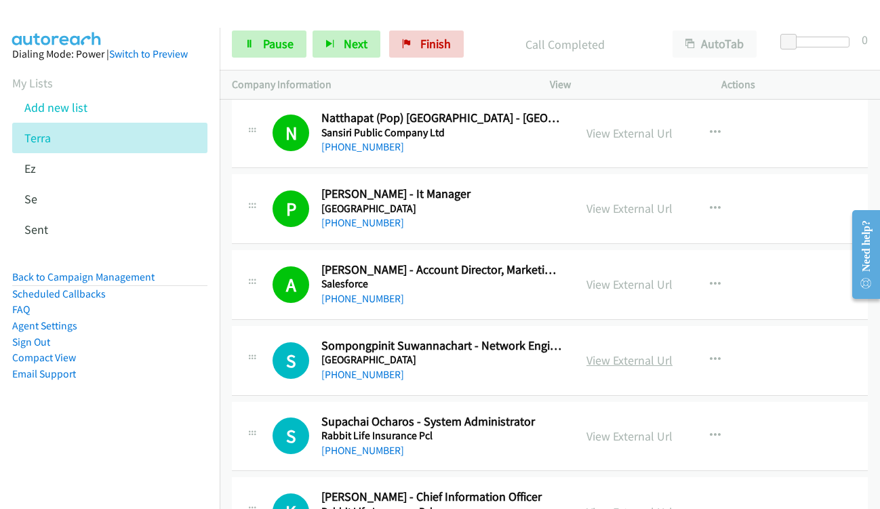
click at [592, 364] on link "View External Url" at bounding box center [629, 360] width 86 height 16
